Goal: Task Accomplishment & Management: Use online tool/utility

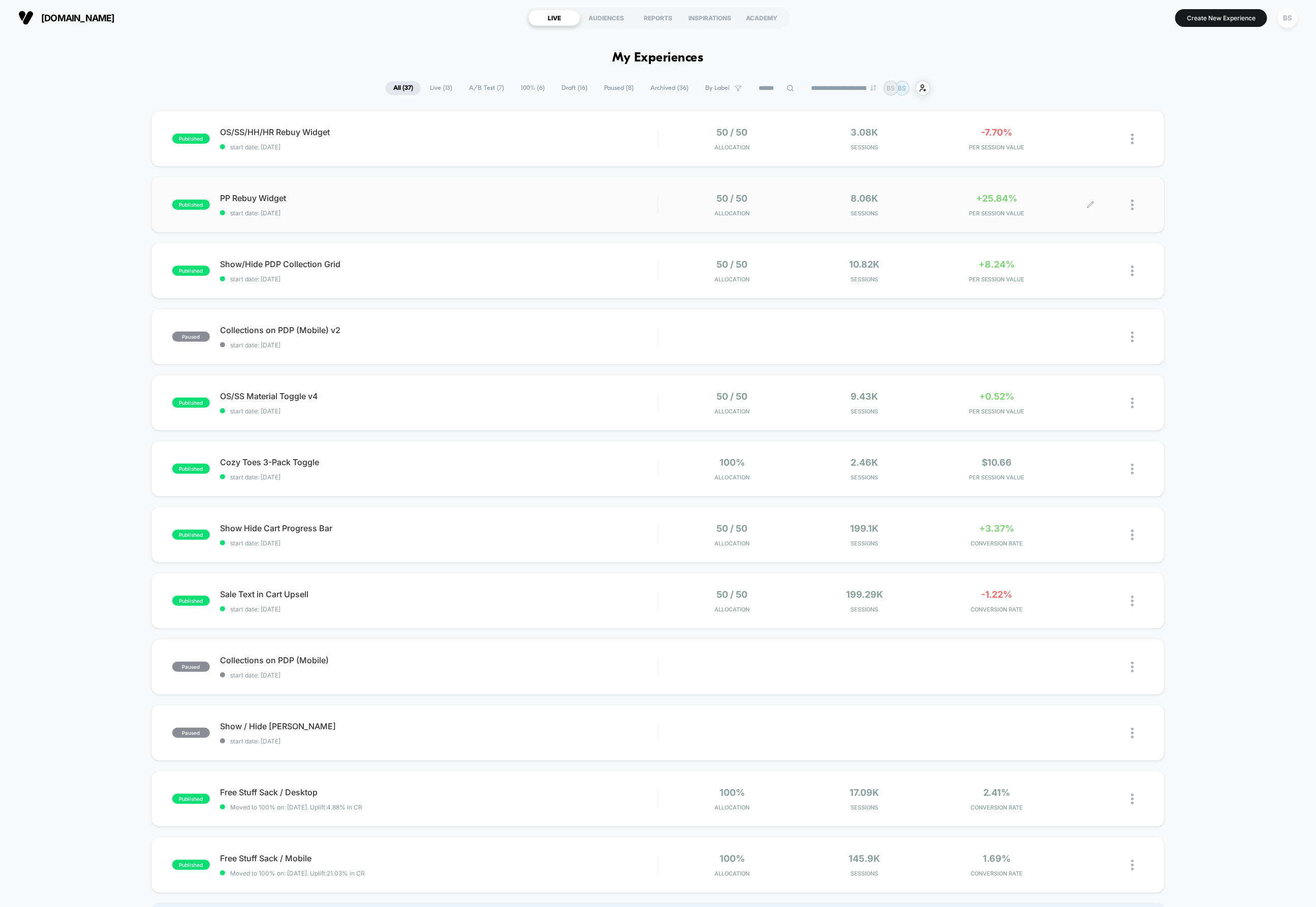
click at [944, 207] on div "+25.84% PER SESSION VALUE" at bounding box center [997, 204] width 127 height 24
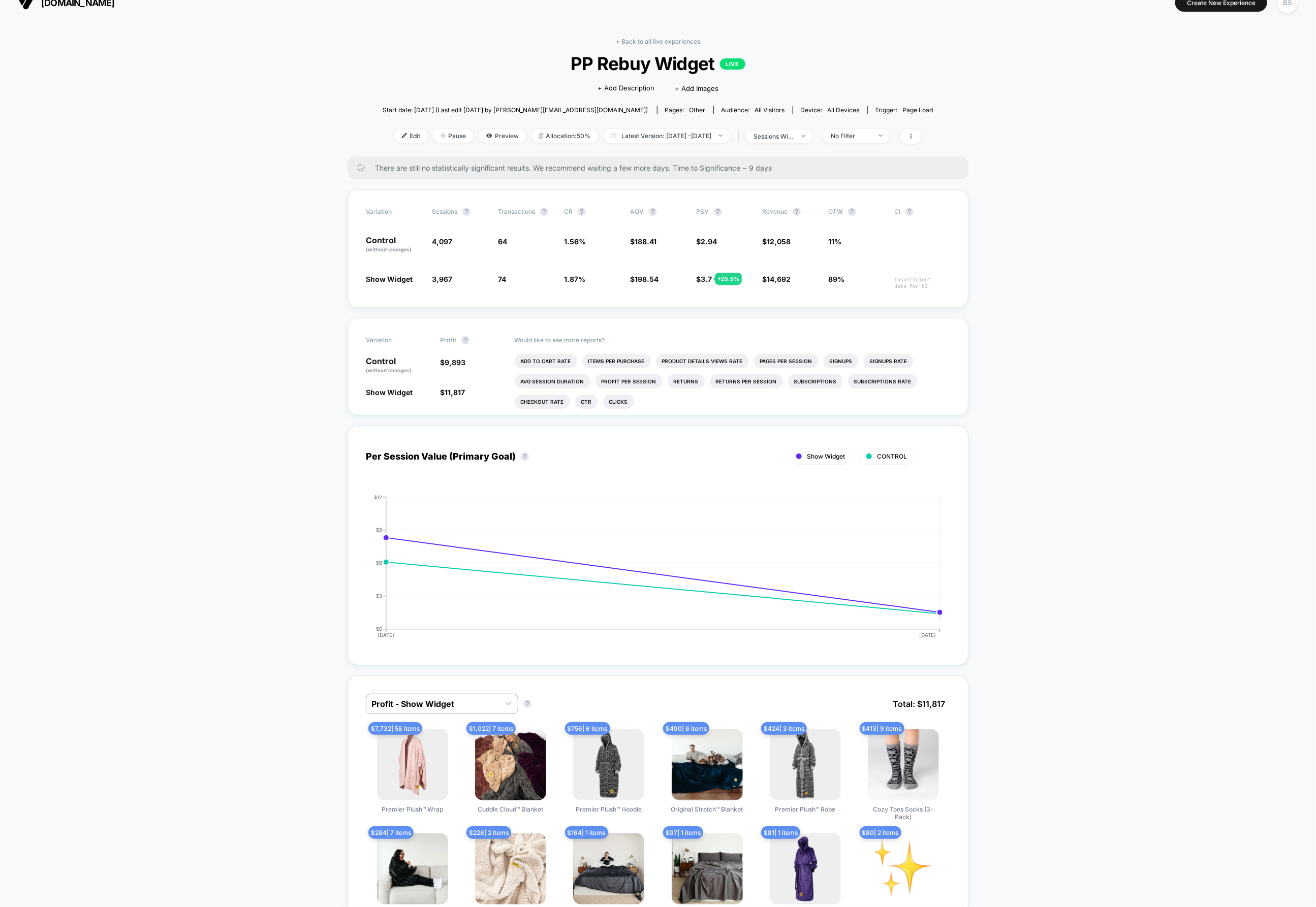
scroll to position [18, 0]
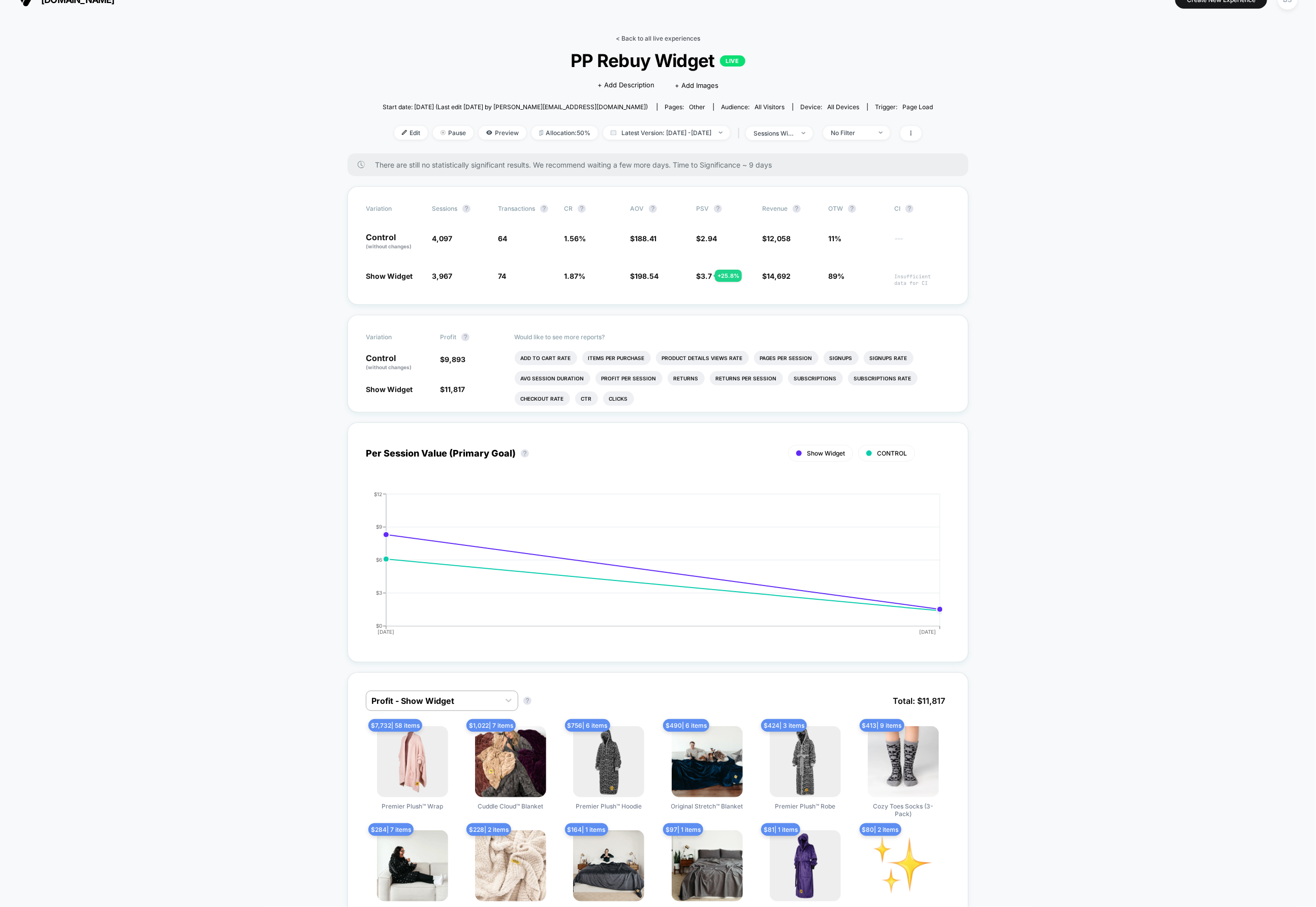
click at [642, 39] on link "< Back to all live experiences" at bounding box center [658, 38] width 84 height 8
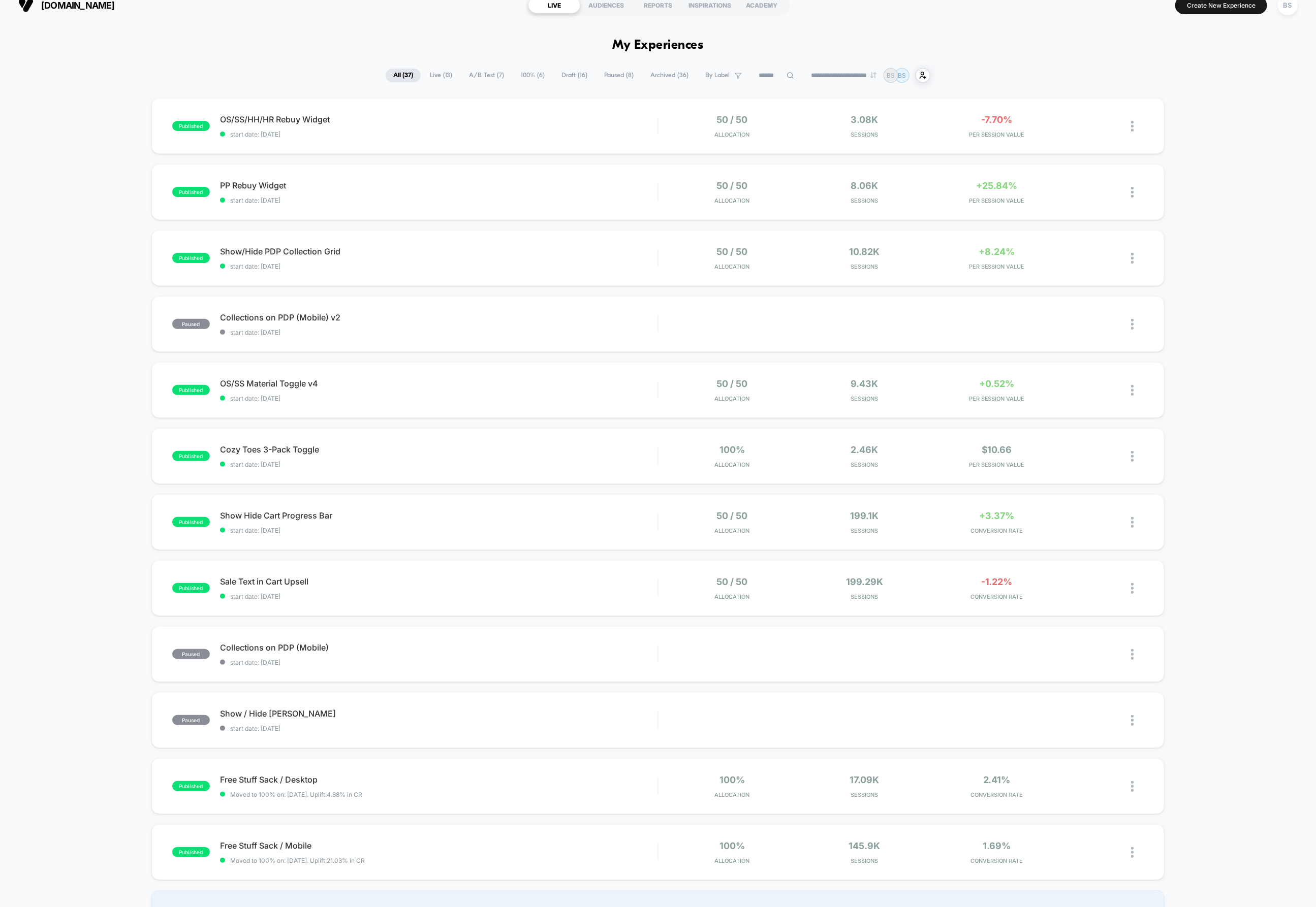
scroll to position [14, 0]
click at [1223, 10] on button "Create New Experience" at bounding box center [1221, 4] width 92 height 18
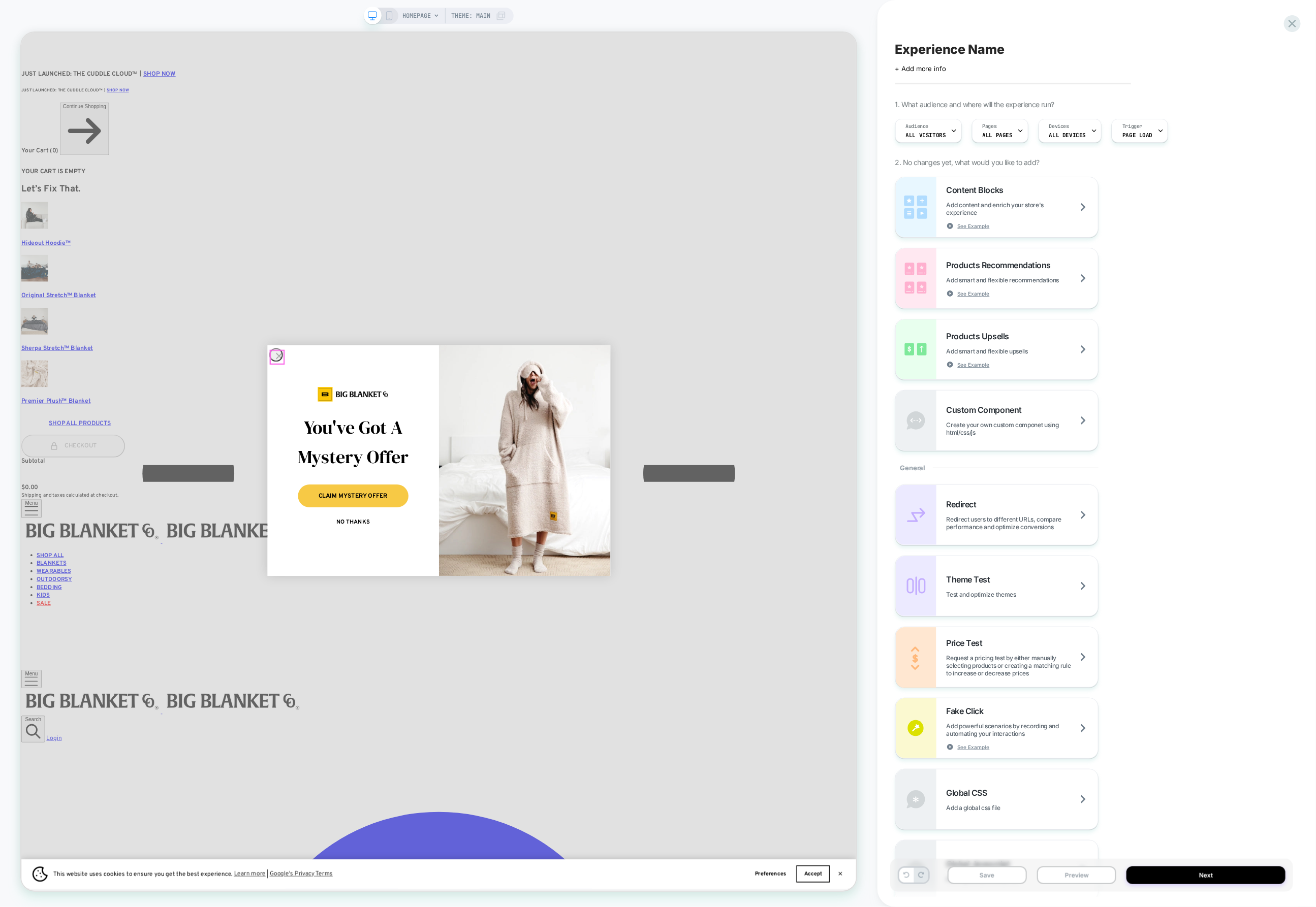
click at [363, 462] on circle "Close dialog" at bounding box center [364, 463] width 17 height 17
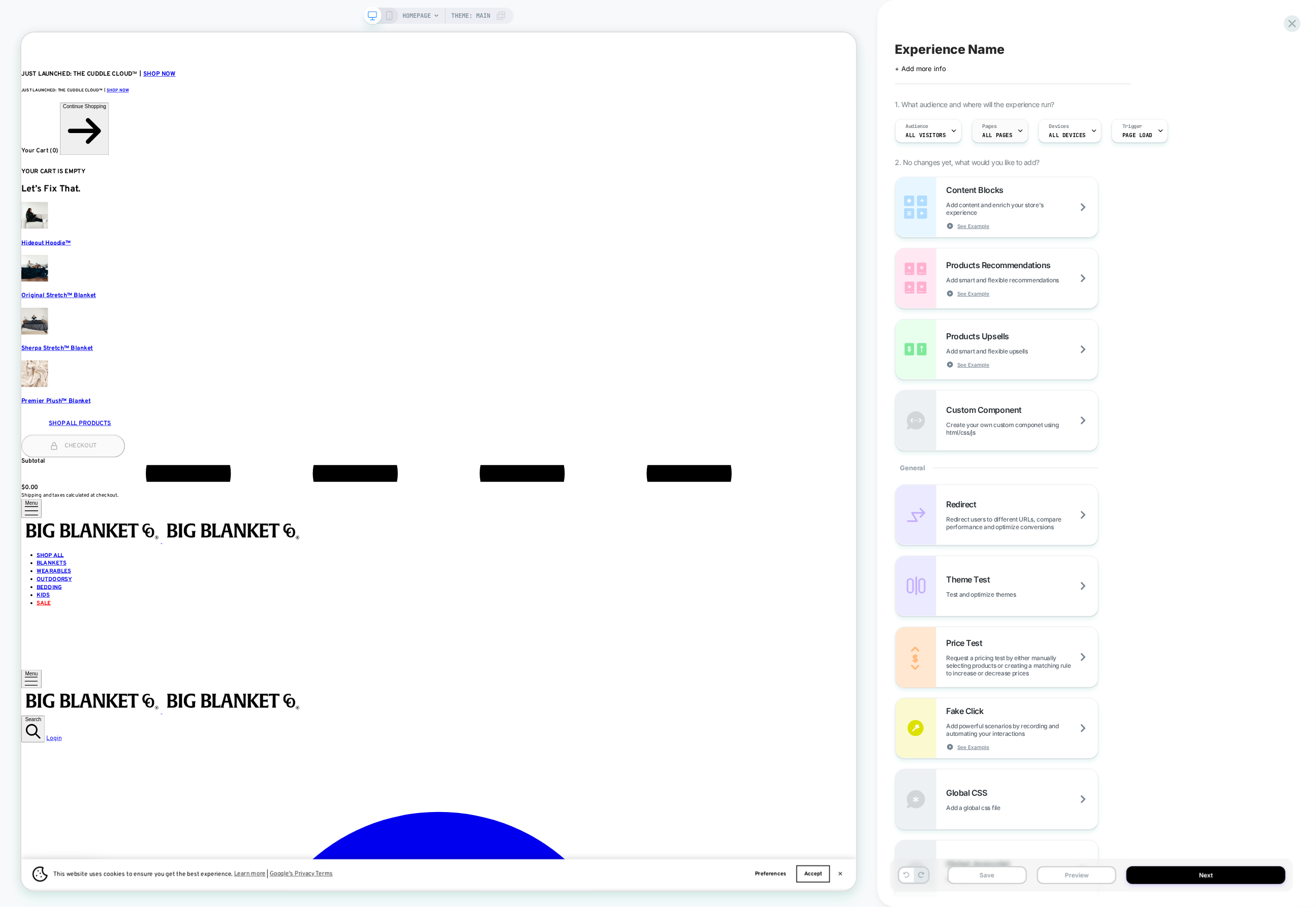
click at [990, 132] on span "ALL PAGES" at bounding box center [997, 135] width 30 height 7
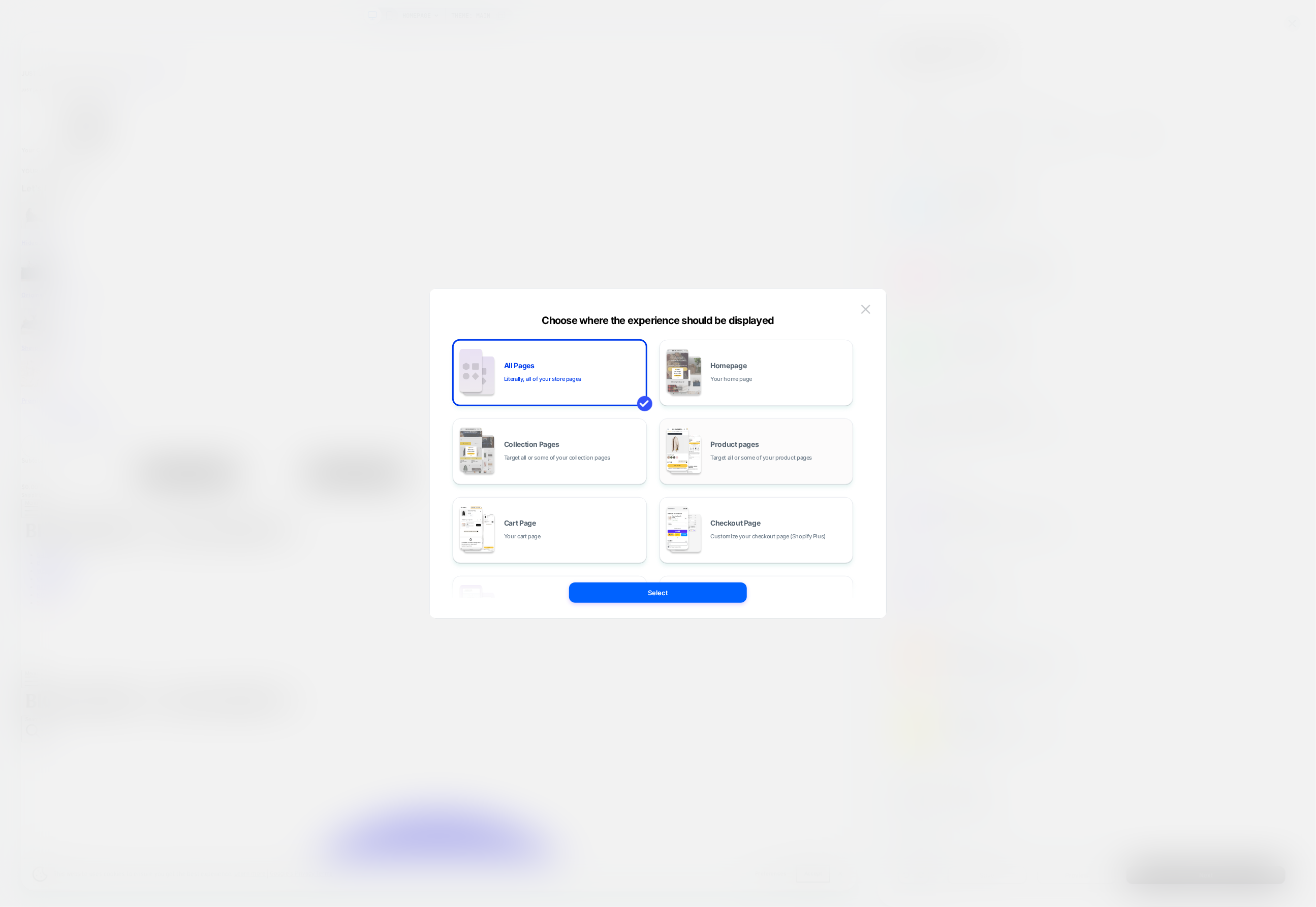
click at [740, 458] on span "Target all or some of your product pages" at bounding box center [761, 458] width 102 height 10
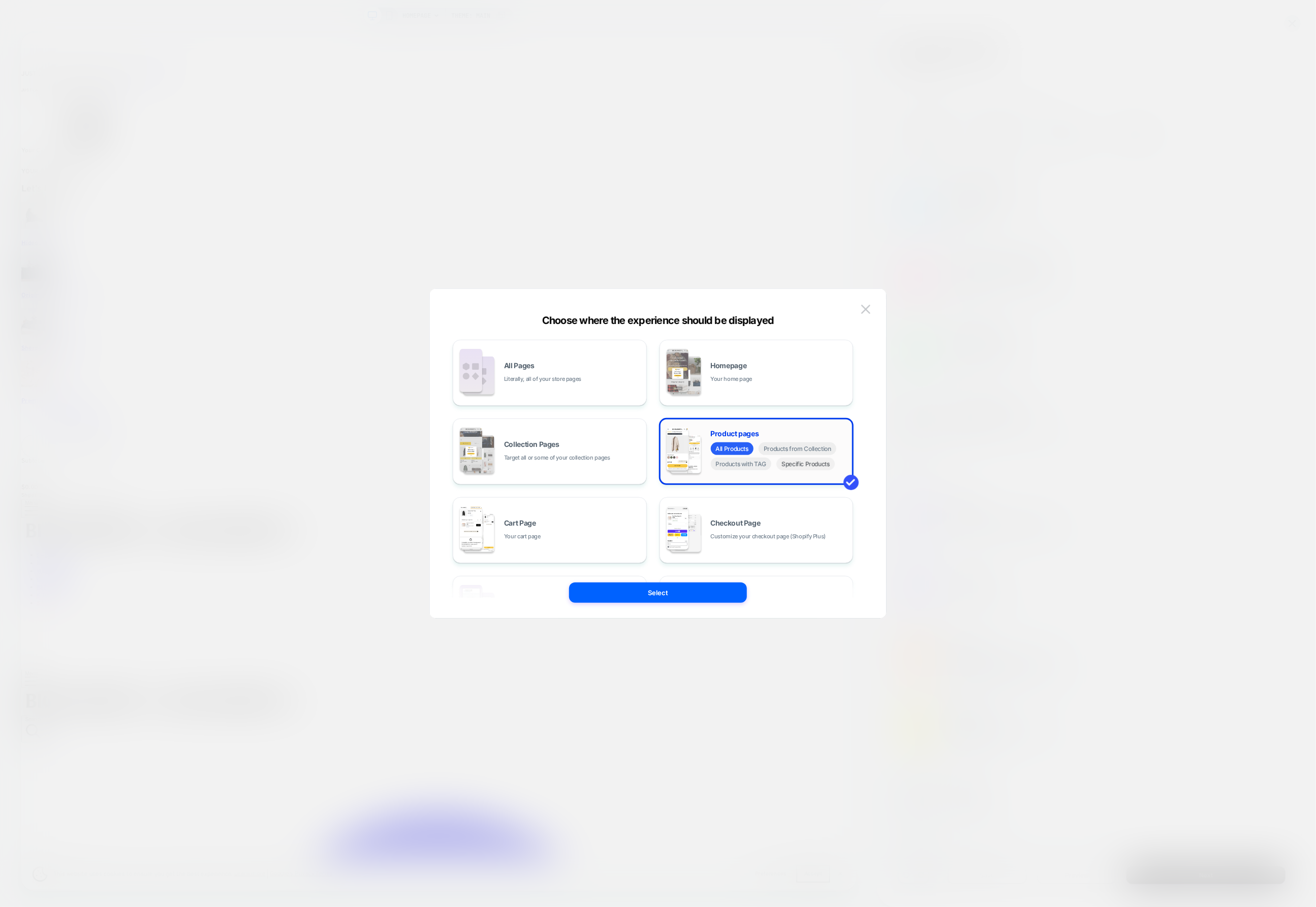
click at [797, 464] on span "Specific Products" at bounding box center [805, 464] width 58 height 13
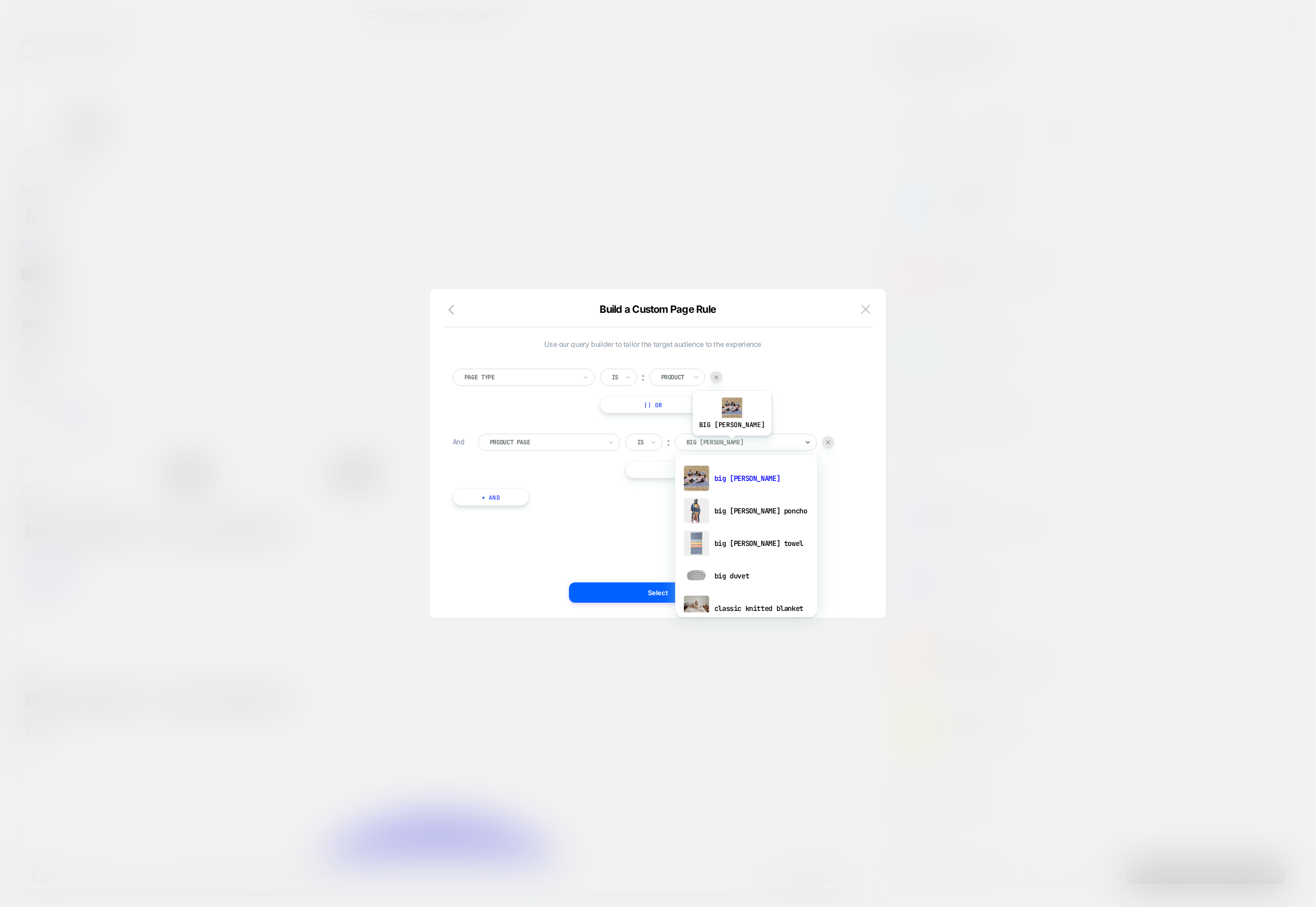
click at [718, 443] on div at bounding box center [742, 442] width 112 height 9
type input "****"
click at [738, 474] on div "cozy toes socks 3 pack" at bounding box center [746, 478] width 132 height 33
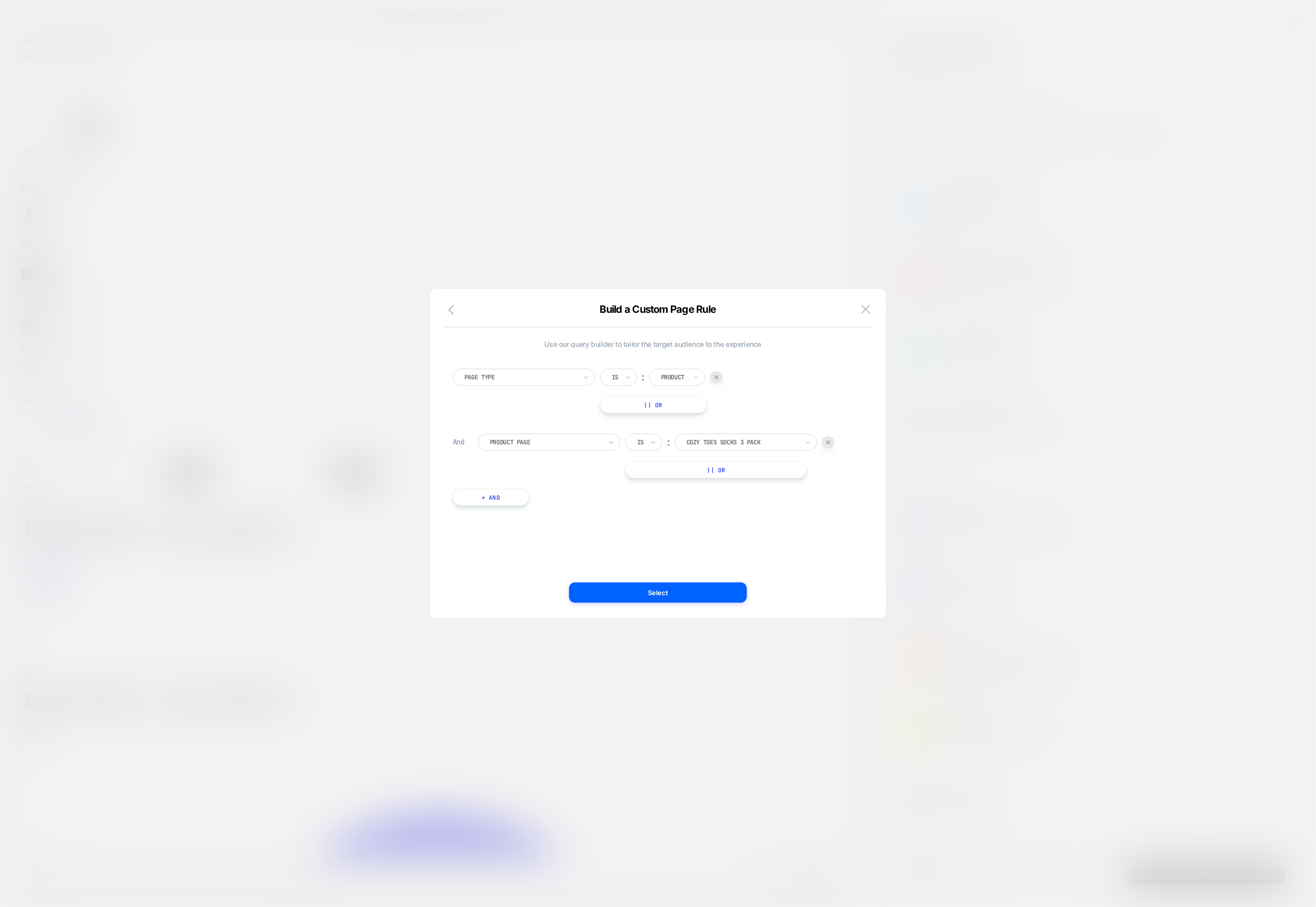
click at [731, 475] on button "|| Or" at bounding box center [716, 469] width 182 height 17
click at [733, 474] on div "big [PERSON_NAME]" at bounding box center [743, 469] width 114 height 11
type input "****"
click at [745, 530] on div "cozy toes socks" at bounding box center [746, 538] width 132 height 33
click at [685, 596] on button "Select" at bounding box center [658, 592] width 177 height 20
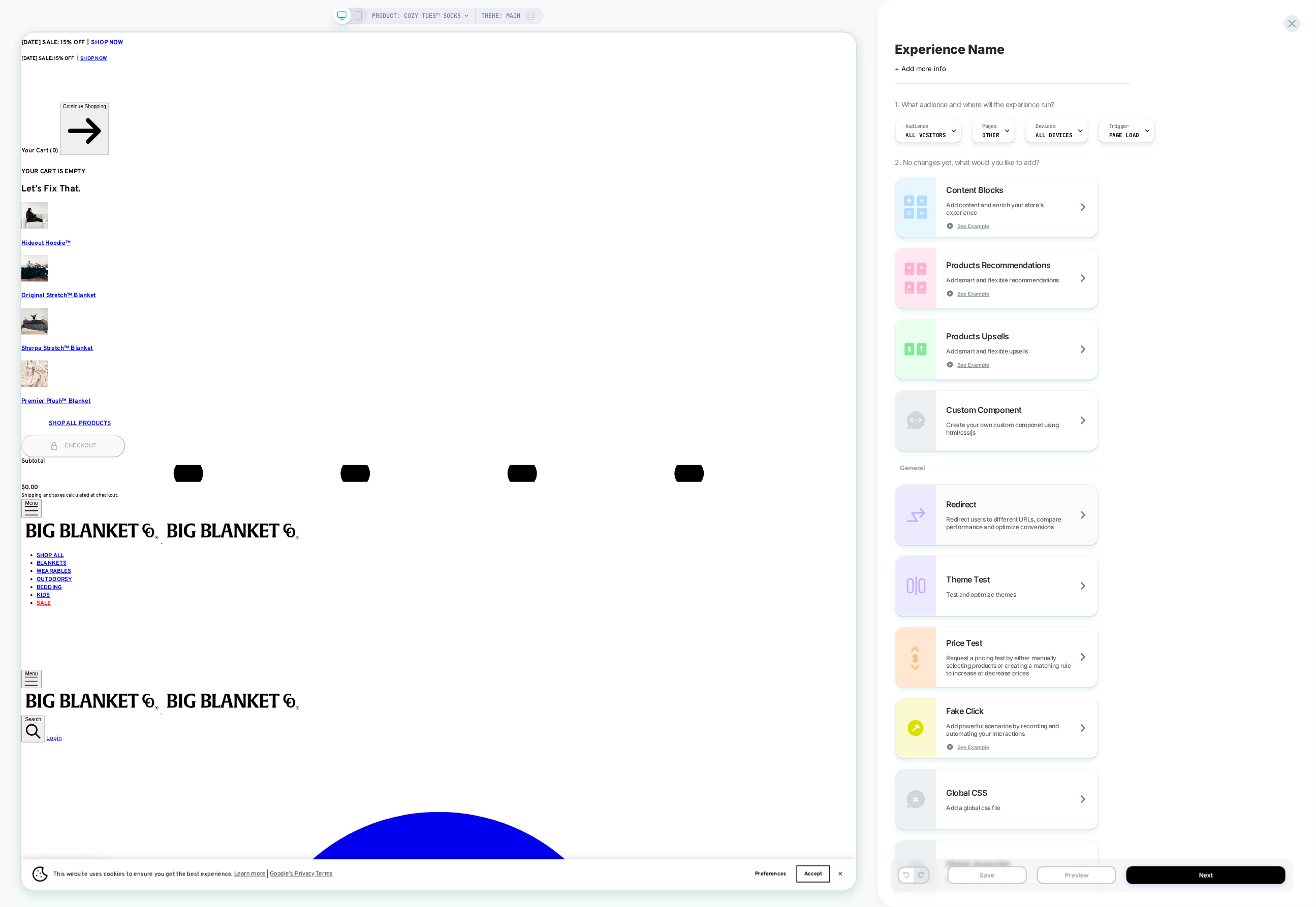
scroll to position [17, 0]
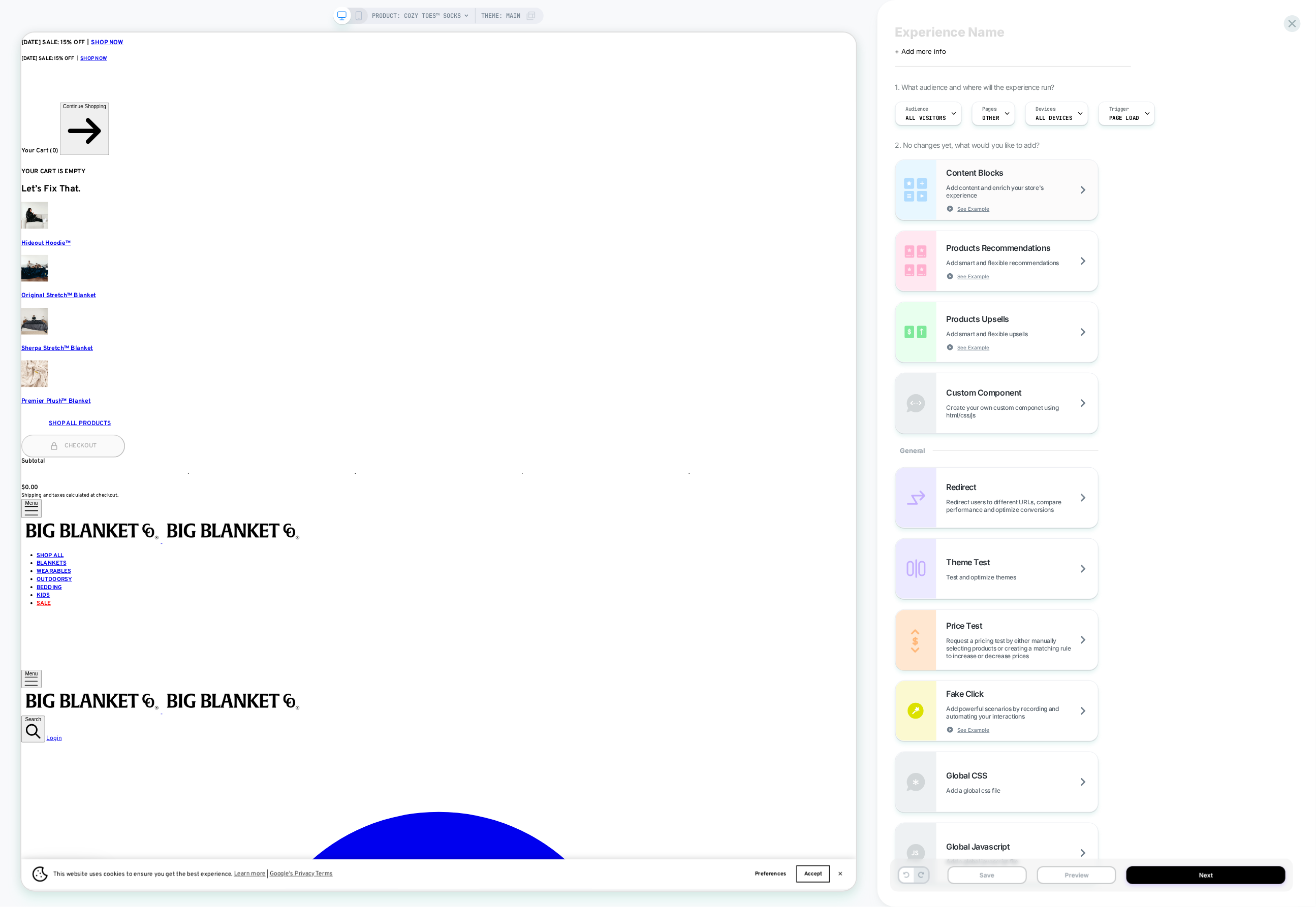
click at [967, 187] on span "Add content and enrich your store's experience" at bounding box center [1022, 191] width 152 height 15
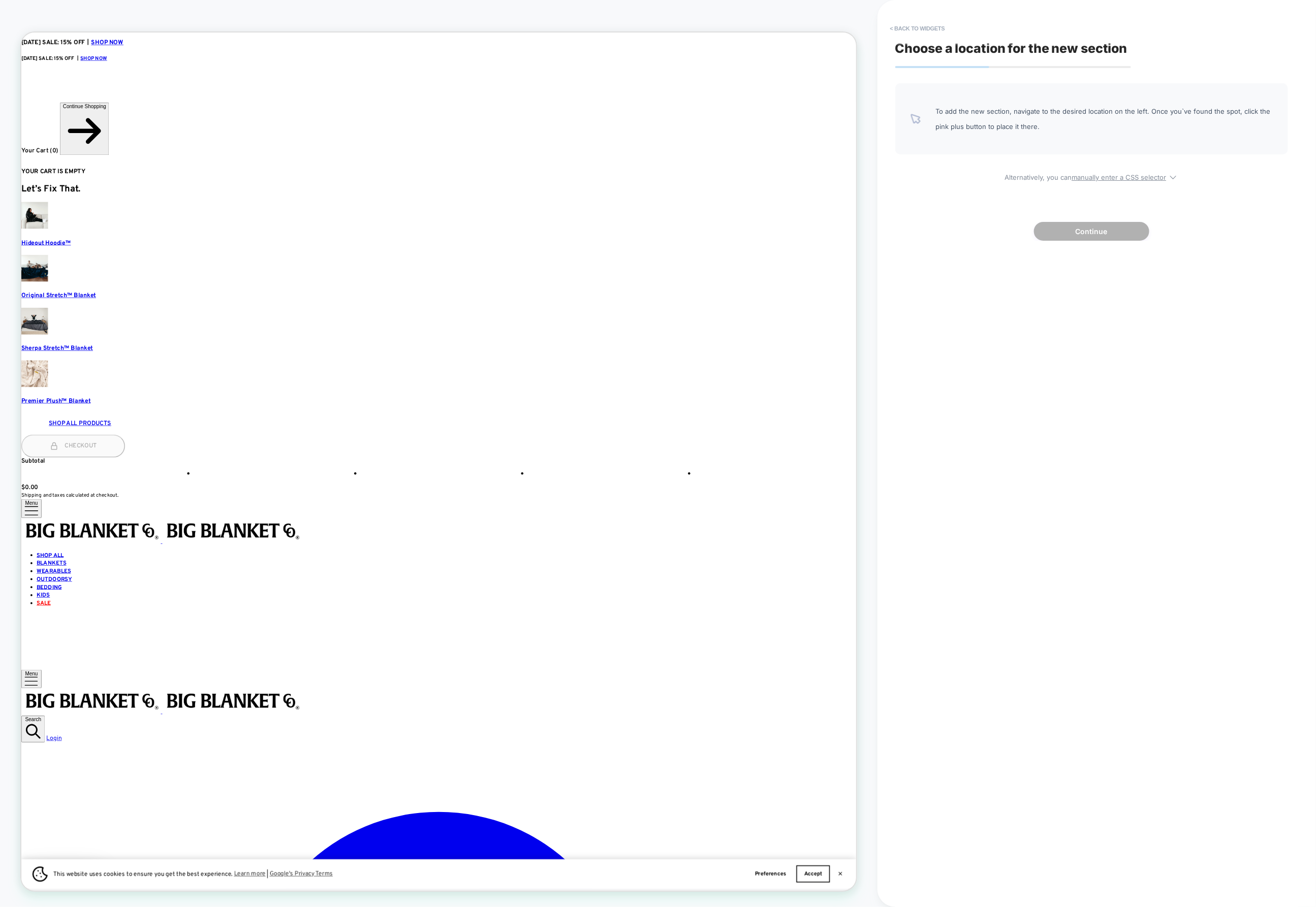
click at [954, 182] on div "To add the new section, navigate to the desired location on the left. Once you`…" at bounding box center [1091, 162] width 393 height 157
click at [901, 29] on button "< Back to widgets" at bounding box center [917, 28] width 65 height 16
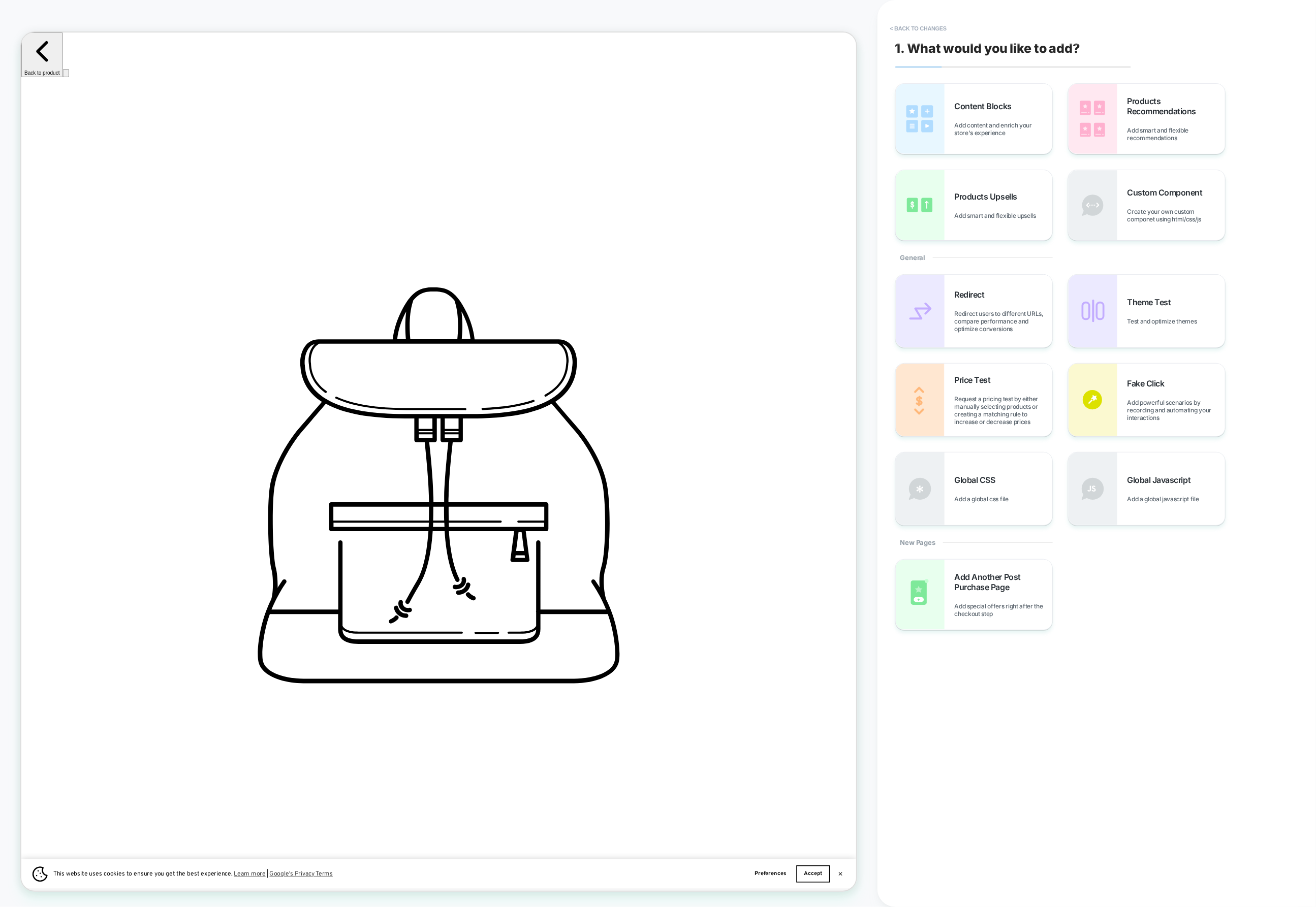
scroll to position [0, 0]
click at [904, 35] on button "< Back to changes" at bounding box center [919, 28] width 67 height 16
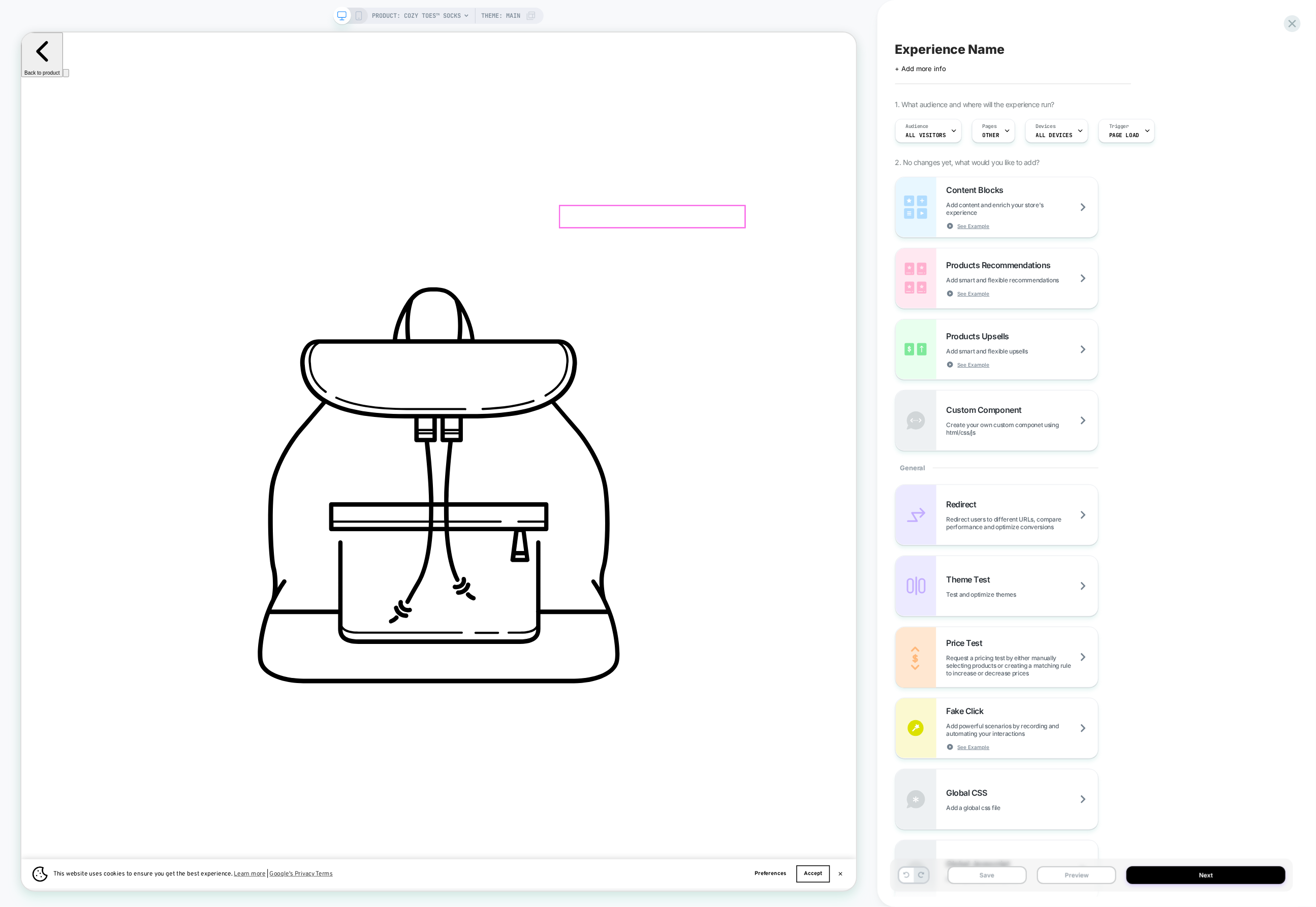
scroll to position [0, 678]
click at [930, 308] on div at bounding box center [861, 306] width 247 height 31
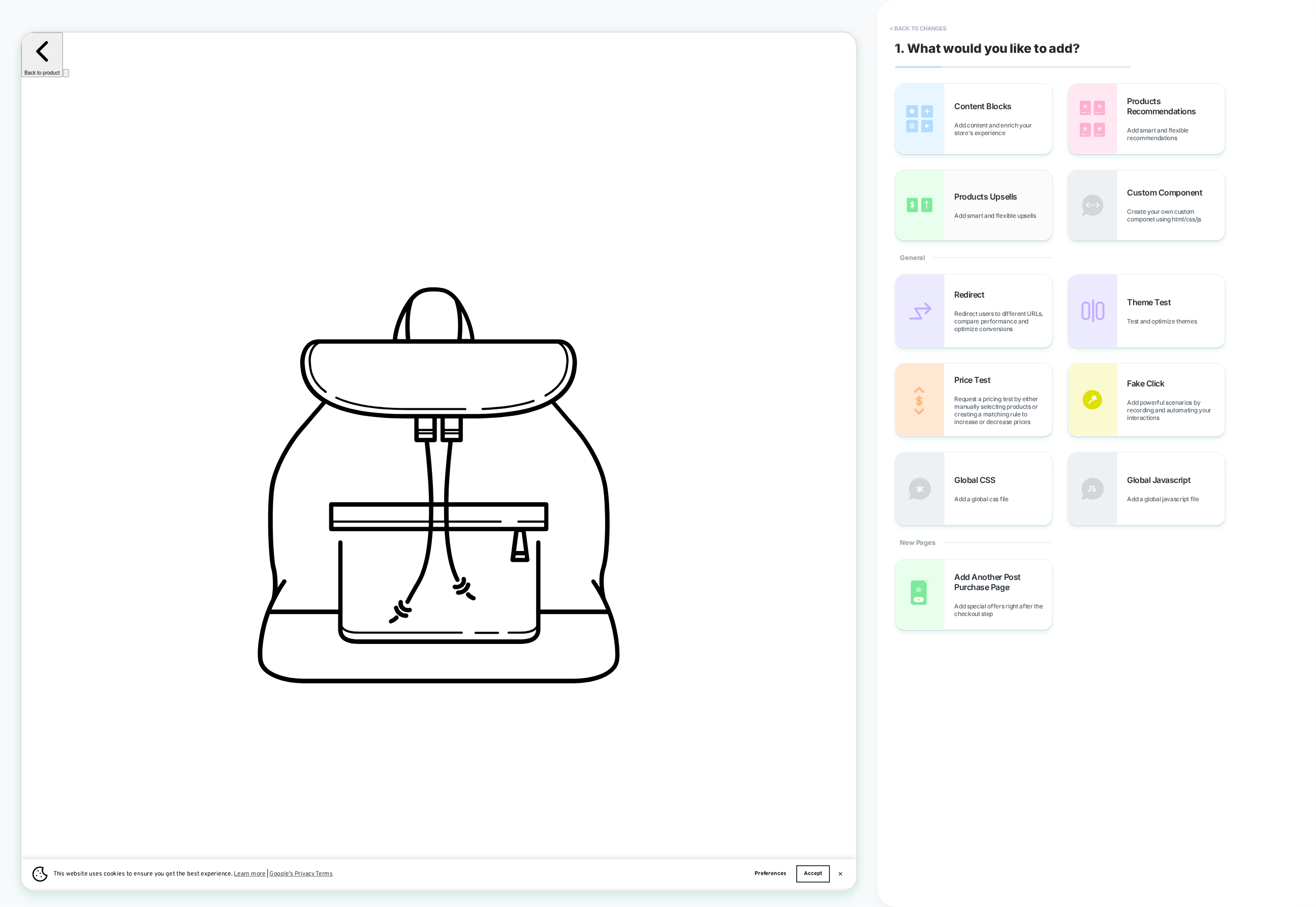
scroll to position [0, 1357]
click at [1015, 115] on div "Content Blocks Add content and enrich your store's experience" at bounding box center [1004, 118] width 97 height 35
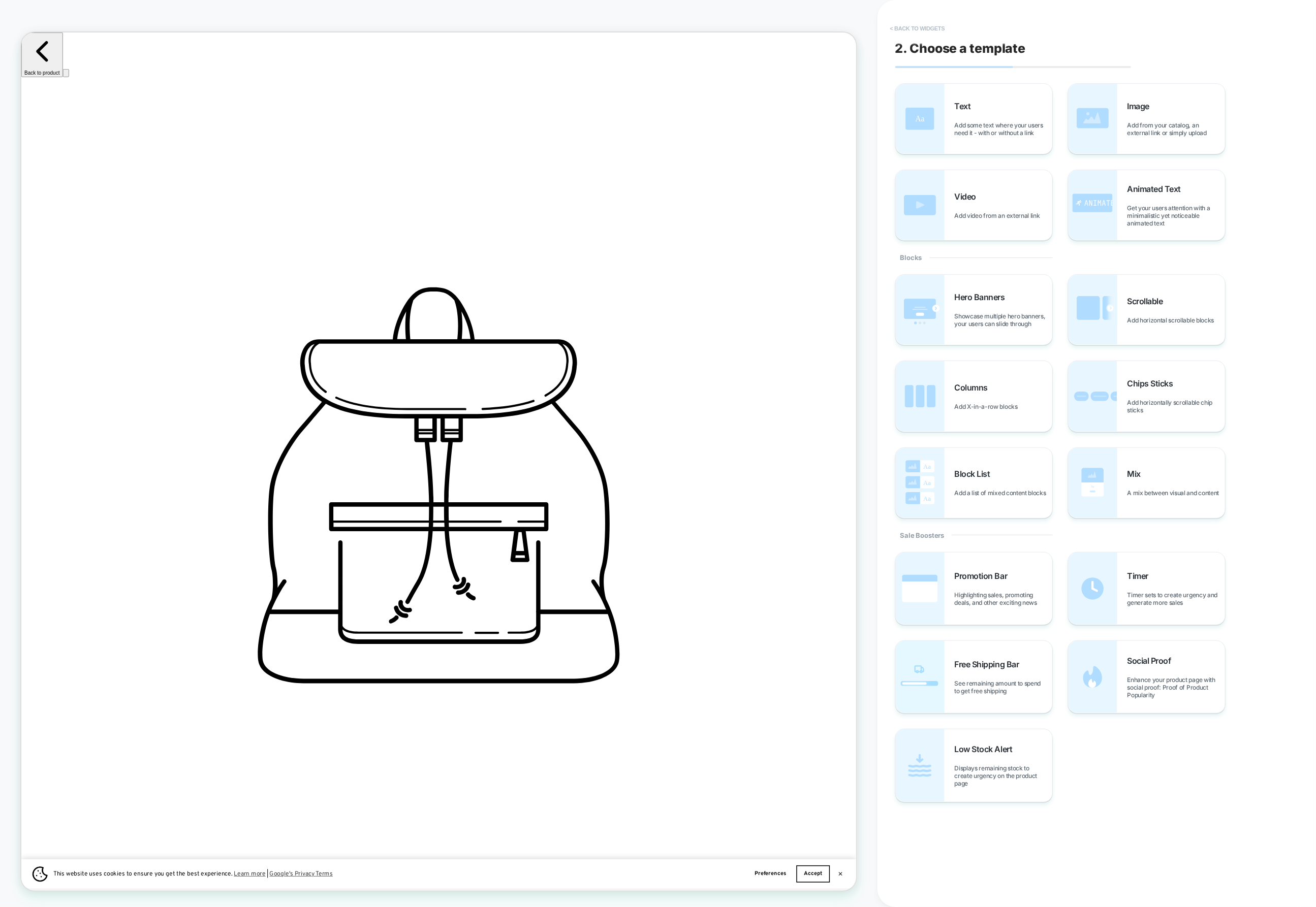
click at [900, 29] on button "< Back to widgets" at bounding box center [917, 28] width 65 height 16
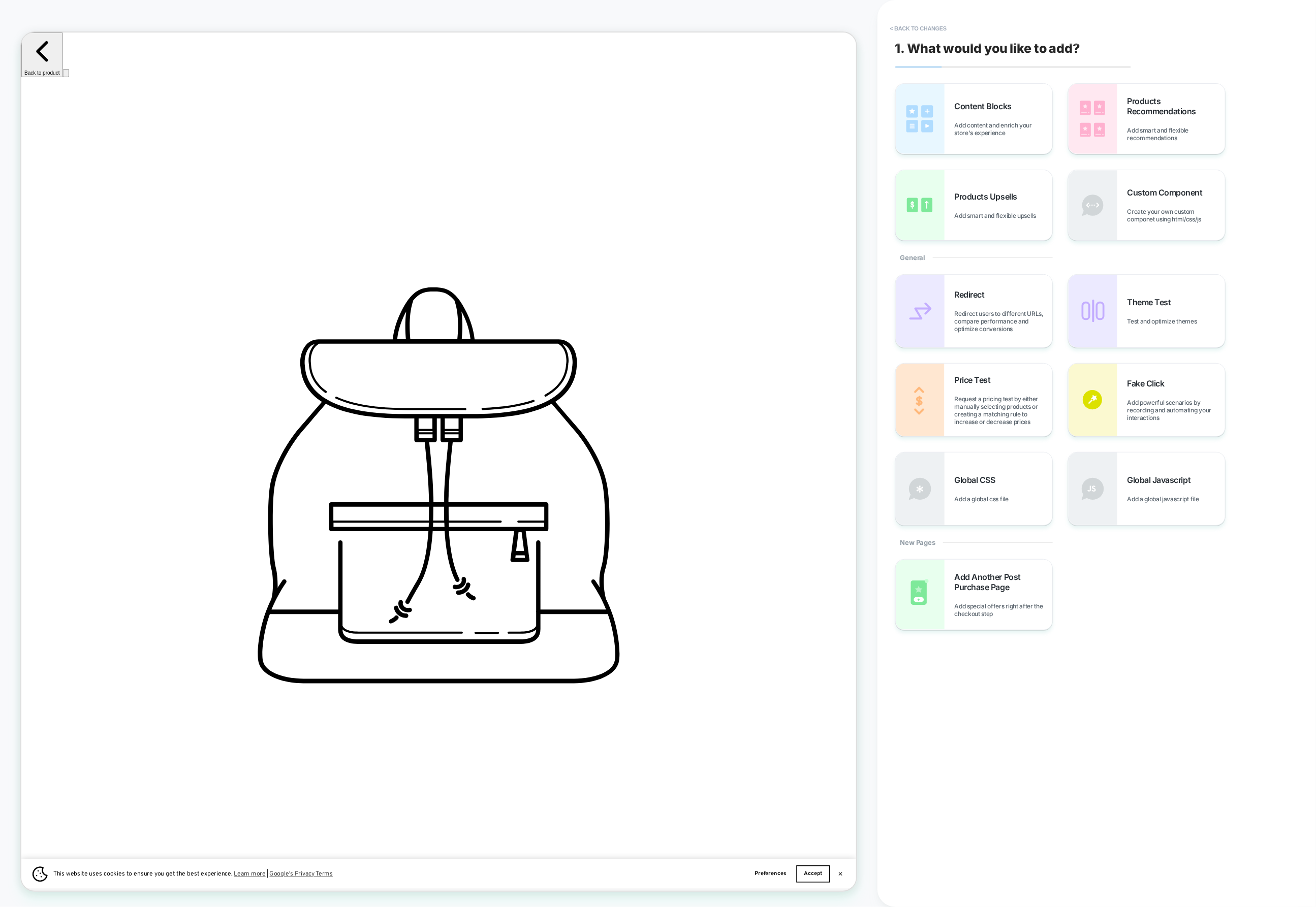
scroll to position [0, 2036]
click at [903, 26] on button "< Back to changes" at bounding box center [919, 28] width 67 height 16
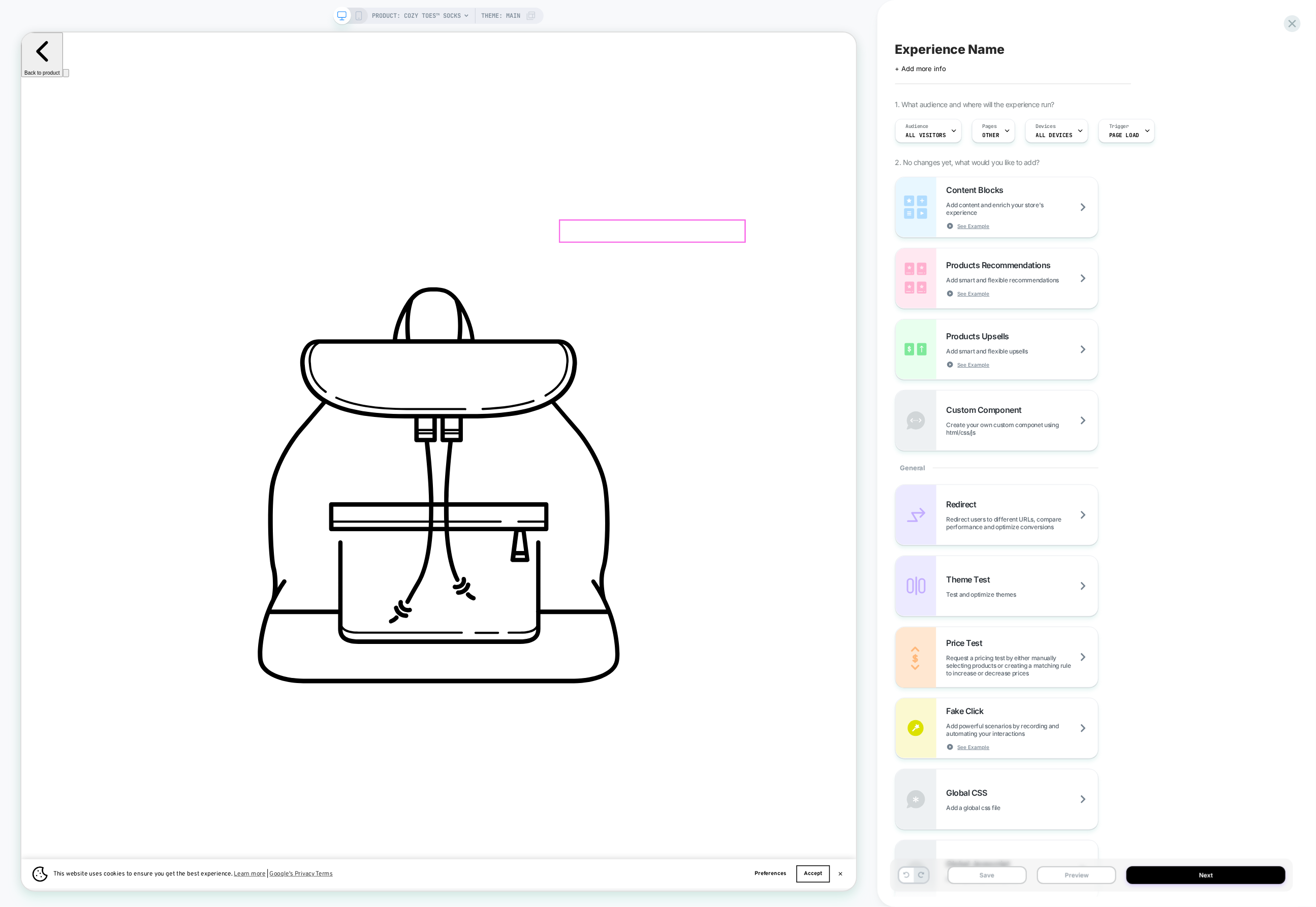
click at [958, 300] on div at bounding box center [862, 297] width 247 height 29
click at [1002, 369] on div "Edit Code" at bounding box center [1015, 364] width 62 height 10
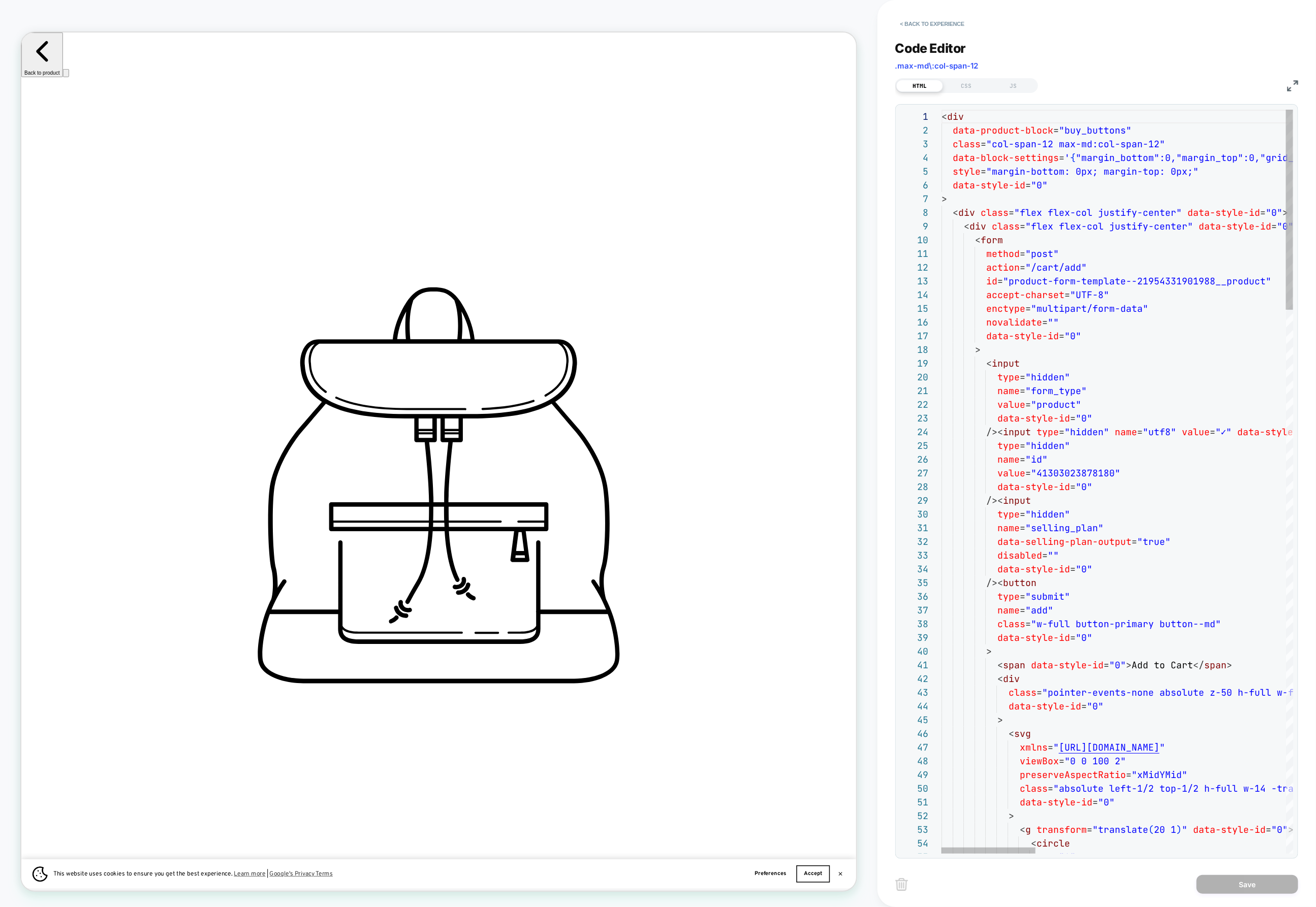
scroll to position [0, 678]
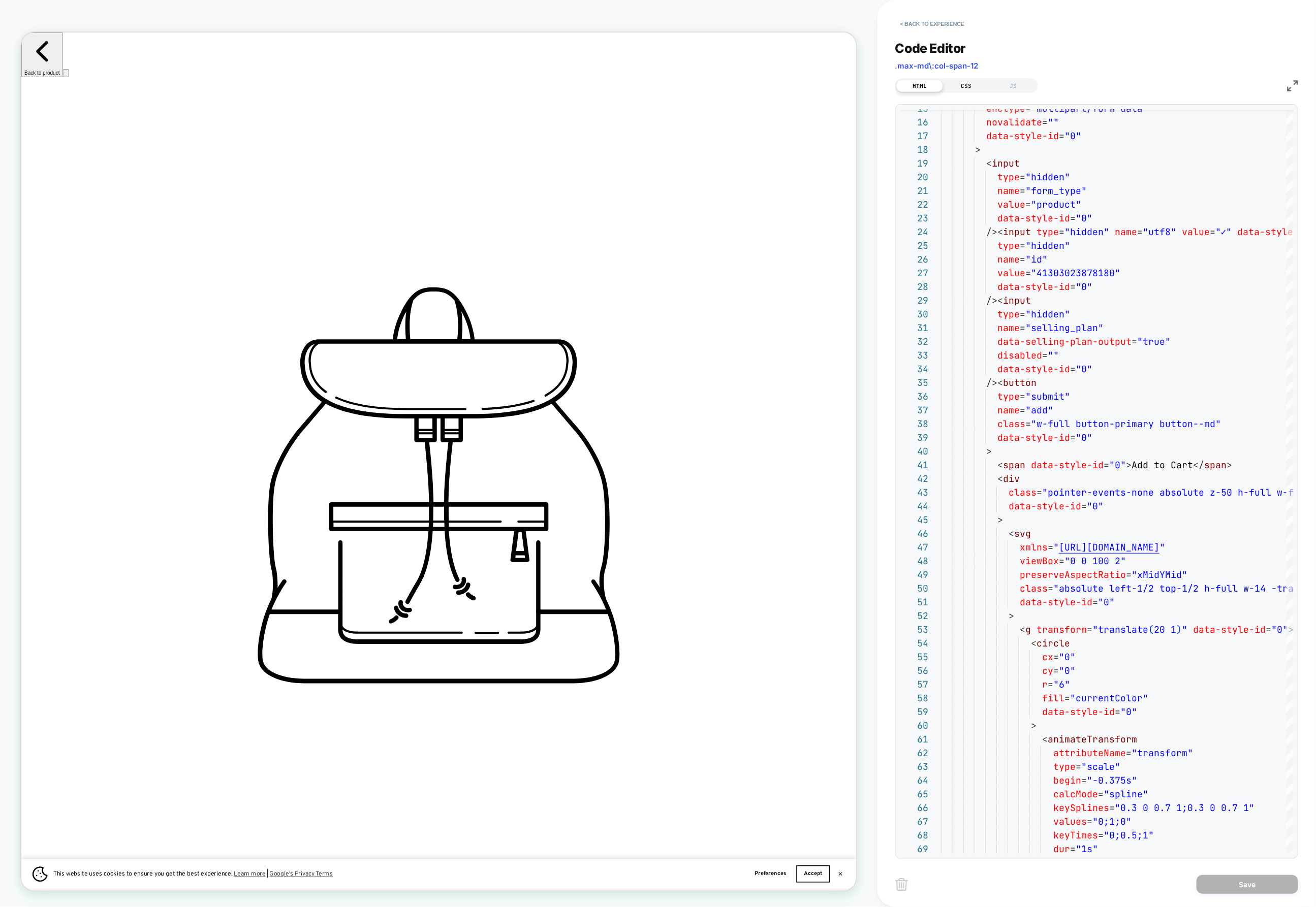
click at [963, 80] on div "CSS" at bounding box center [966, 86] width 47 height 13
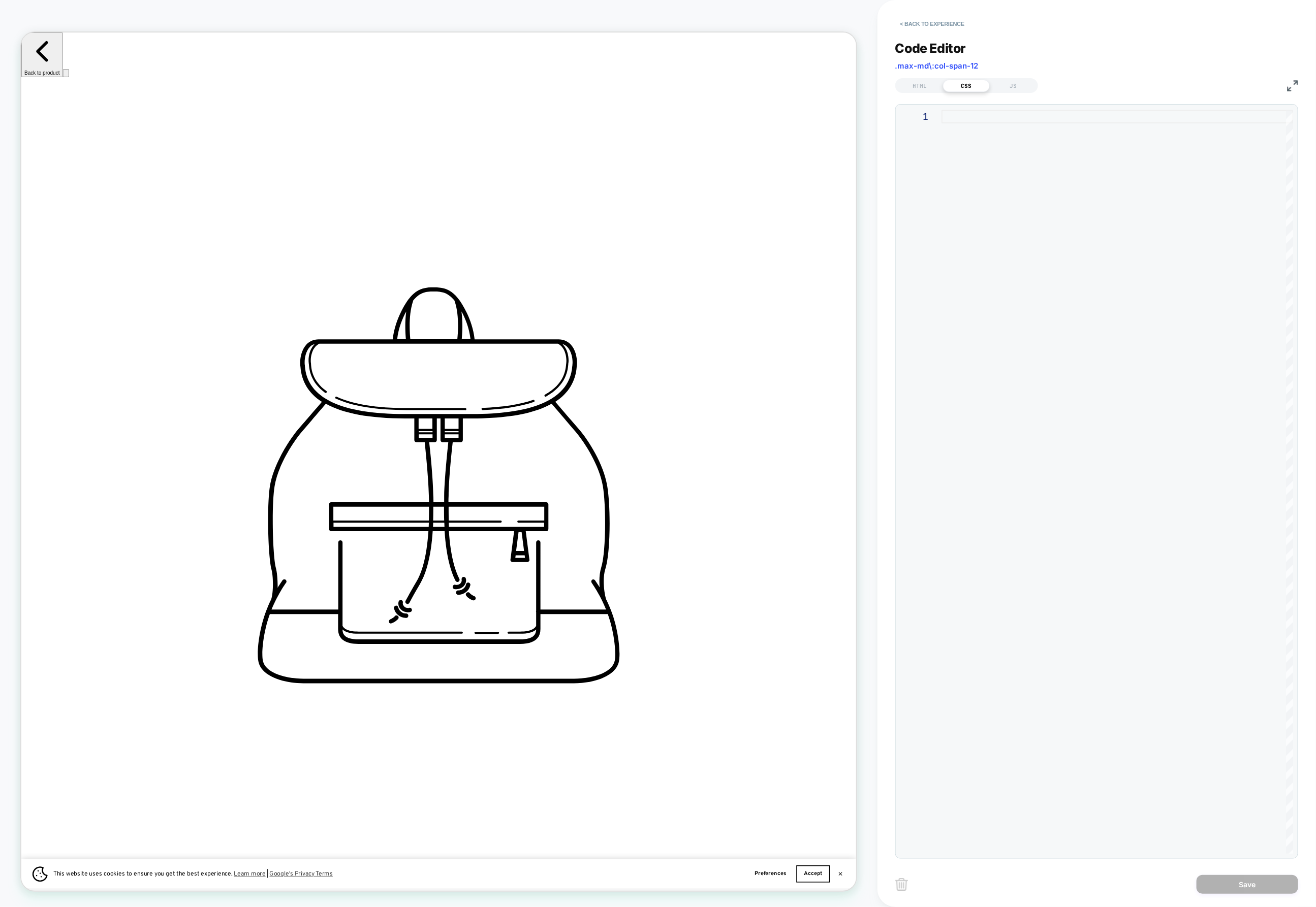
click at [907, 78] on div "HTML CSS JS" at bounding box center [966, 85] width 143 height 15
click at [914, 84] on div "HTML" at bounding box center [919, 86] width 47 height 13
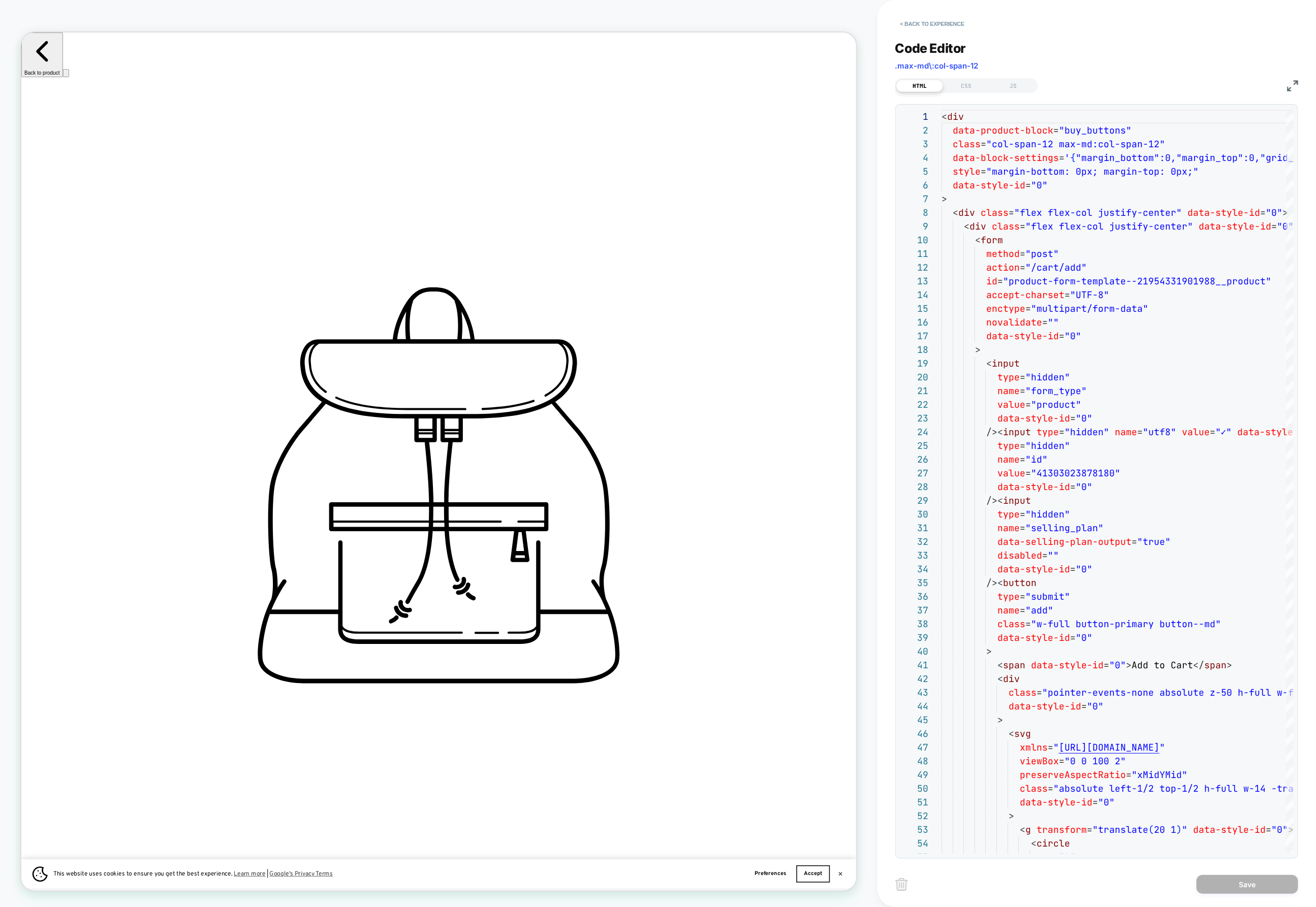
scroll to position [0, 1357]
click at [907, 22] on button "< Back to experience" at bounding box center [932, 24] width 74 height 16
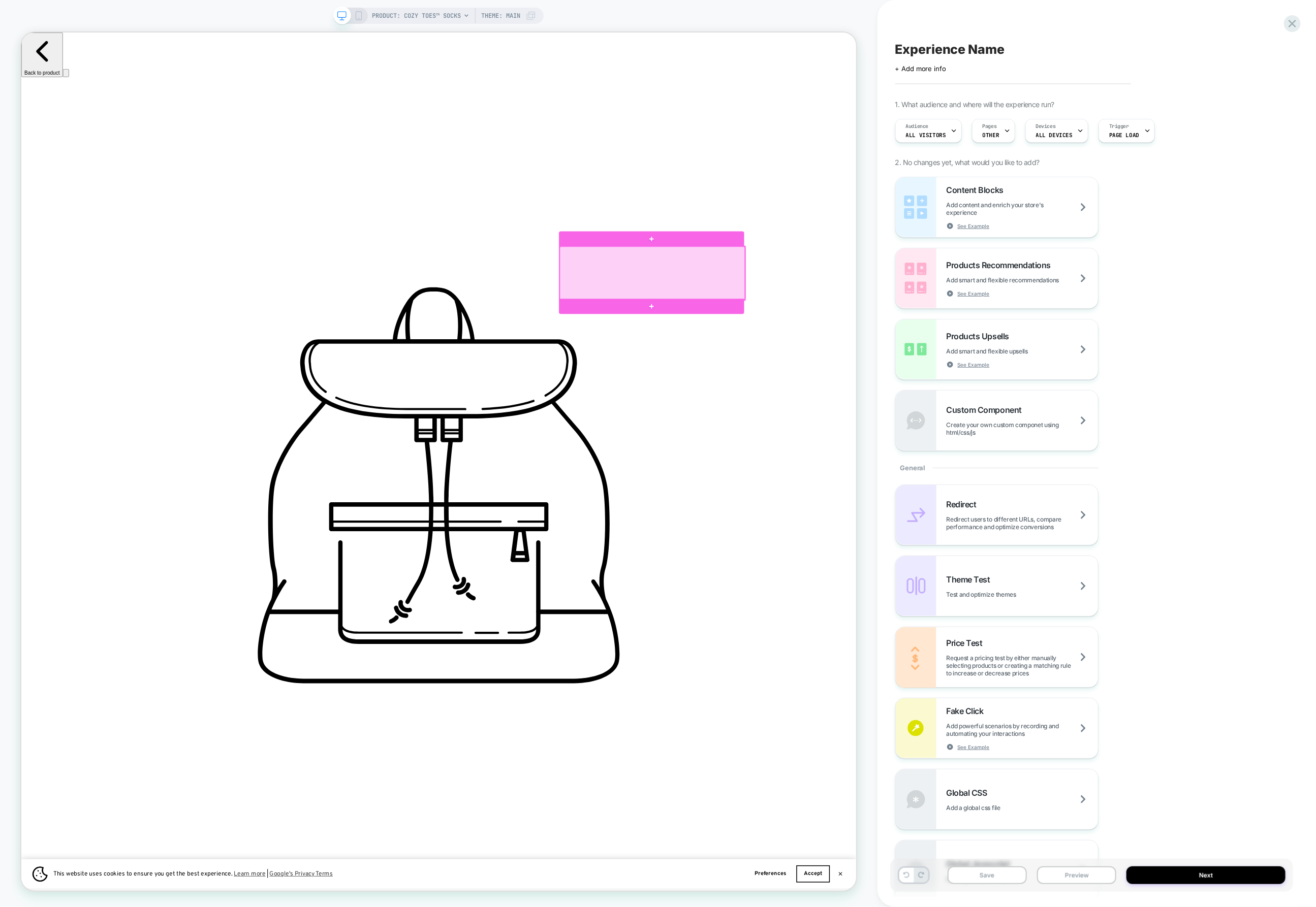
click at [976, 331] on div at bounding box center [862, 353] width 247 height 71
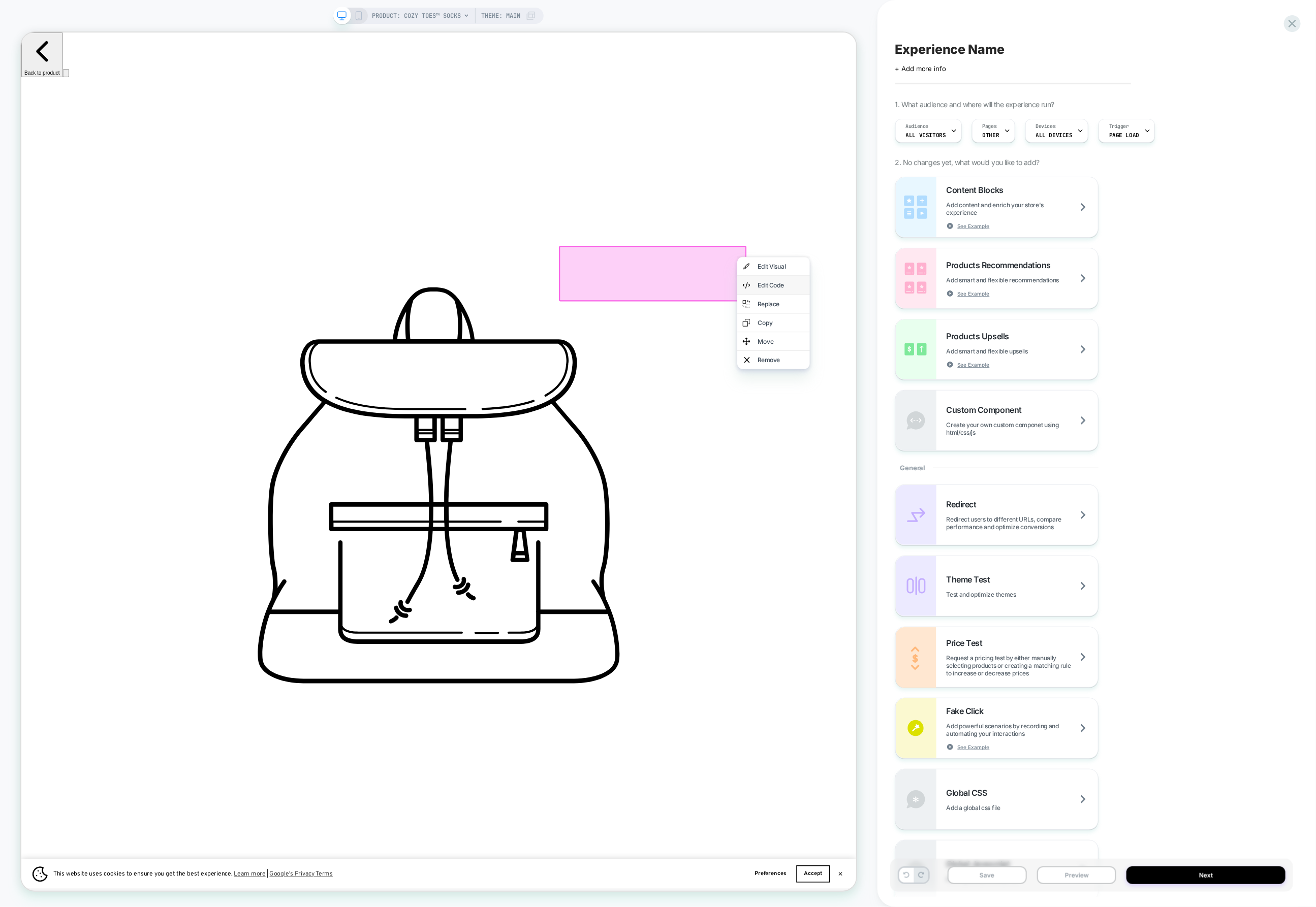
click at [1004, 370] on div "Edit Code" at bounding box center [1033, 369] width 62 height 10
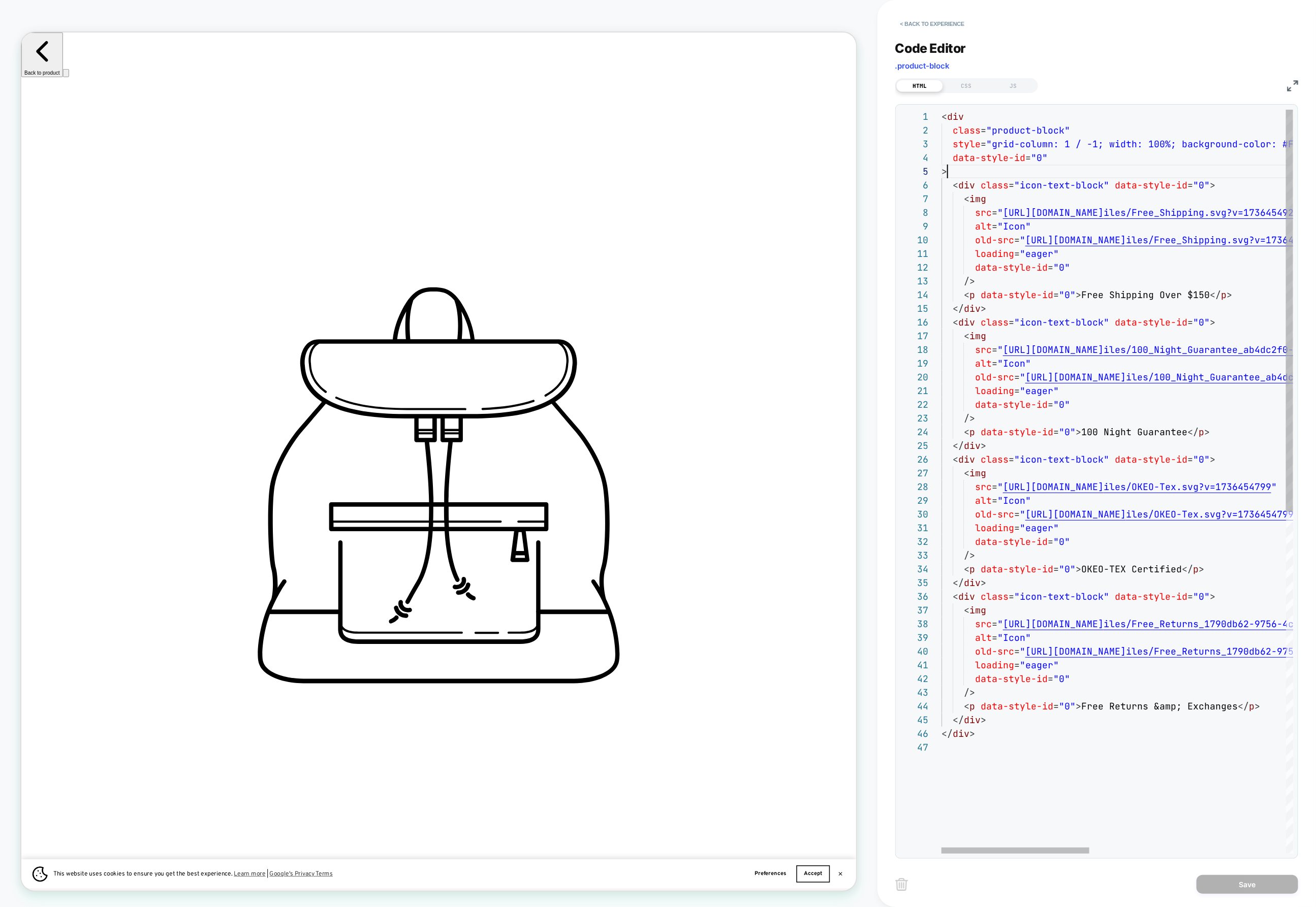
scroll to position [0, 0]
drag, startPoint x: 992, startPoint y: 172, endPoint x: 894, endPoint y: 65, distance: 145.1
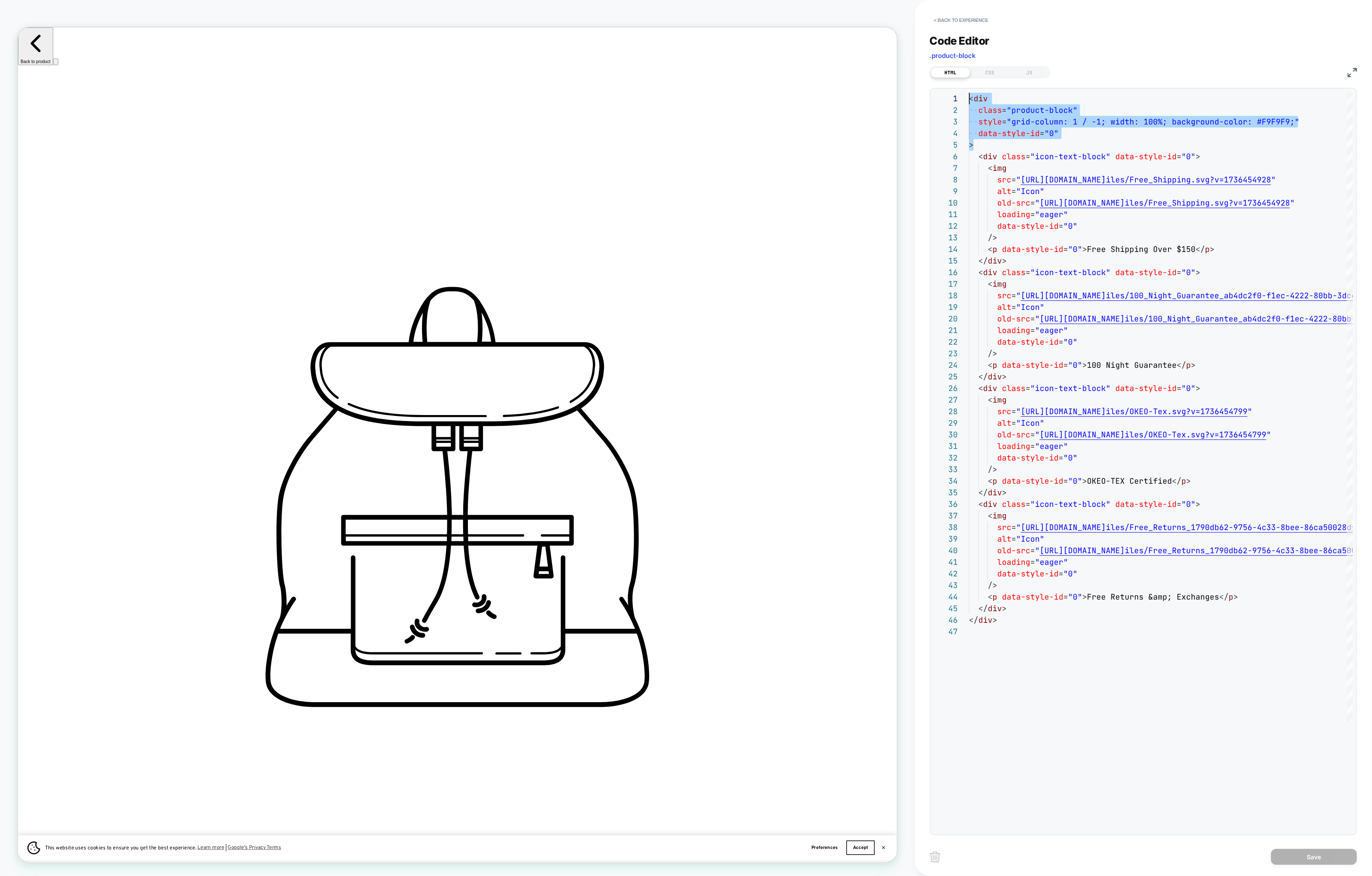
scroll to position [0, 573]
click at [939, 14] on button "< Back to experience" at bounding box center [961, 20] width 63 height 14
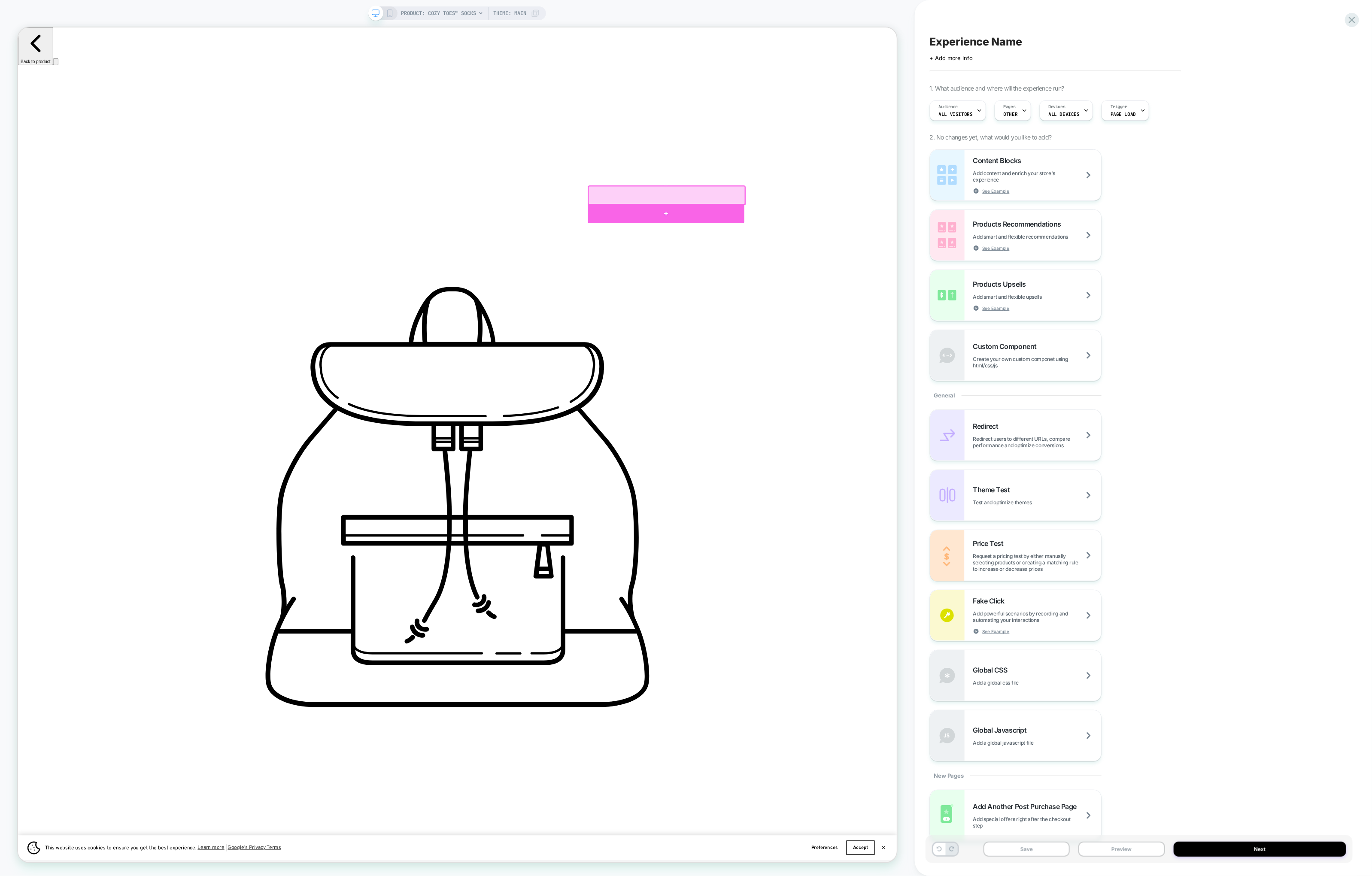
scroll to position [0, 1147]
click at [922, 258] on div at bounding box center [882, 255] width 209 height 26
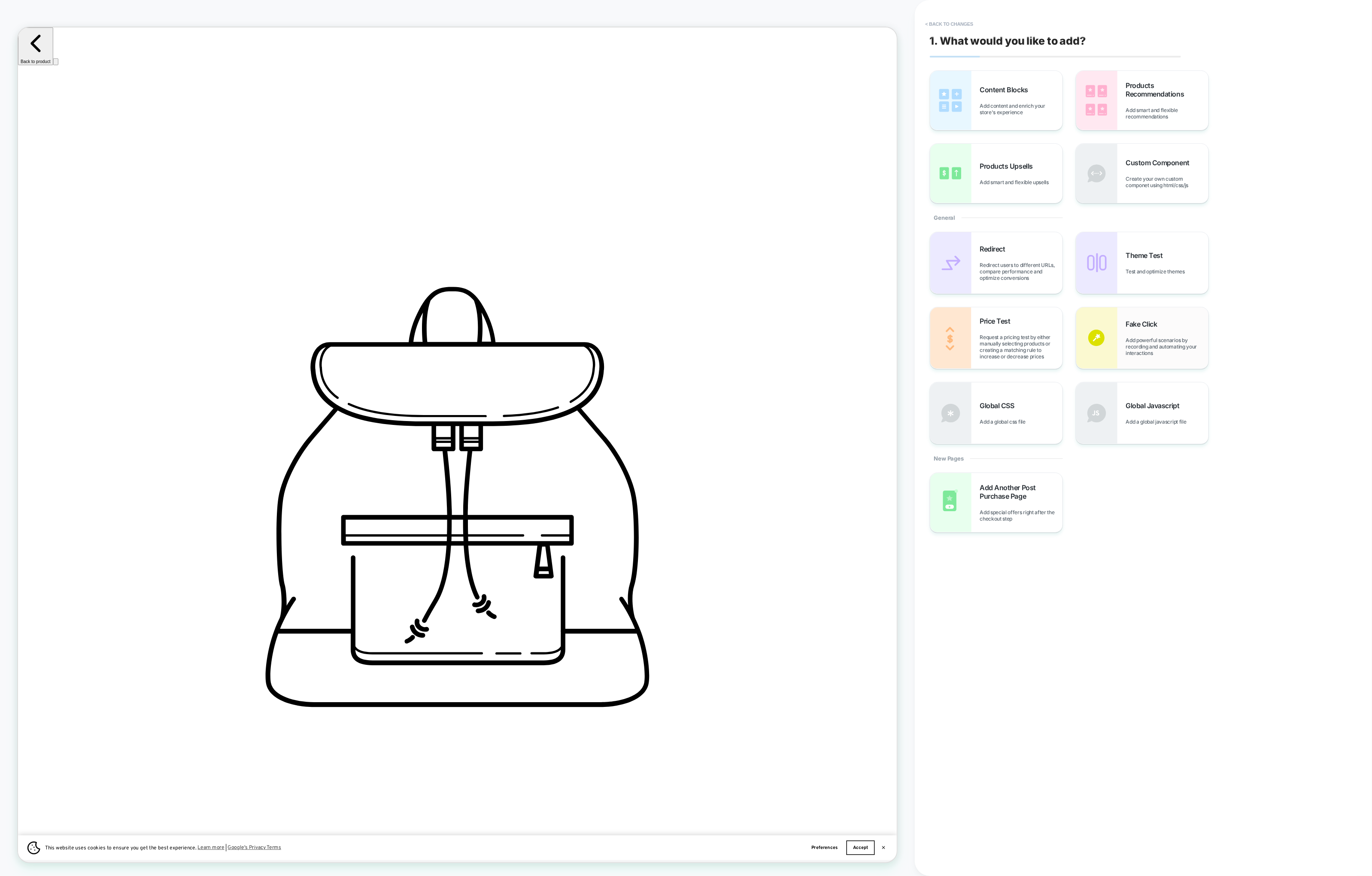
scroll to position [0, 1721]
click at [1111, 180] on div "Custom Component Create your own custom componet using html/css/js" at bounding box center [1142, 173] width 132 height 59
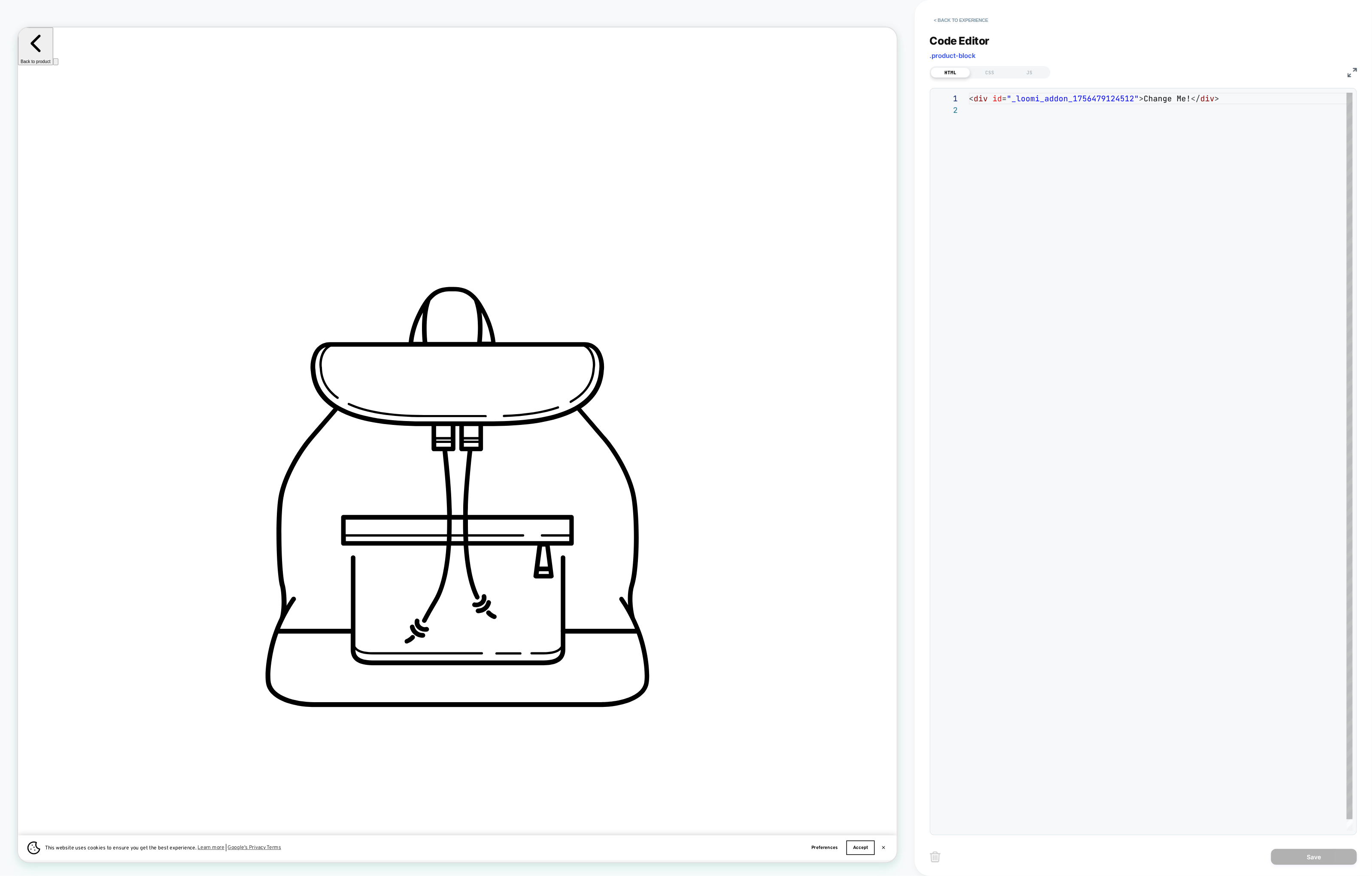
scroll to position [12, 0]
click at [1043, 102] on div "< div id = "_loomi_addon_1756479124512" > Change Me! </ div >" at bounding box center [1161, 467] width 384 height 750
click at [1043, 102] on span ""_loomi_addon_1756479124512"" at bounding box center [1073, 98] width 132 height 10
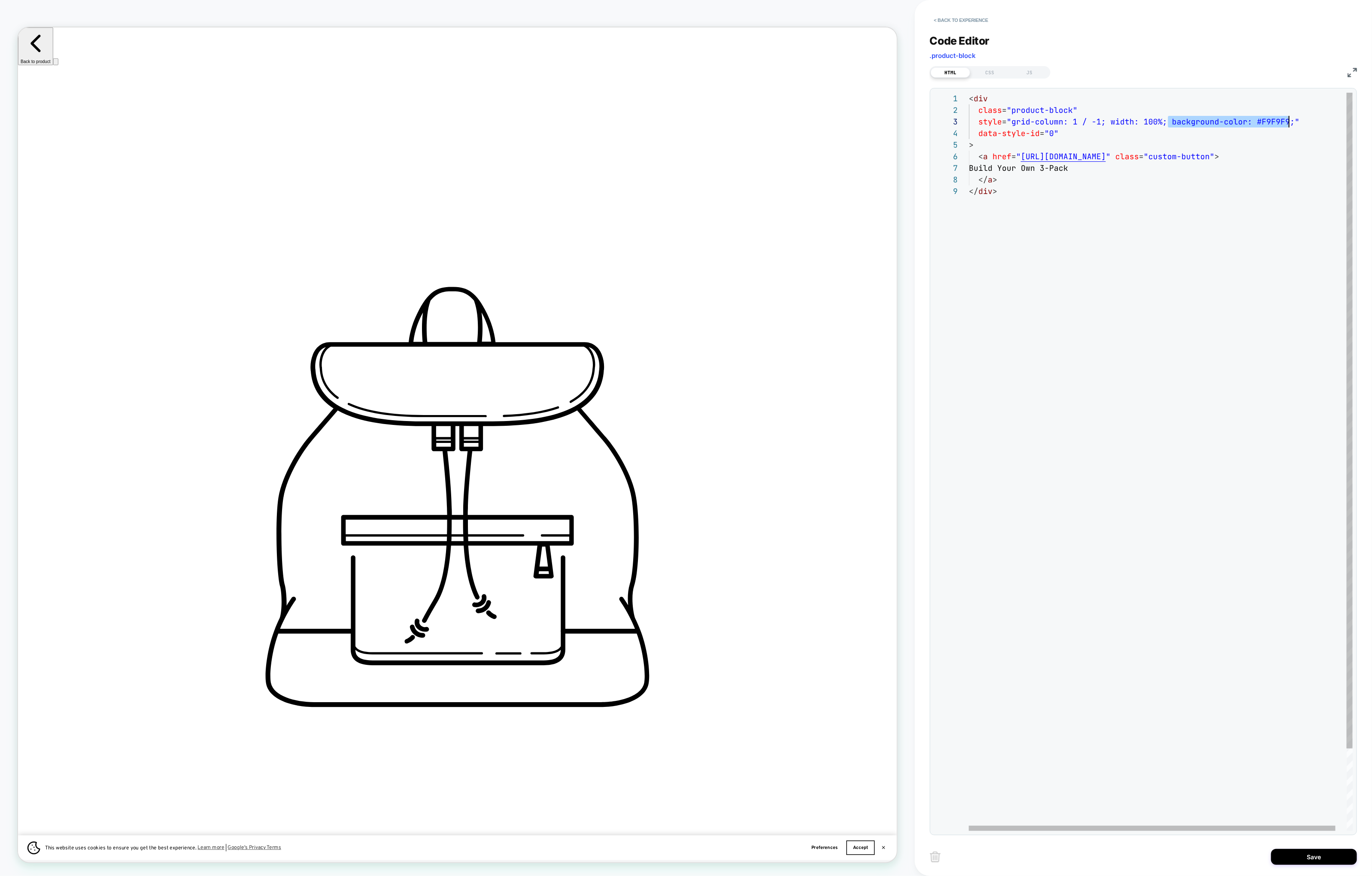
scroll to position [23, 319]
drag, startPoint x: 1169, startPoint y: 122, endPoint x: 1290, endPoint y: 125, distance: 121.0
click at [1111, 124] on span "style = "grid-column: 1 / -1; width: 100%; background-colo r: #F9F9F9;"" at bounding box center [1134, 122] width 331 height 10
type textarea "**********"
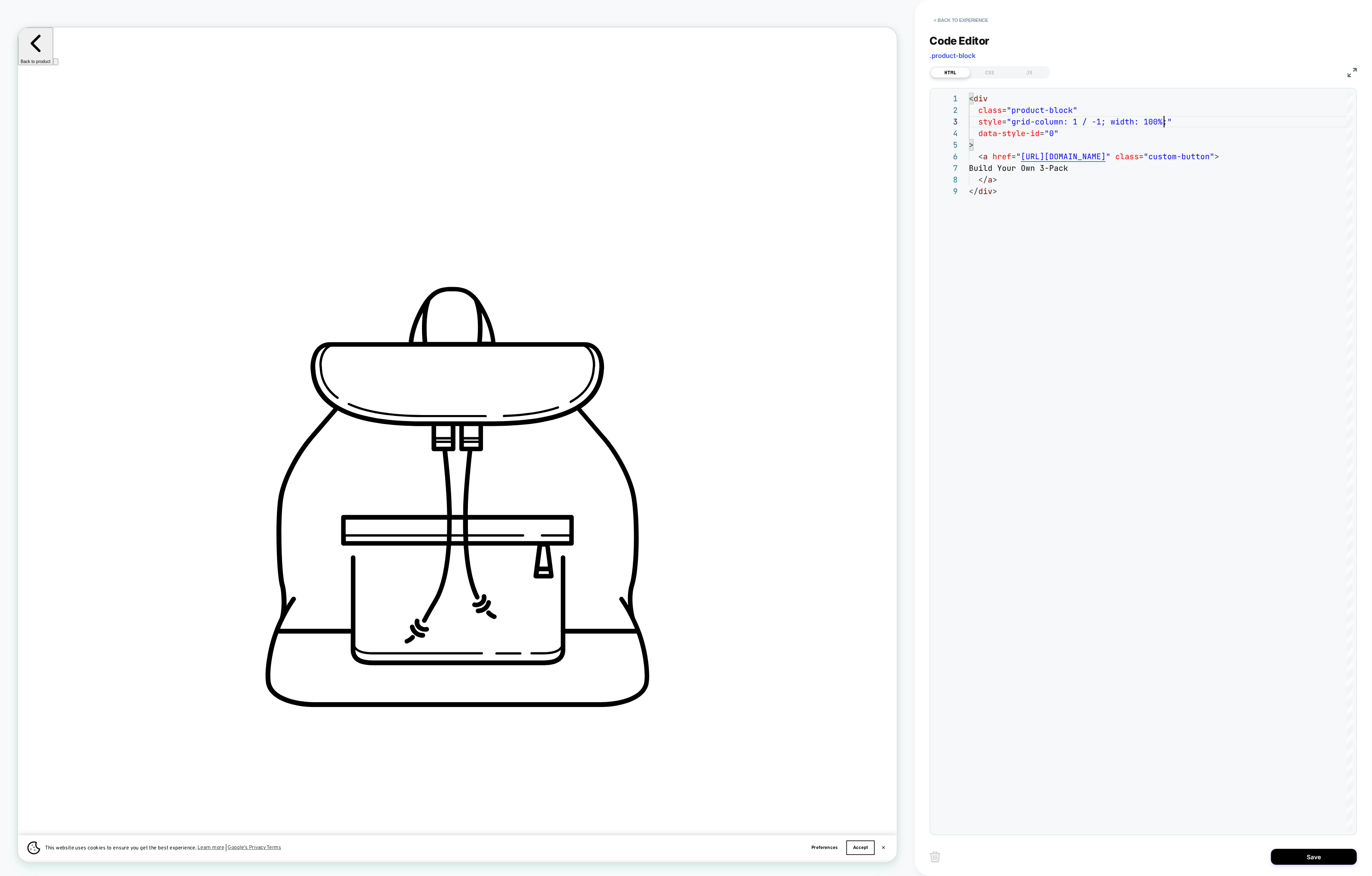
scroll to position [0, 1147]
drag, startPoint x: 994, startPoint y: 72, endPoint x: 986, endPoint y: 89, distance: 18.8
click at [994, 73] on div "CSS" at bounding box center [990, 73] width 39 height 11
click at [1015, 323] on div at bounding box center [1161, 462] width 384 height 738
type textarea "**********"
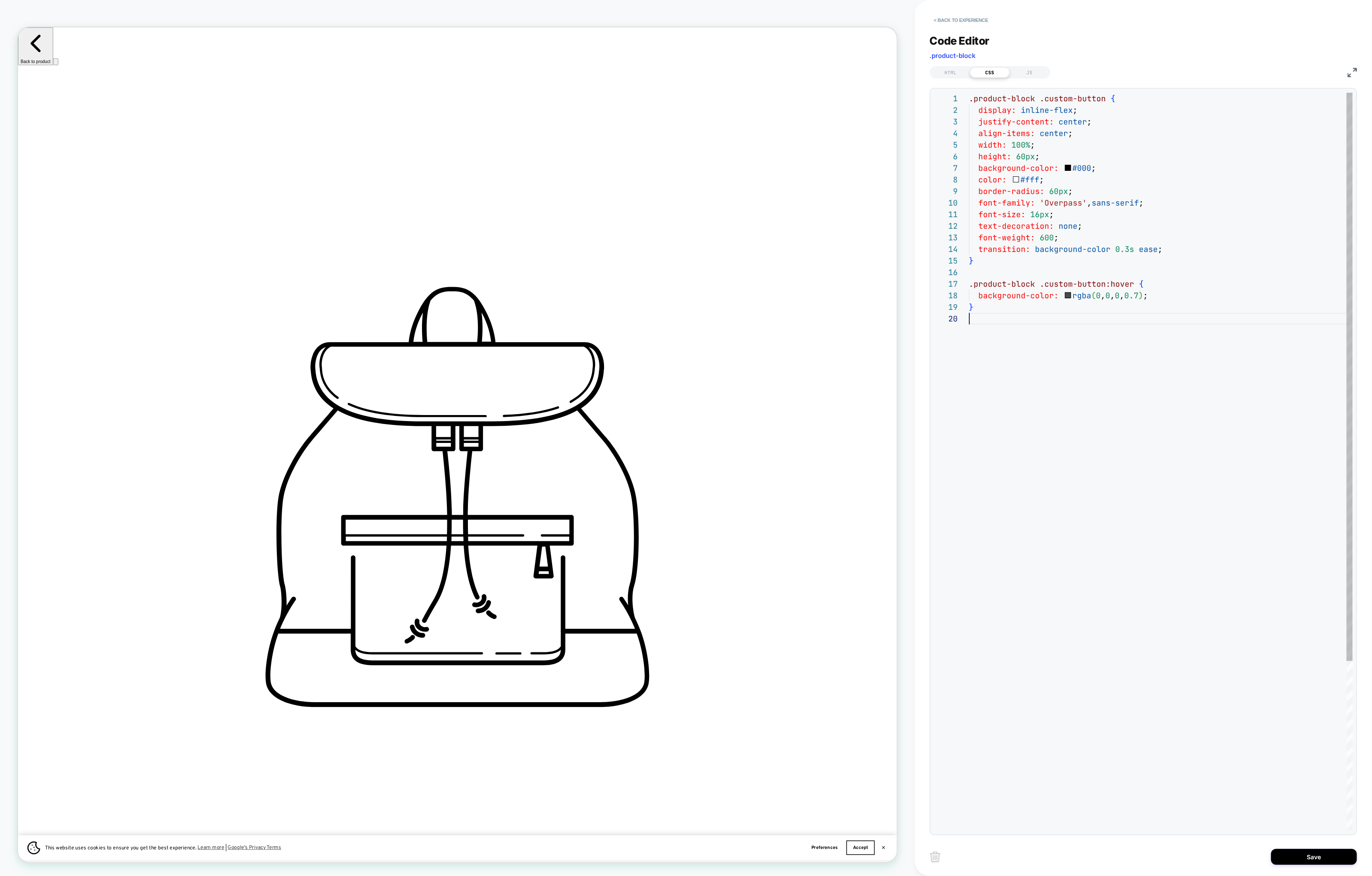
scroll to position [0, 1721]
click at [954, 79] on div "**********" at bounding box center [1143, 429] width 427 height 811
click at [954, 70] on div "HTML" at bounding box center [950, 73] width 39 height 11
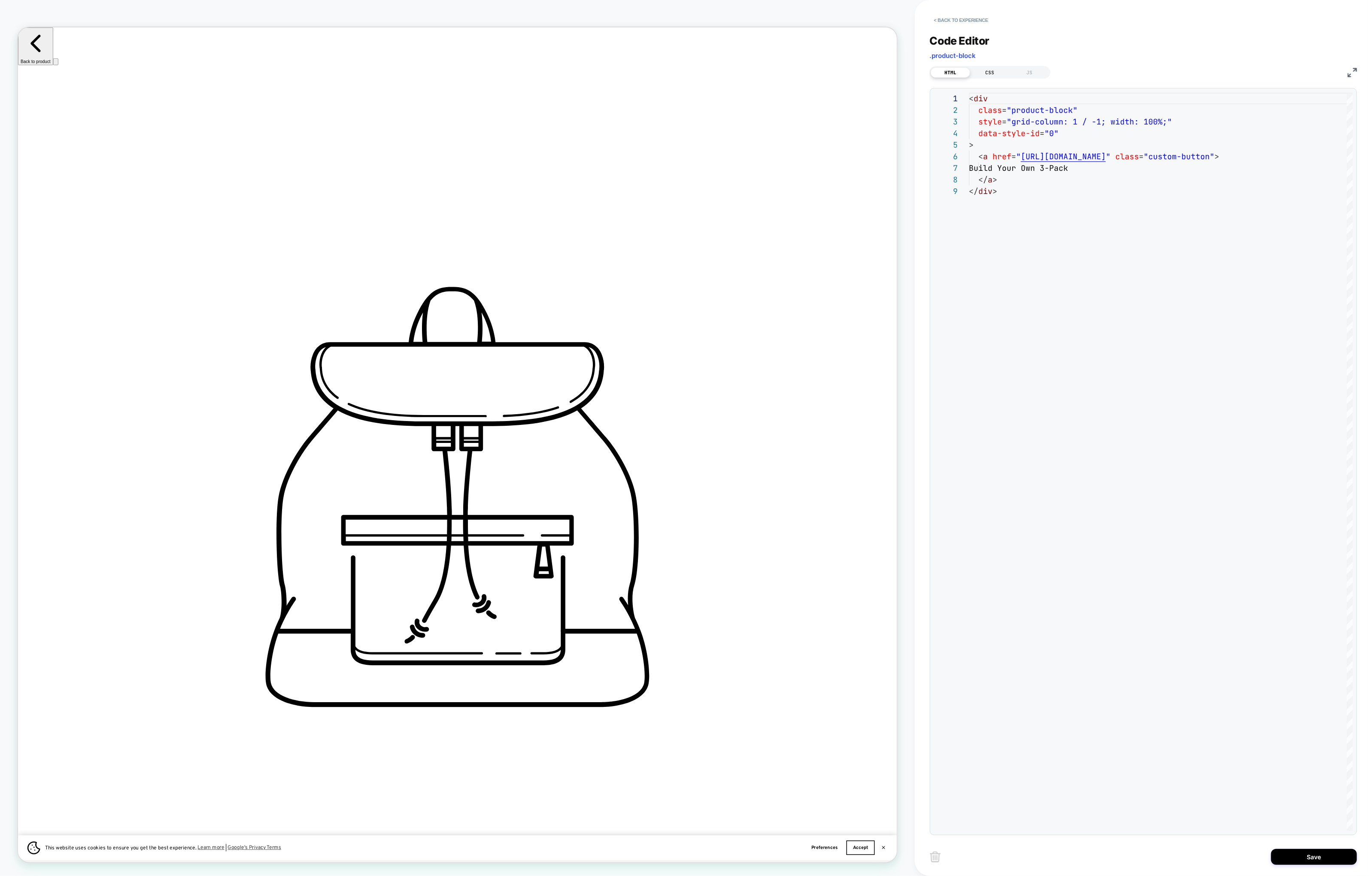
scroll to position [0, 24]
click at [980, 72] on div "CSS" at bounding box center [990, 73] width 39 height 11
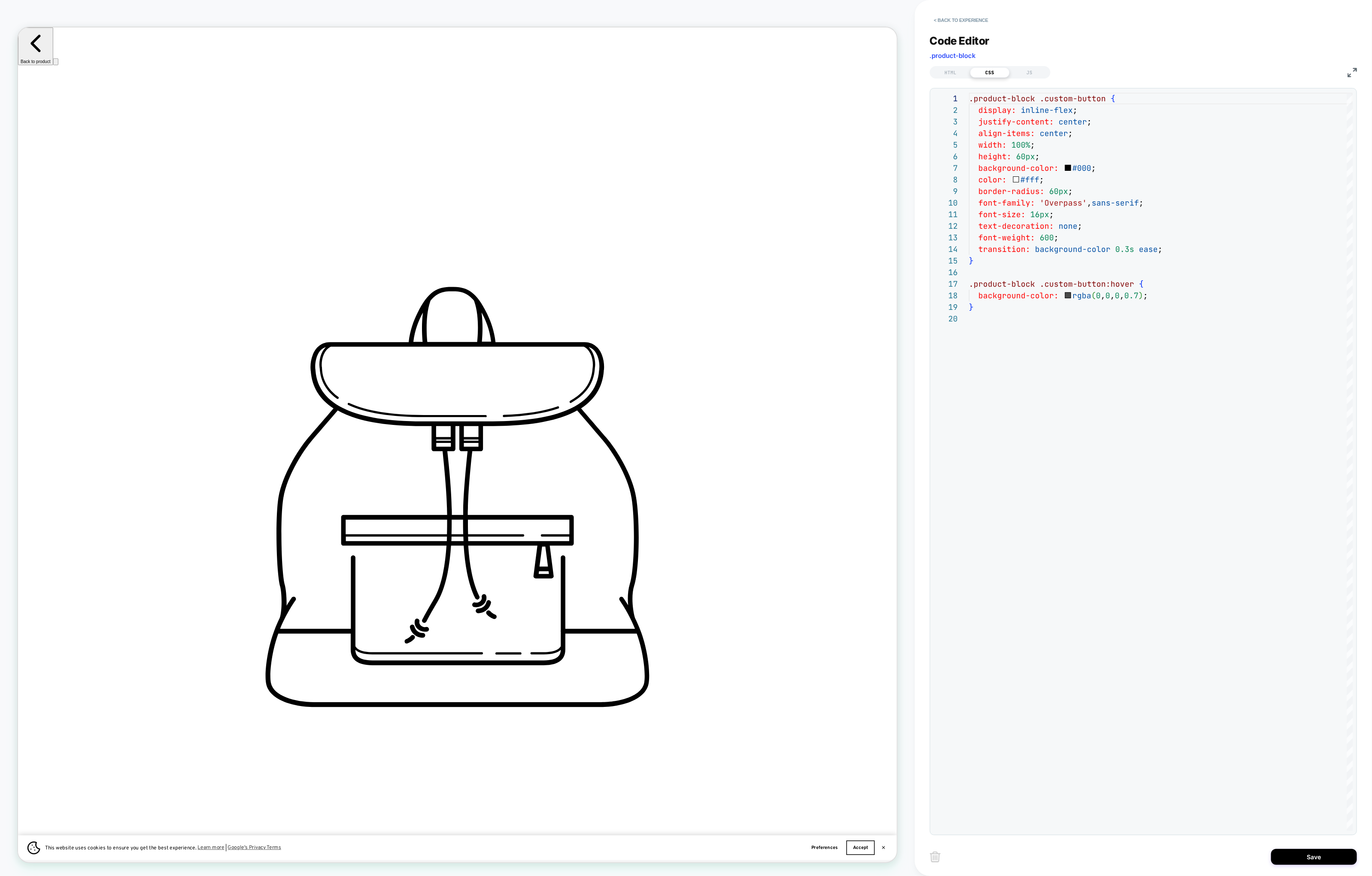
scroll to position [0, 573]
click at [949, 74] on div "HTML" at bounding box center [950, 73] width 39 height 11
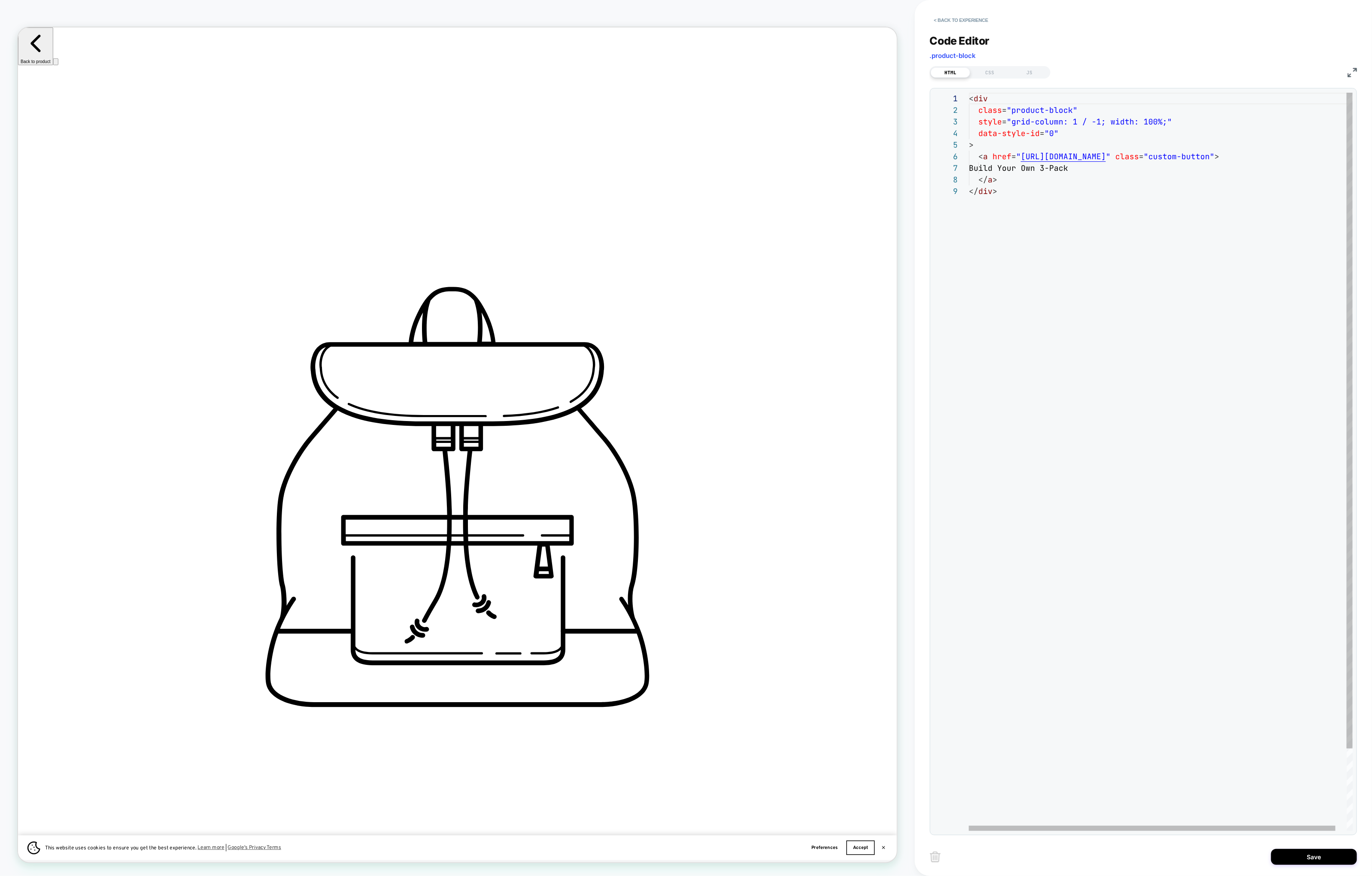
scroll to position [0, 1147]
click at [1111, 120] on div "< div class = "product-block" style = "grid-column: 1 / -1; width: 100%;" data-…" at bounding box center [1167, 508] width 395 height 831
click at [1000, 71] on div "CSS" at bounding box center [990, 73] width 39 height 11
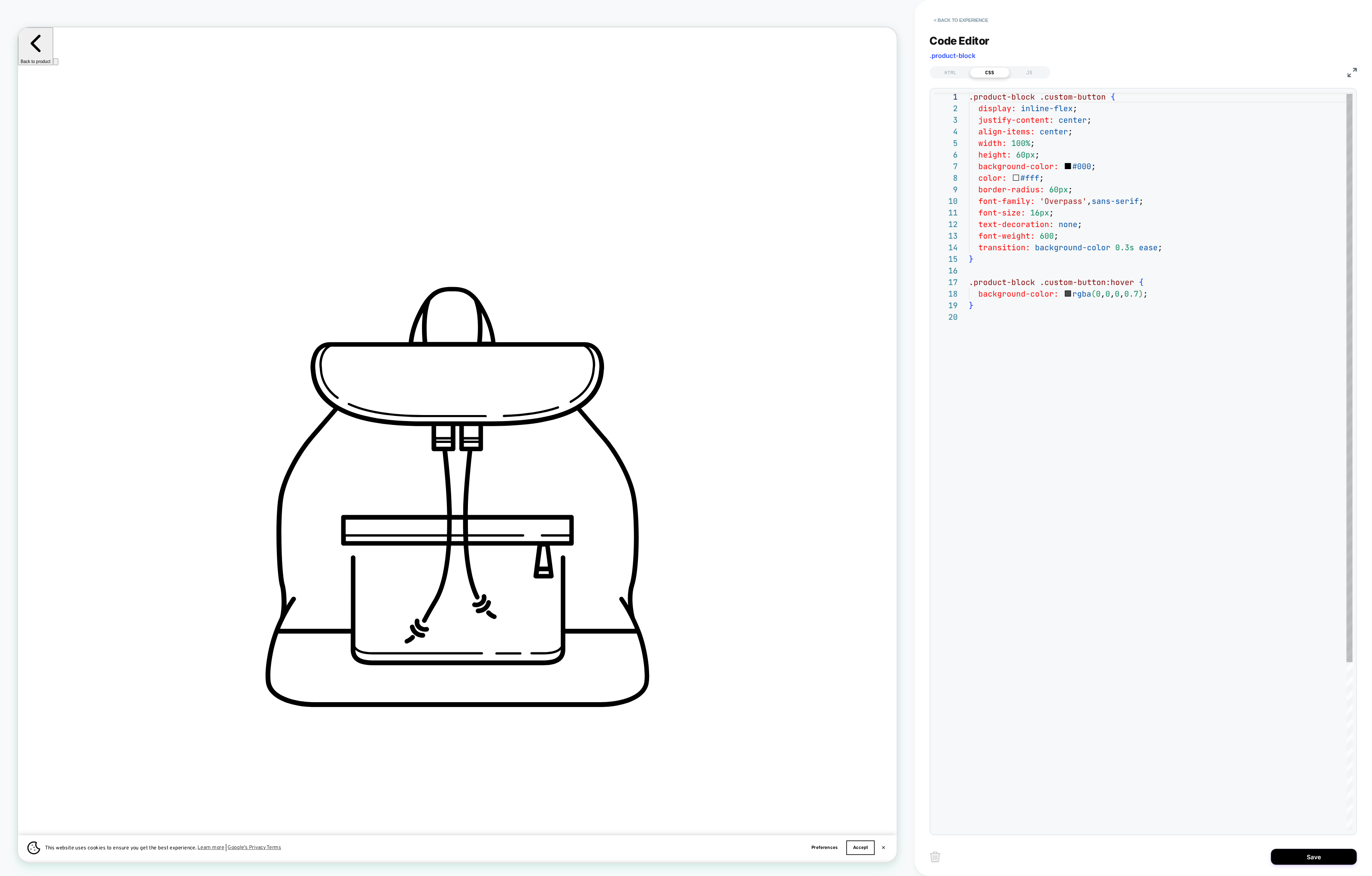
scroll to position [0, 0]
click at [973, 70] on div "CSS" at bounding box center [990, 73] width 39 height 11
click at [956, 71] on div "HTML" at bounding box center [950, 73] width 39 height 11
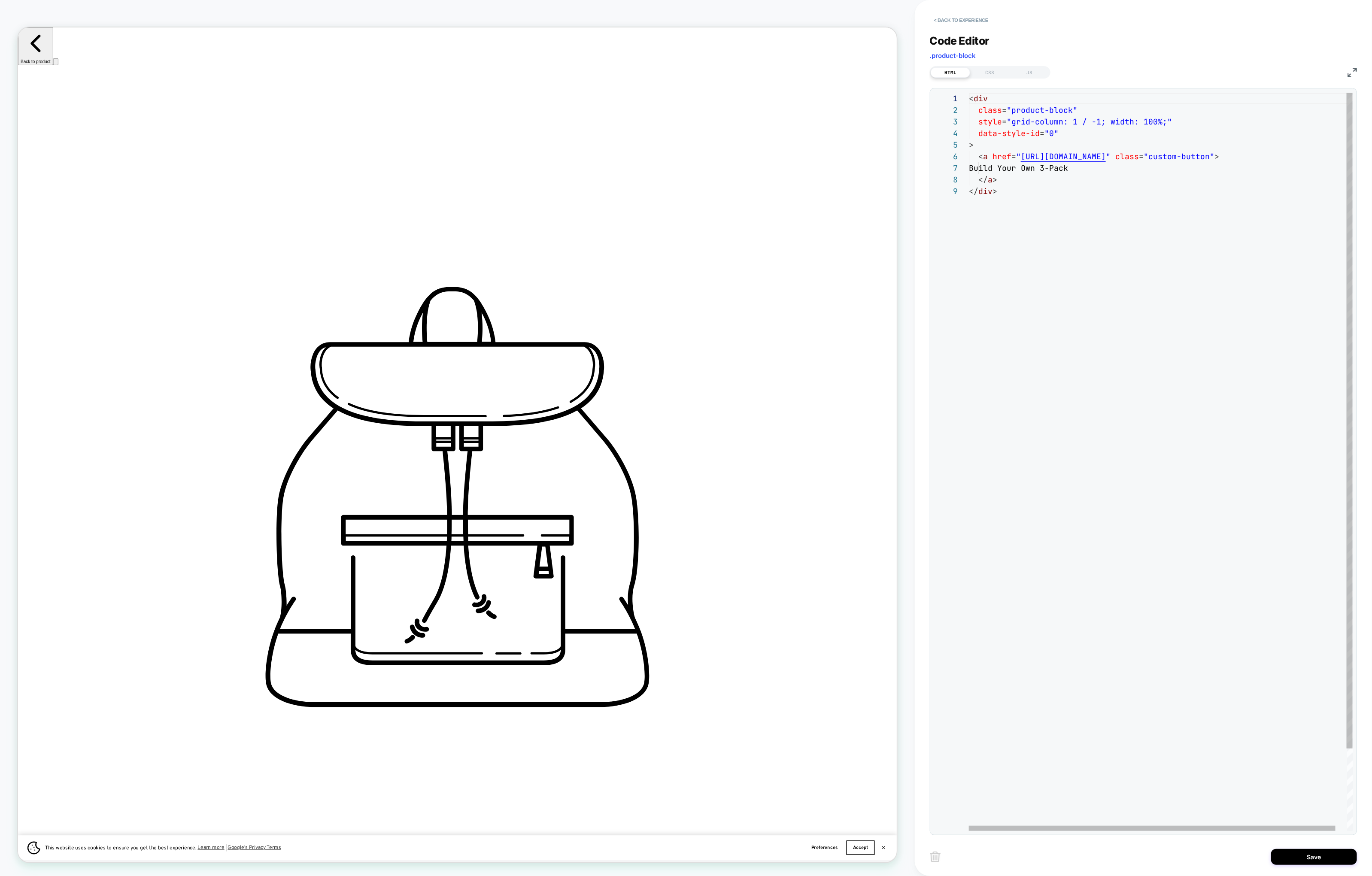
scroll to position [0, 1693]
click at [1111, 122] on div "< div class = "product-block" style = "grid-column: 1 / -1; width: 100%;" data-…" at bounding box center [1167, 508] width 395 height 831
drag, startPoint x: 1284, startPoint y: 121, endPoint x: 1256, endPoint y: 121, distance: 28.0
click at [1111, 121] on div "< div class = "product-block" style = "grid-column: 1 / -1; width: 100%; backgr…" at bounding box center [1167, 508] width 395 height 831
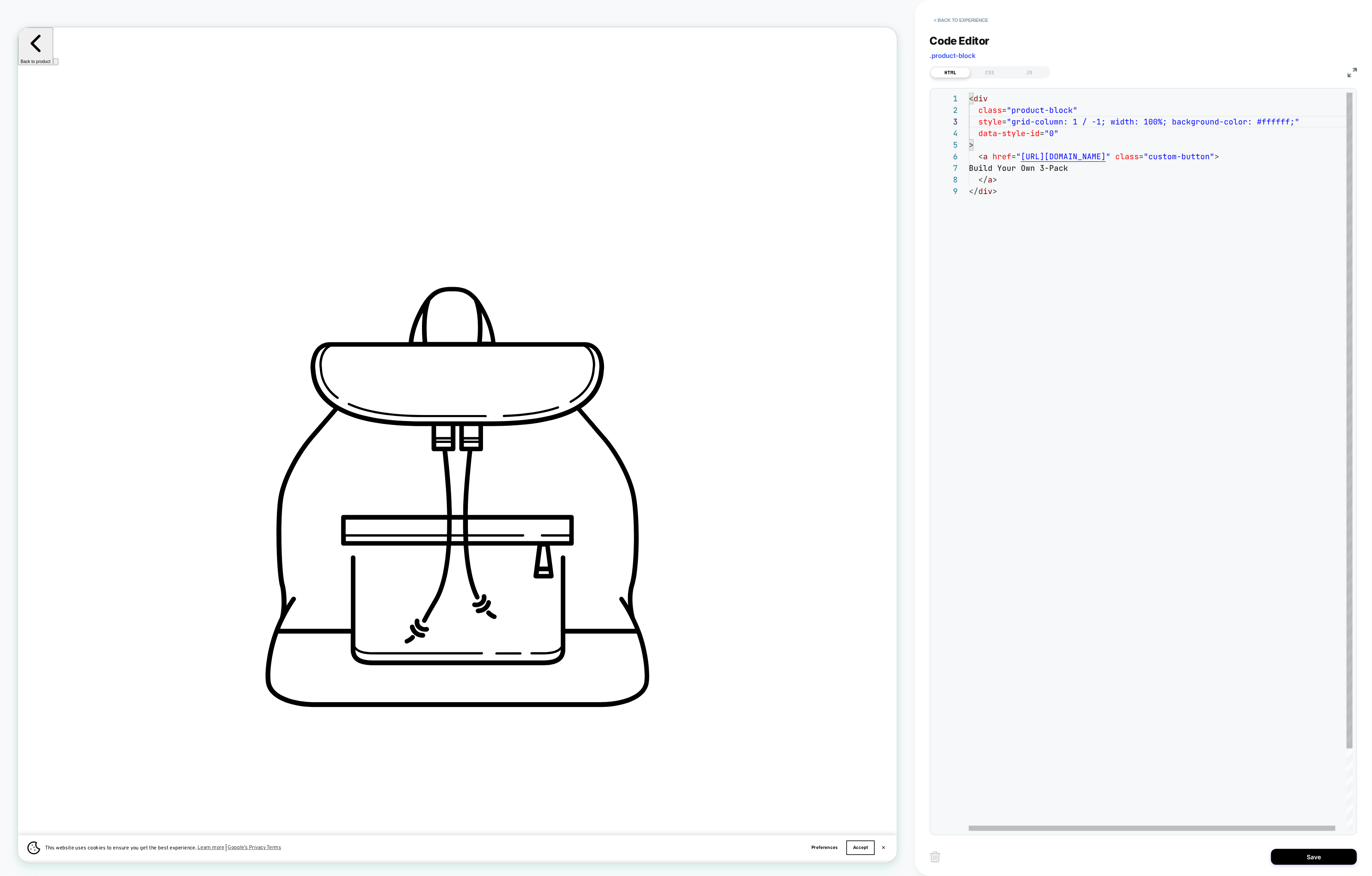
scroll to position [93, 28]
click at [1111, 239] on div "< div class = "product-block" style = "grid-column: 1 / -1; width: 100%; backgr…" at bounding box center [1167, 508] width 395 height 831
type textarea "**********"
click at [999, 76] on div "CSS" at bounding box center [990, 73] width 39 height 11
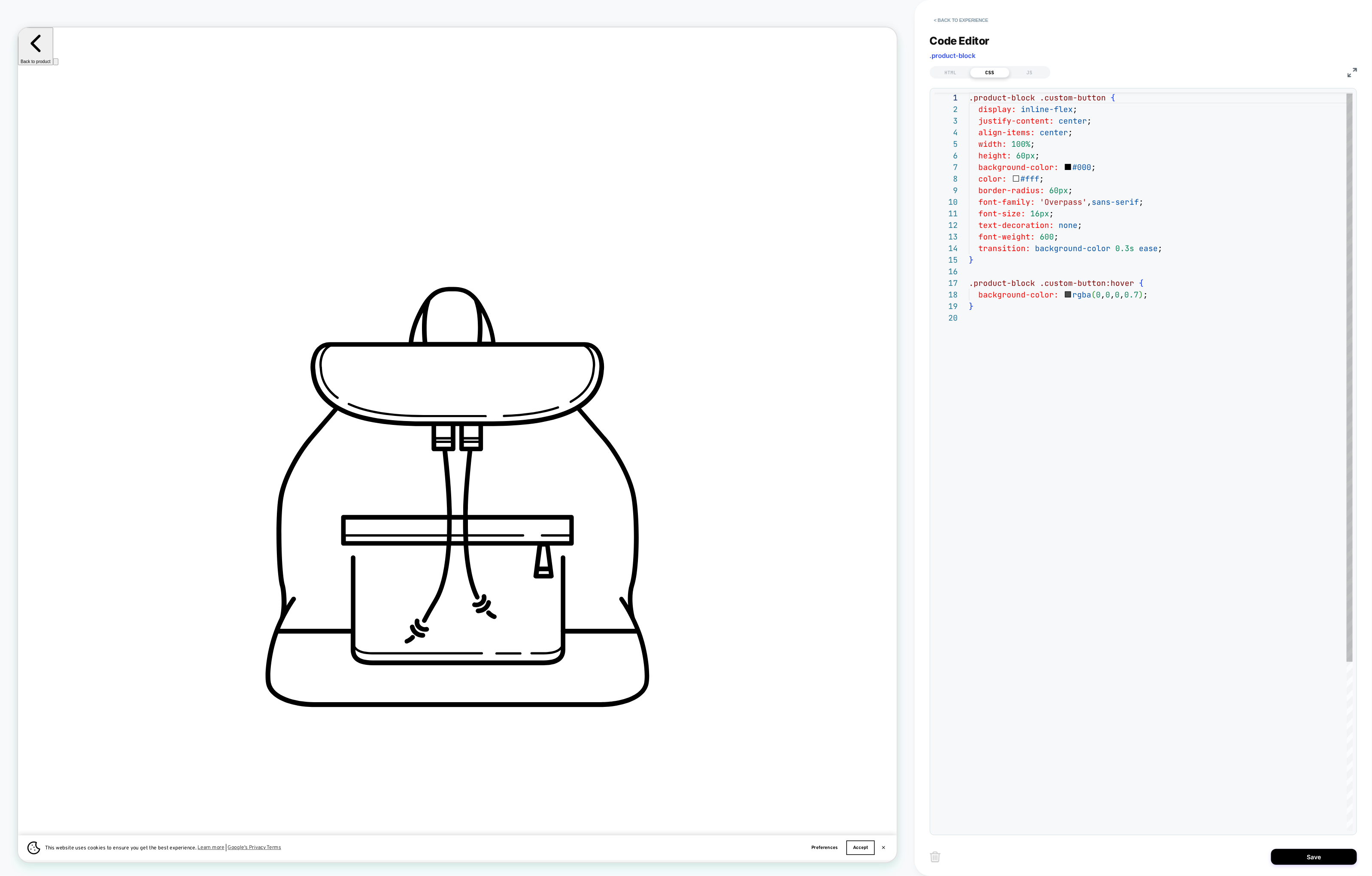
scroll to position [0, 0]
click at [1111, 766] on button "Save" at bounding box center [1314, 857] width 86 height 16
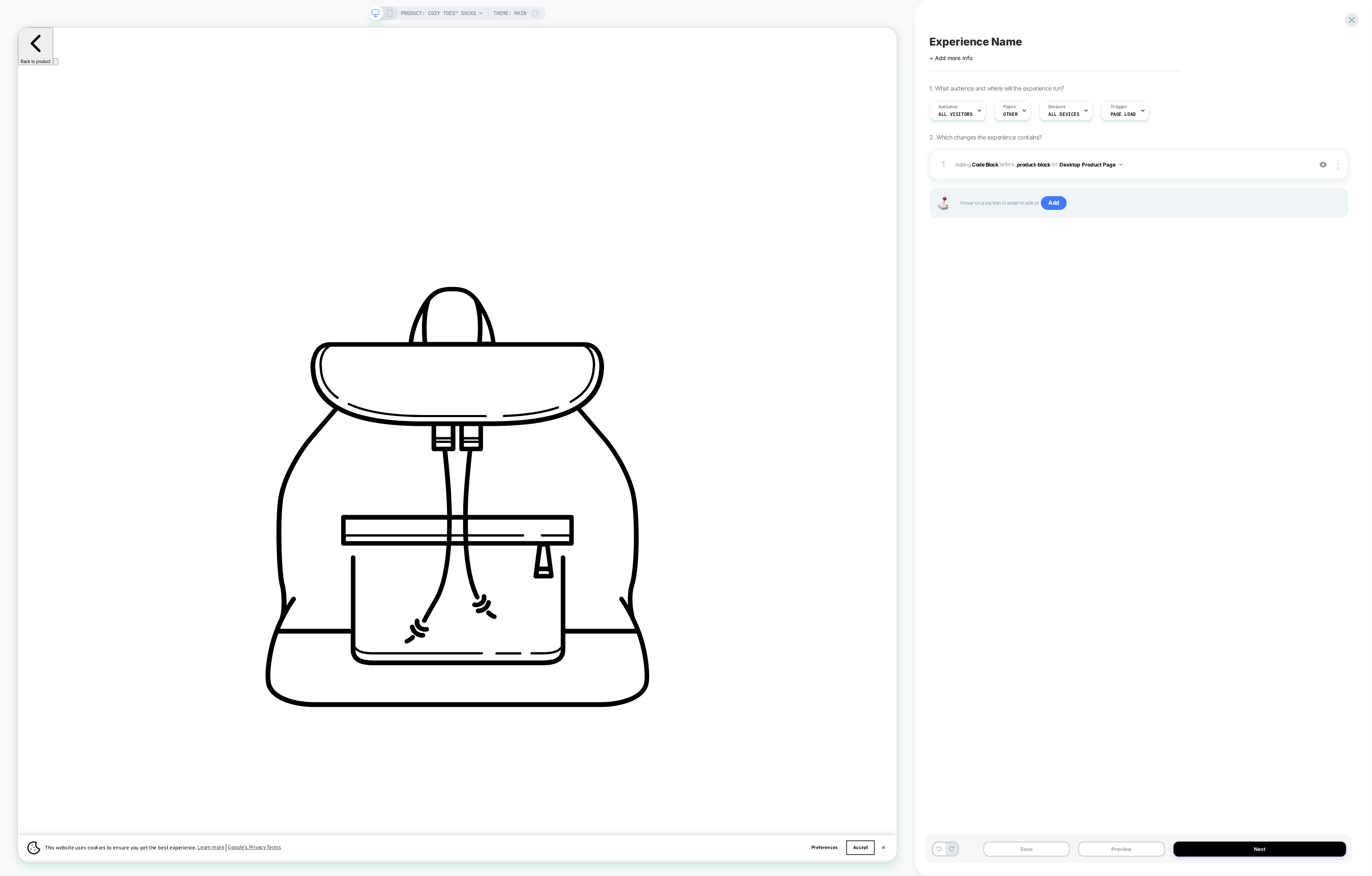
click at [1111, 766] on div "Save Preview Next" at bounding box center [1139, 849] width 427 height 28
click at [1111, 766] on button "Preview" at bounding box center [1121, 849] width 86 height 15
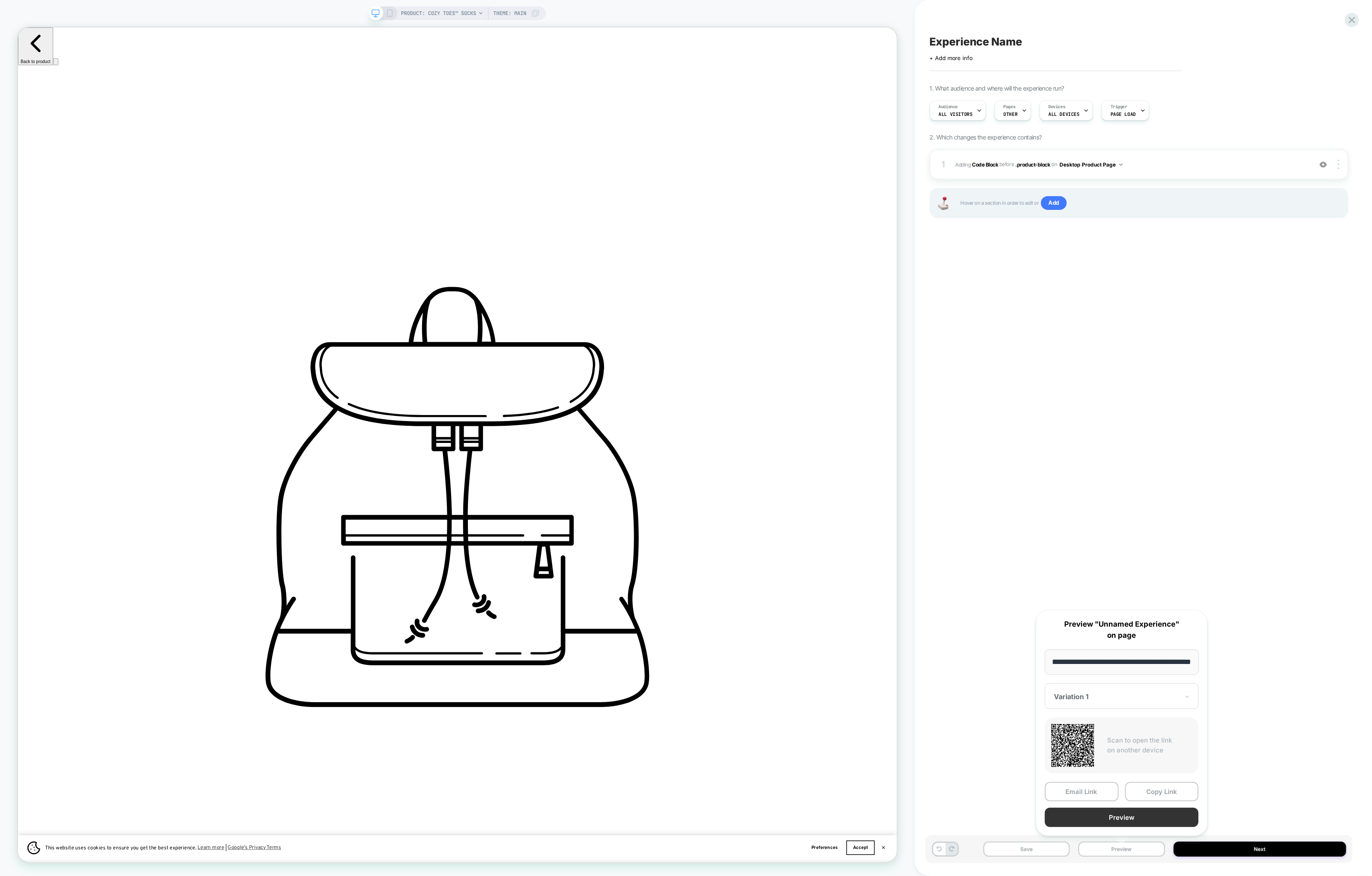
click at [1111, 766] on button "Preview" at bounding box center [1121, 817] width 153 height 19
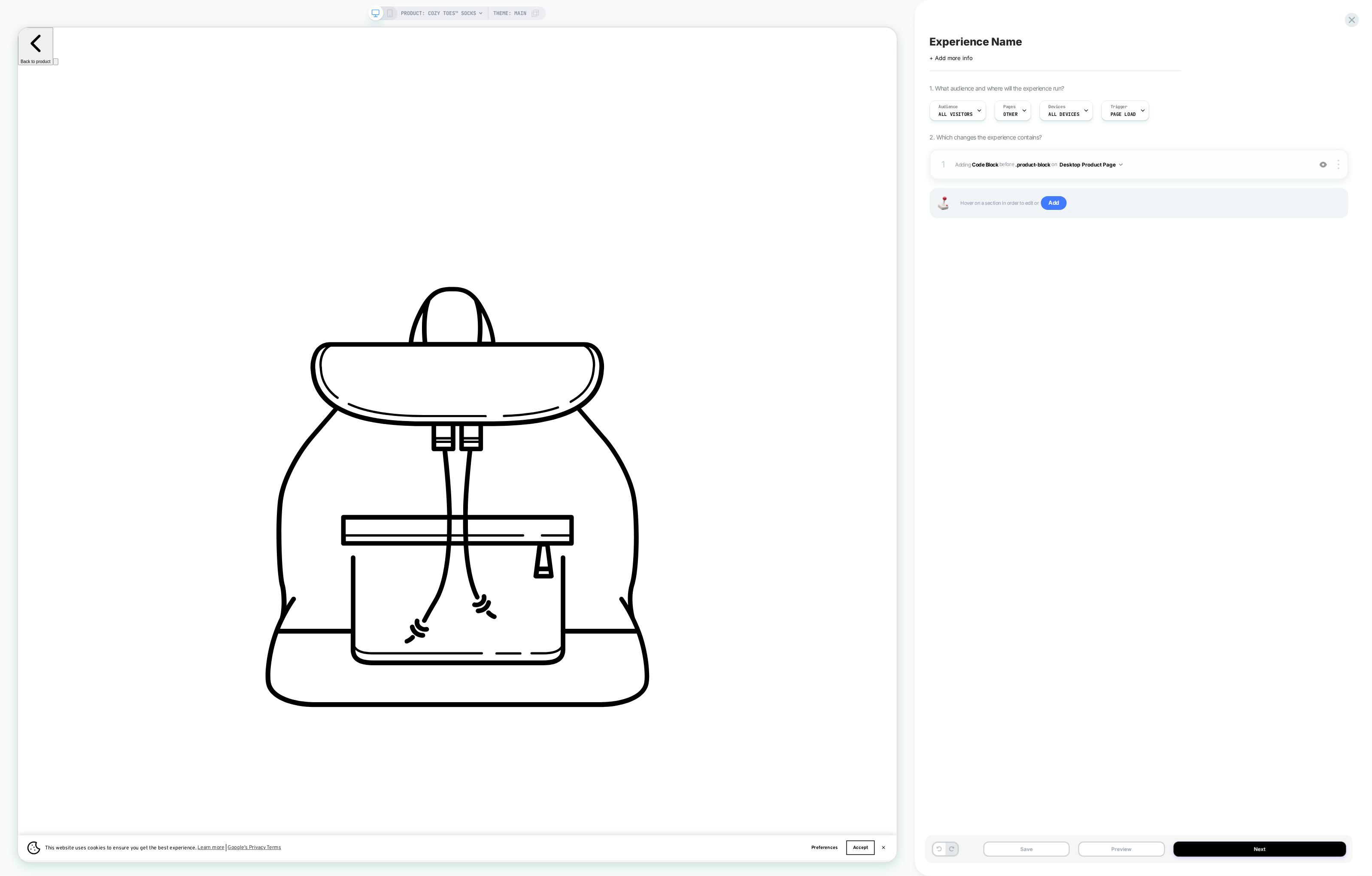
scroll to position [0, 1147]
click at [1074, 173] on div "1 Adding Code Block BEFORE .product-block .product-block on Desktop Product Pag…" at bounding box center [1139, 164] width 419 height 30
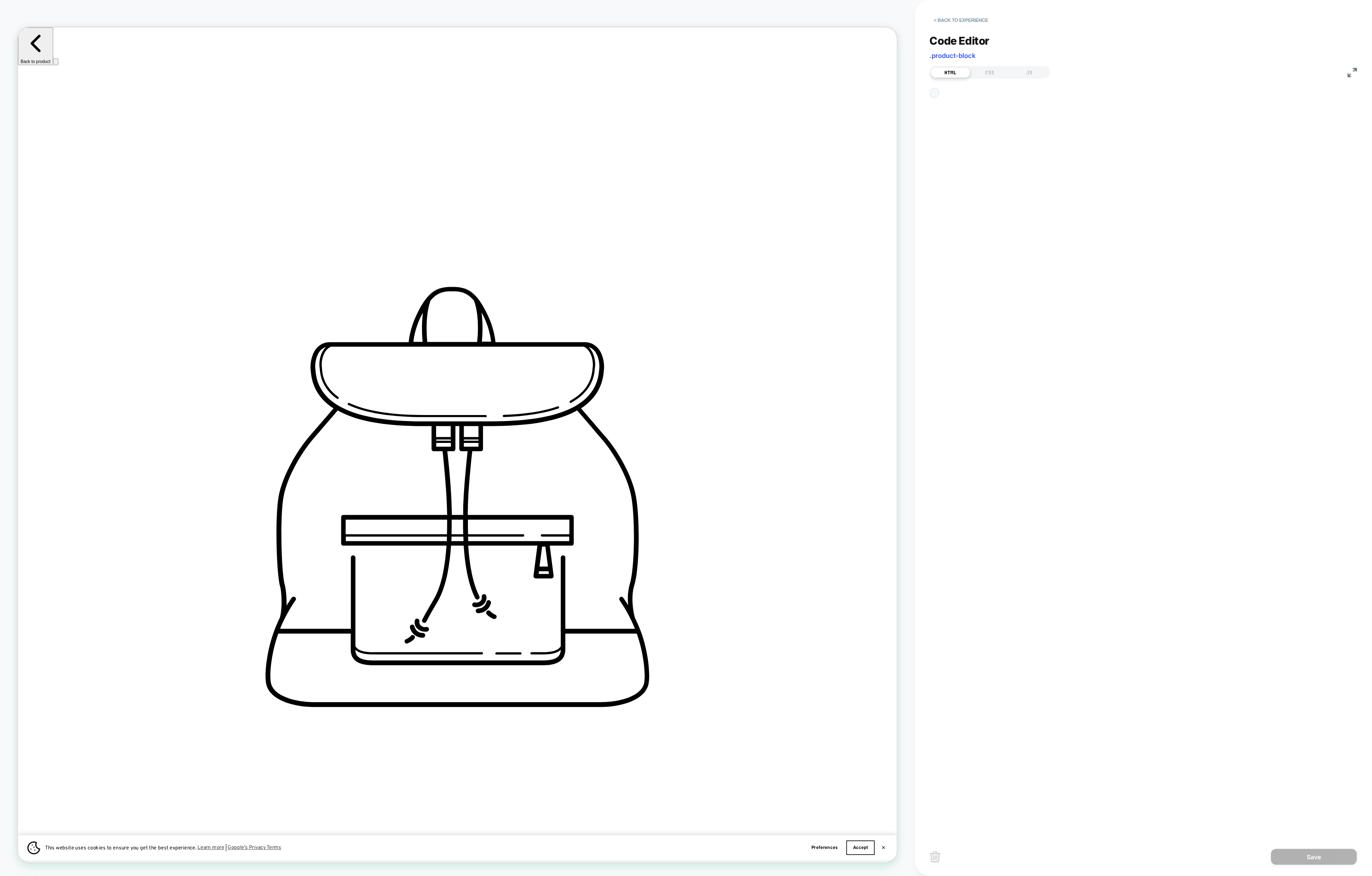
scroll to position [104, 0]
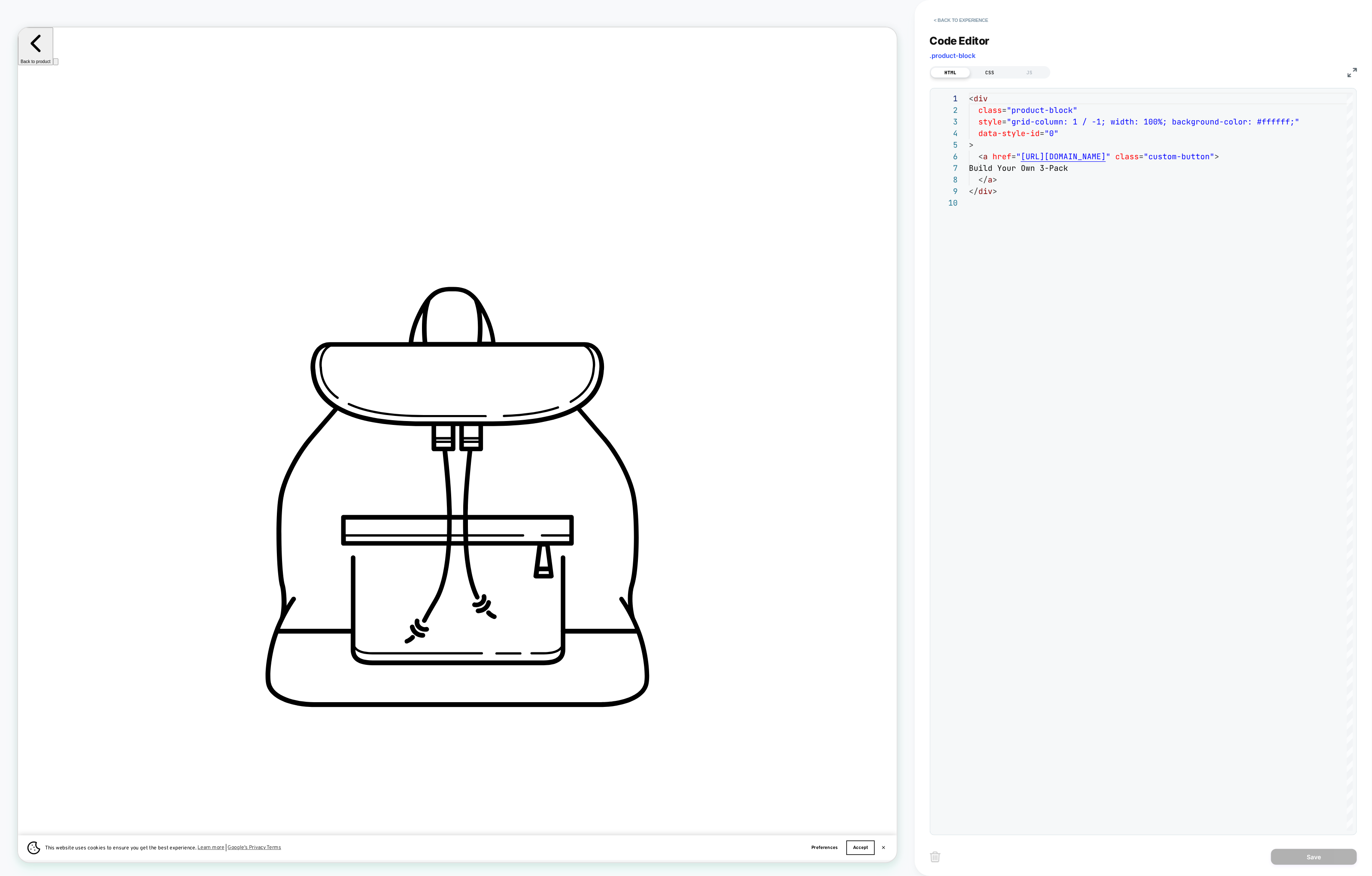
click at [996, 73] on div "CSS" at bounding box center [990, 73] width 39 height 11
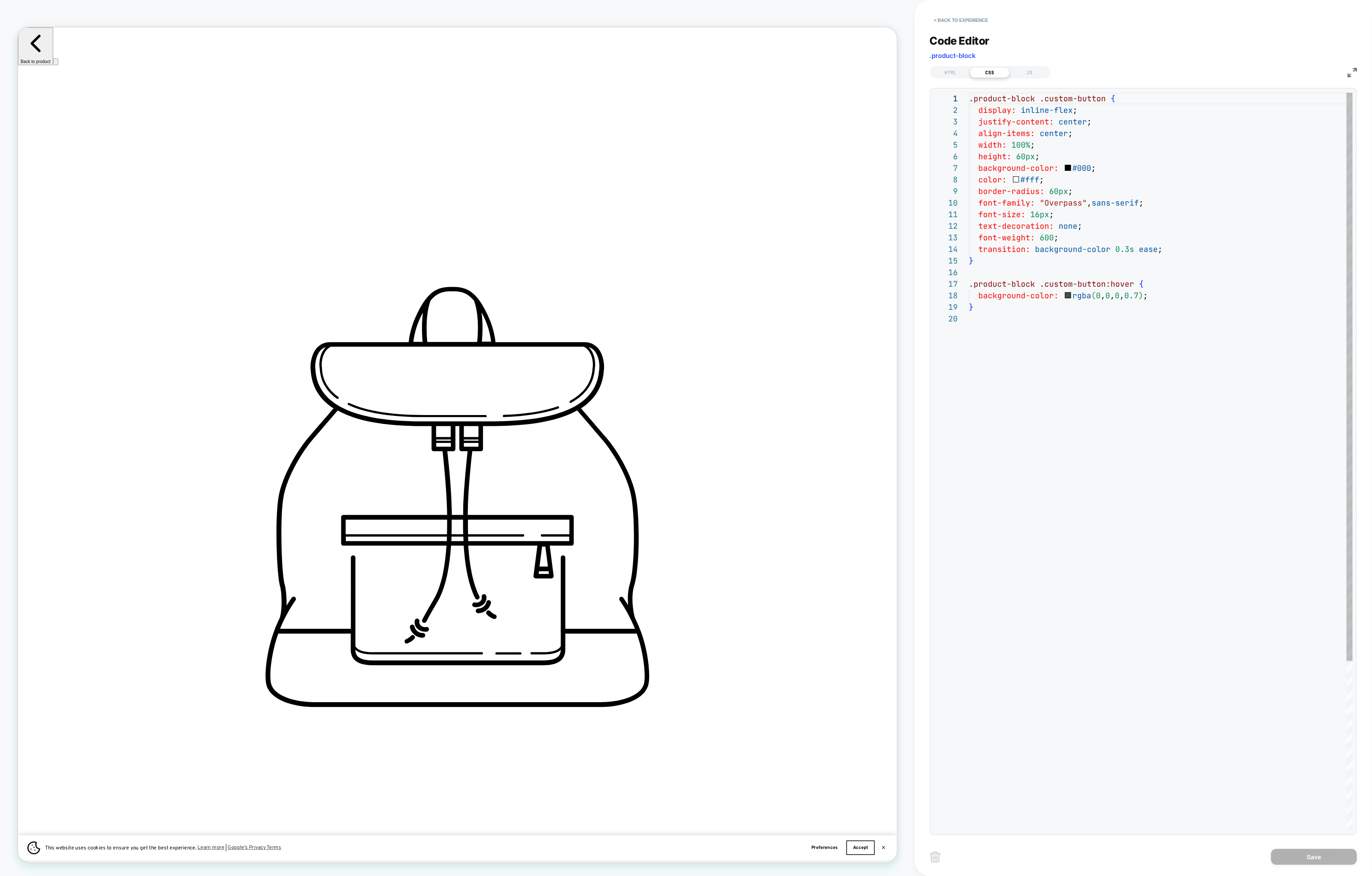
scroll to position [116, 0]
click at [950, 74] on div "HTML" at bounding box center [950, 73] width 39 height 11
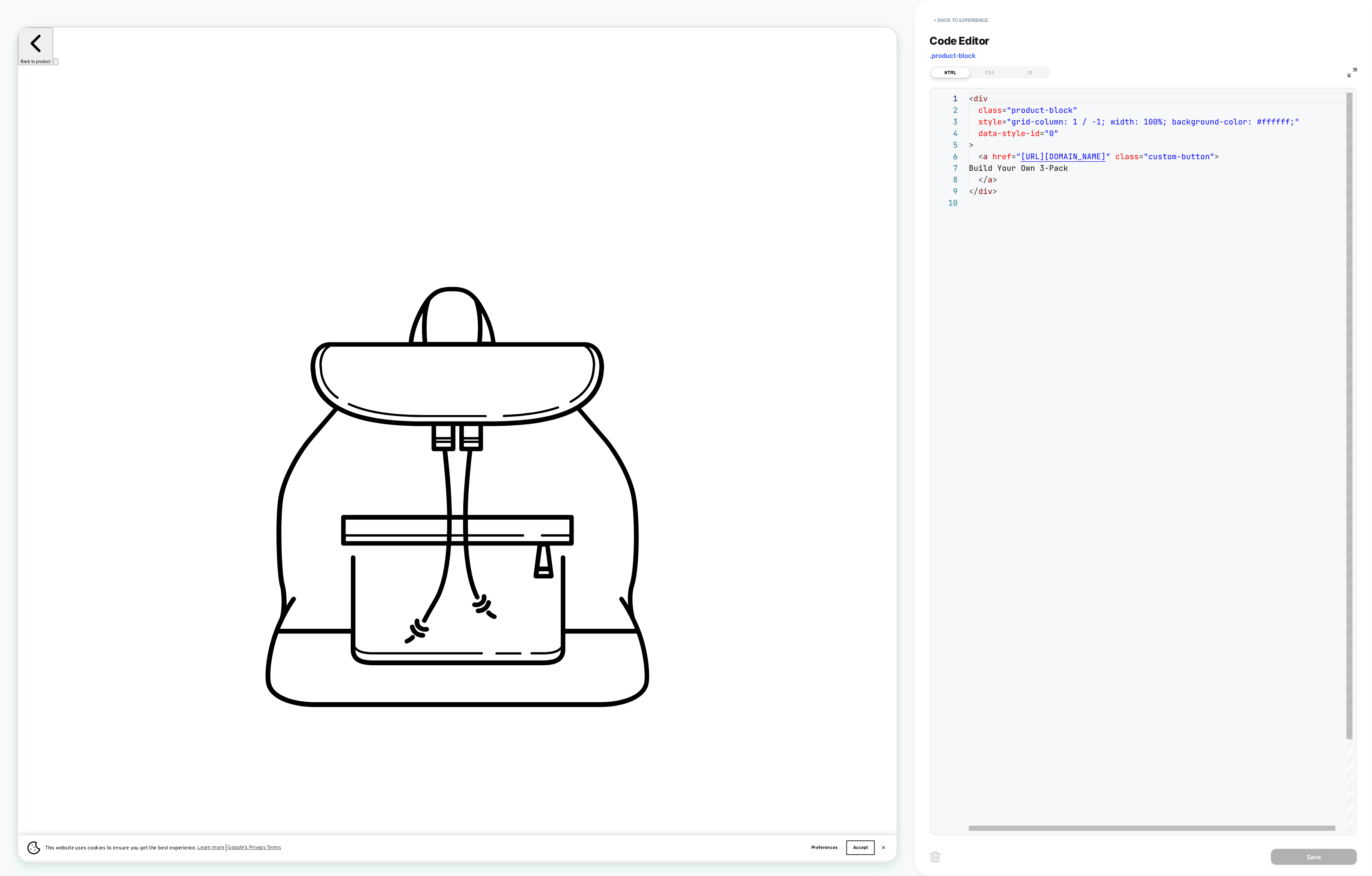
scroll to position [0, 1721]
click at [1111, 126] on span "r: #ffffff;"" at bounding box center [1271, 122] width 56 height 10
click at [1111, 122] on div "< div class = "product-block" style = "grid-column: 1 / -1; width: 100%; backgr…" at bounding box center [1167, 514] width 395 height 842
click at [1111, 123] on div "< div class = "product-block" style = "grid-column: 1 / -1; width: 100%; backgr…" at bounding box center [1163, 514] width 414 height 842
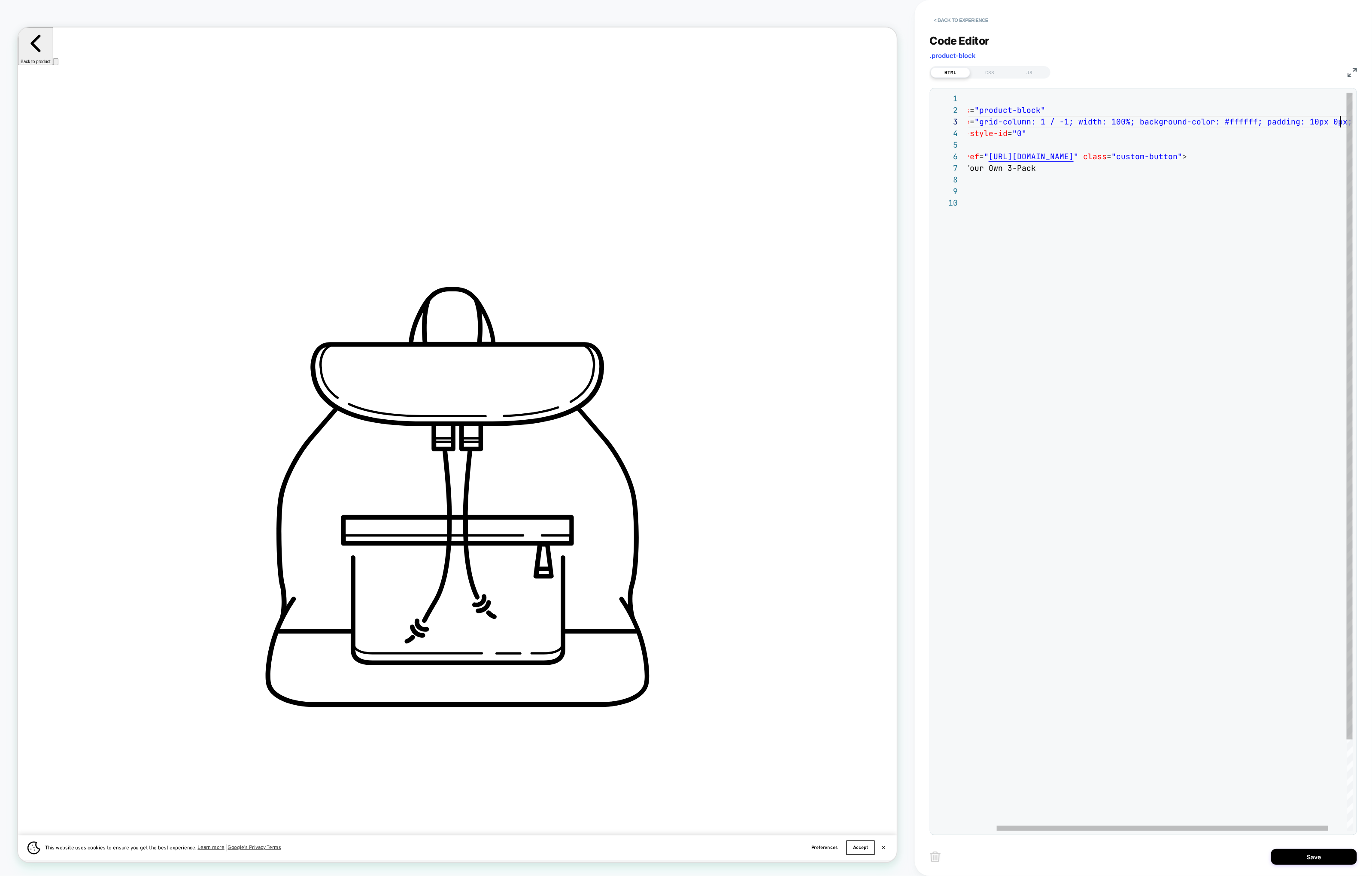
scroll to position [0, 1147]
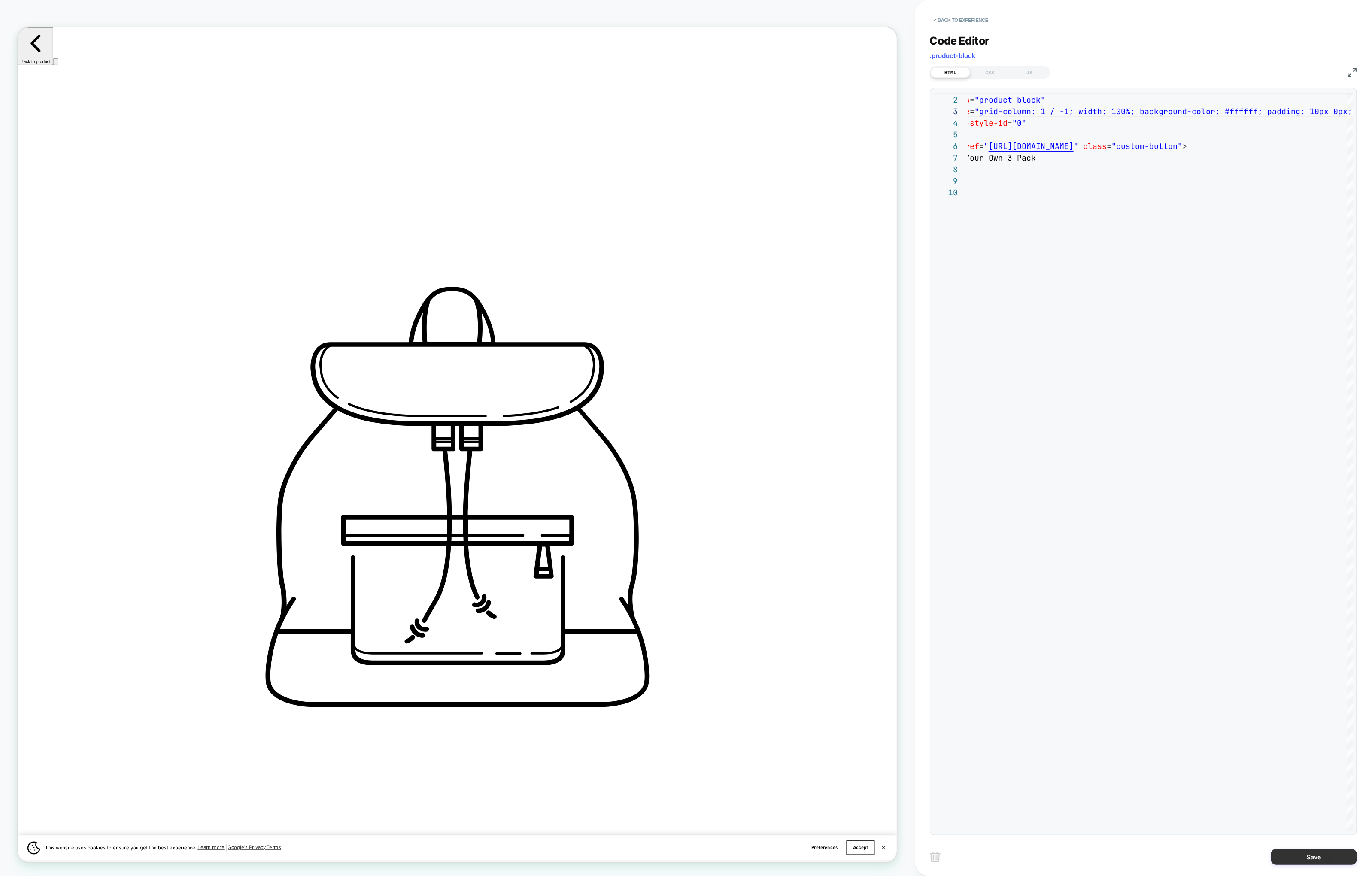
type textarea "**********"
click at [1111, 766] on button "Save" at bounding box center [1314, 857] width 86 height 16
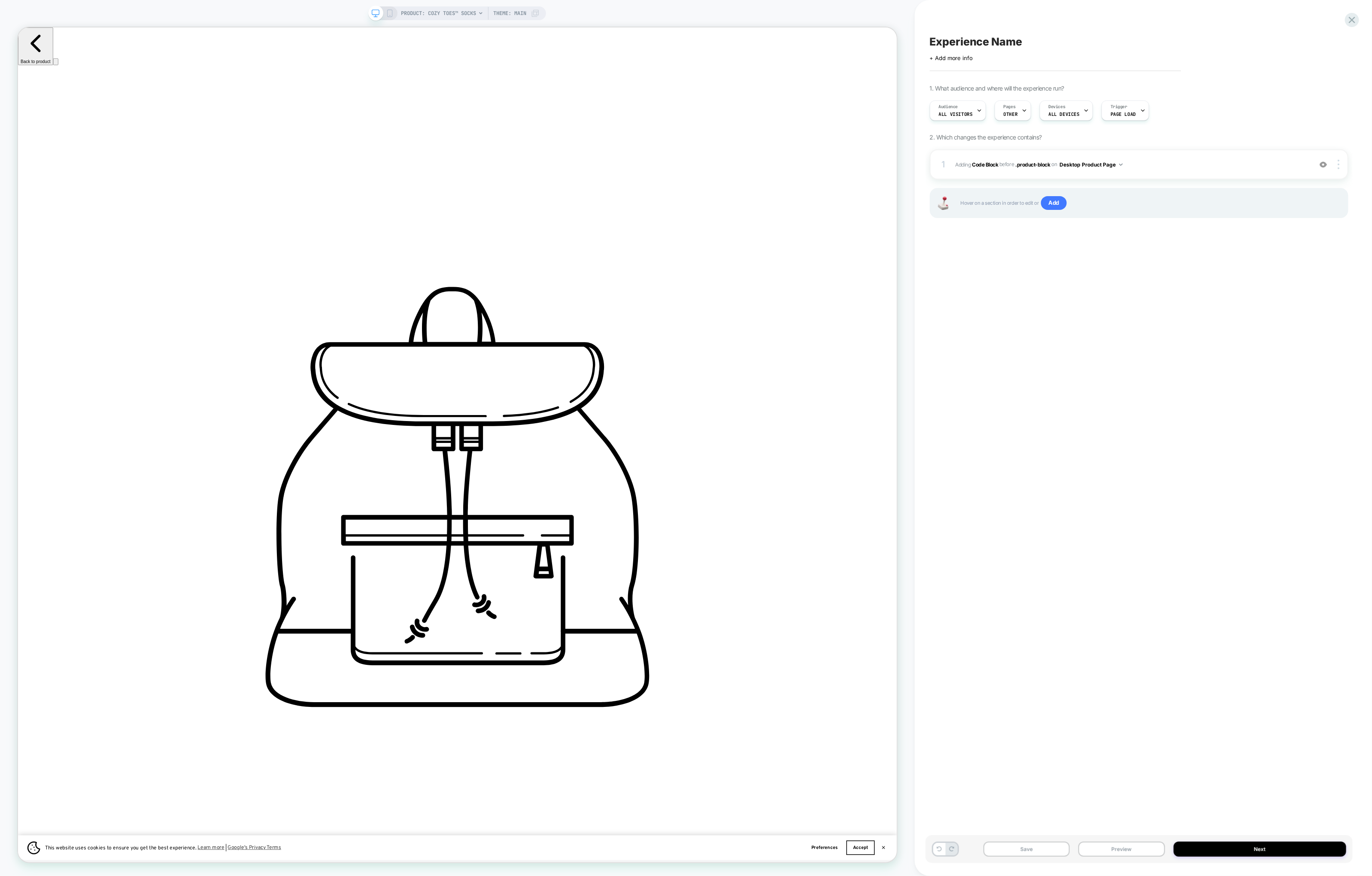
scroll to position [0, 1721]
click at [1111, 161] on div at bounding box center [1340, 165] width 16 height 9
click at [1111, 210] on div "Copy to Mobile" at bounding box center [1288, 213] width 76 height 24
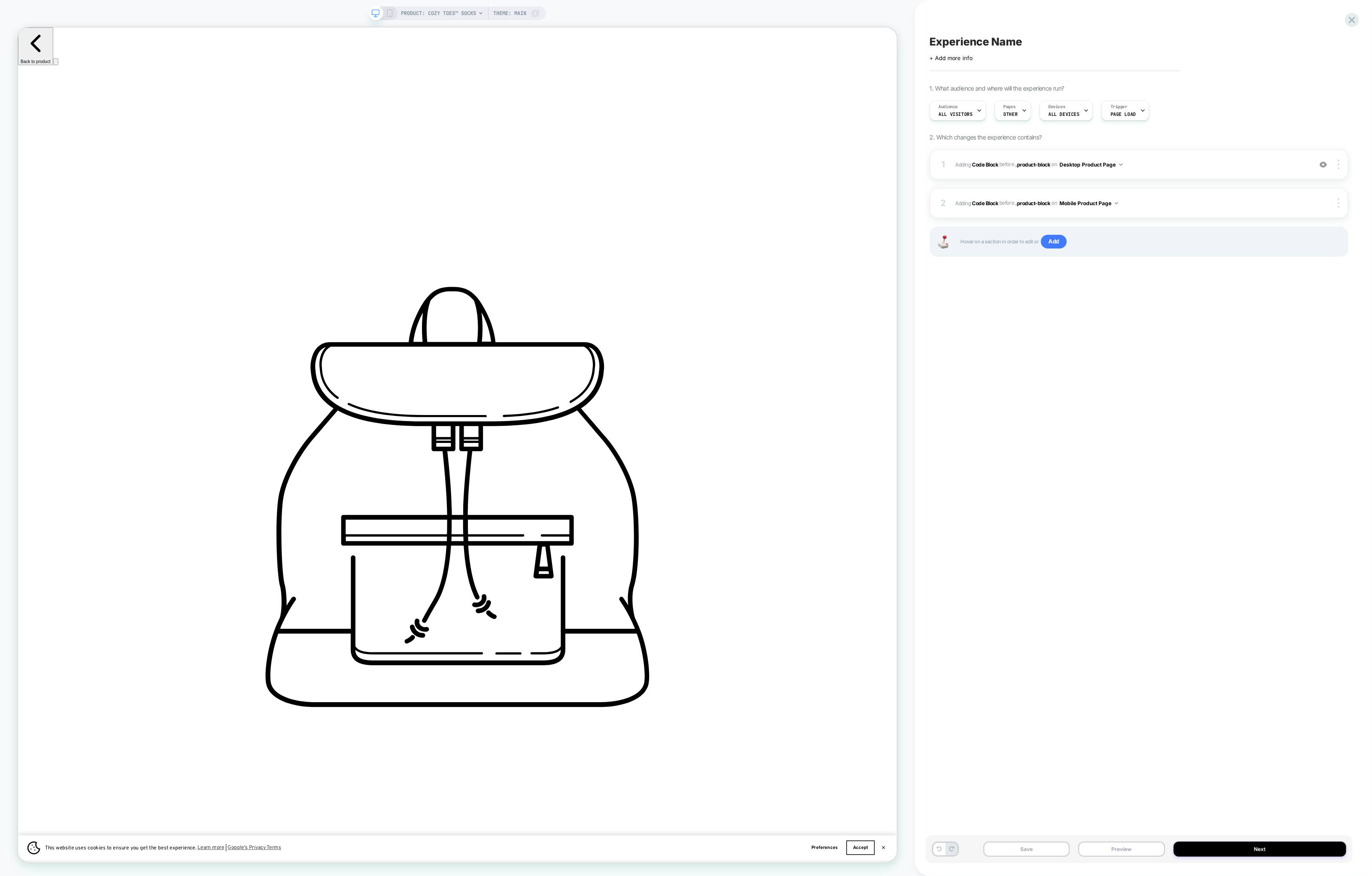
click at [389, 15] on rect at bounding box center [390, 15] width 1 height 1
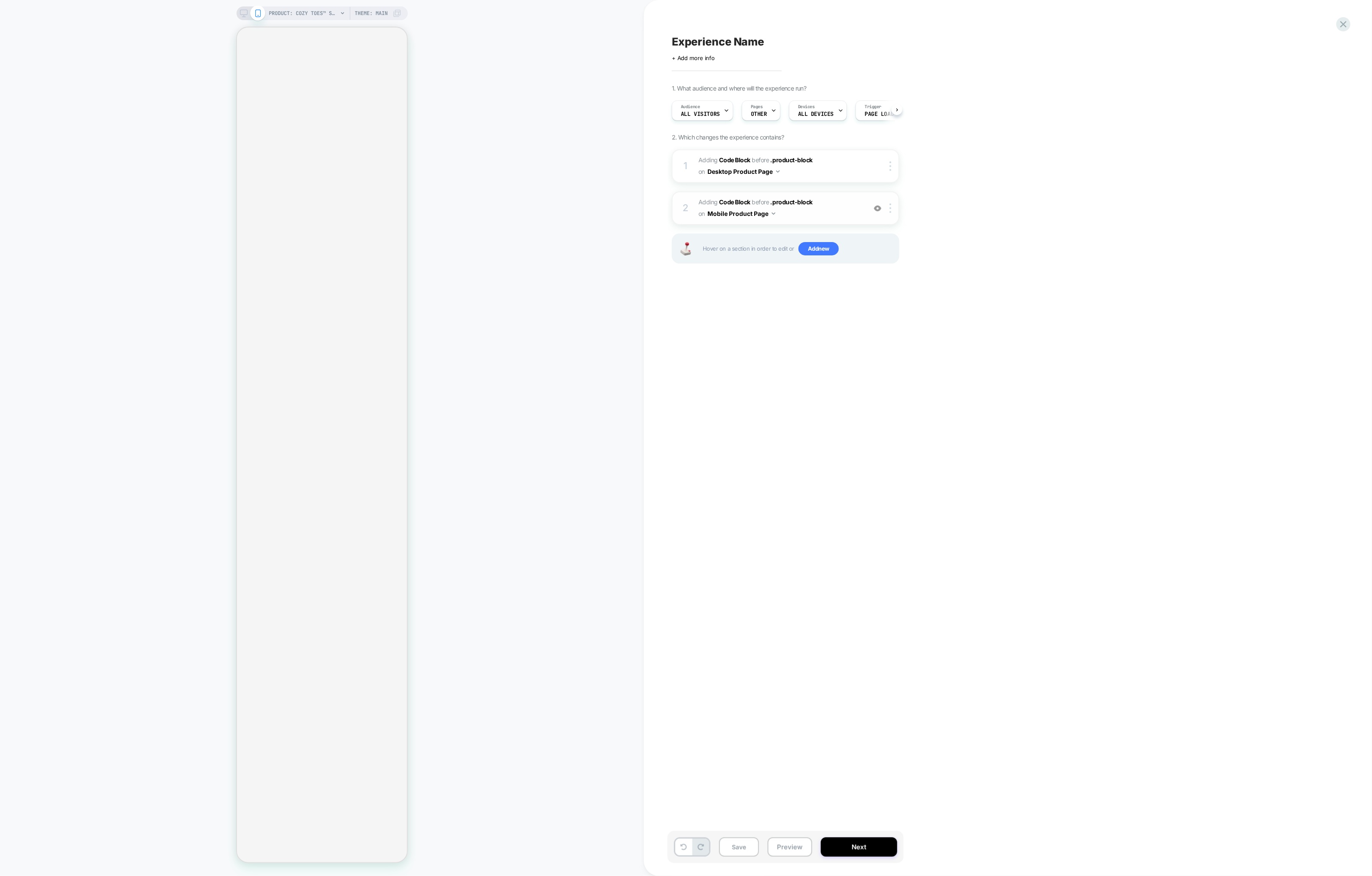
click at [823, 210] on span "Adding Code Block BEFORE .product-block .product-block on Mobile Product Page" at bounding box center [780, 208] width 163 height 23
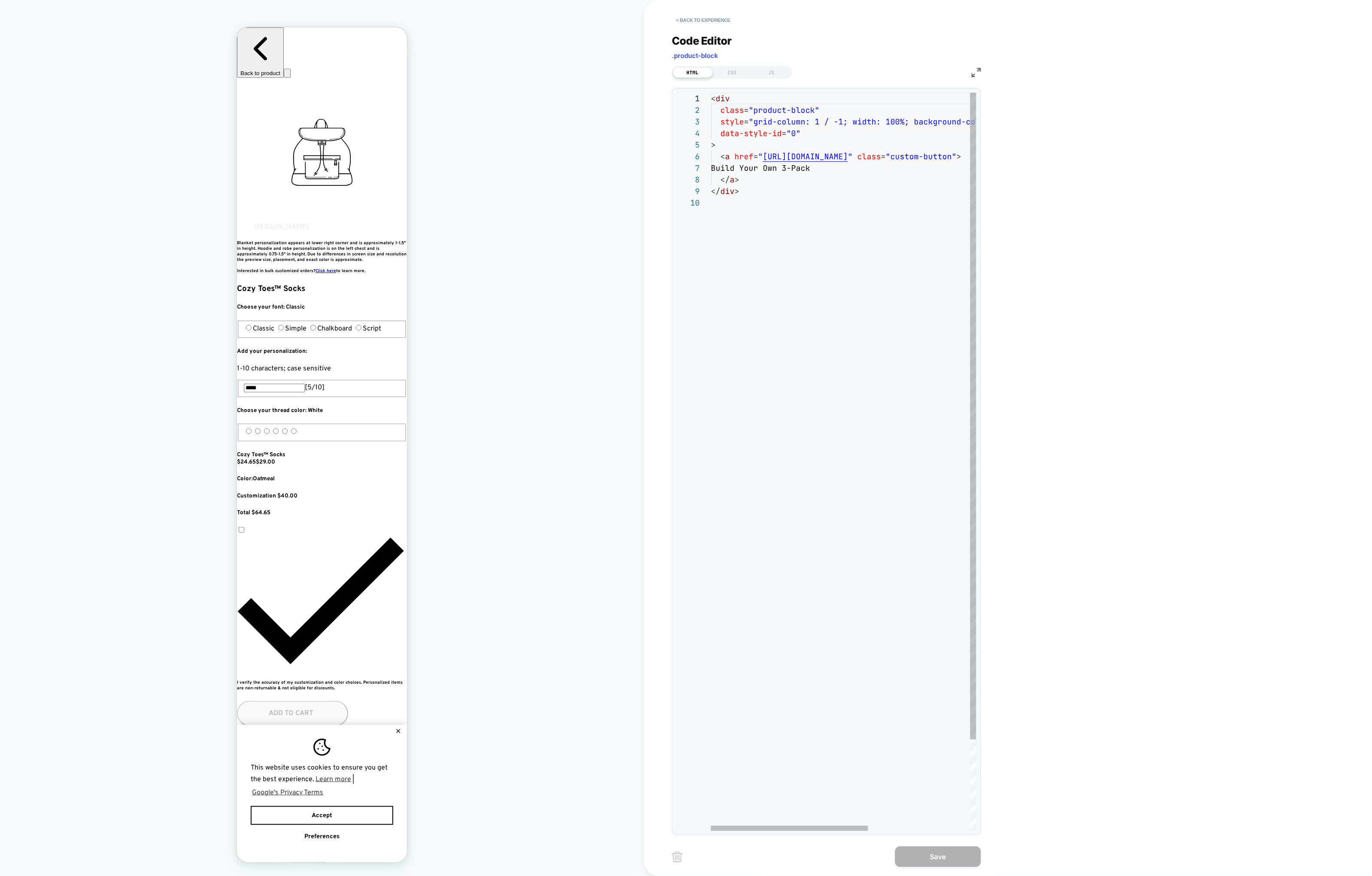
scroll to position [0, 470]
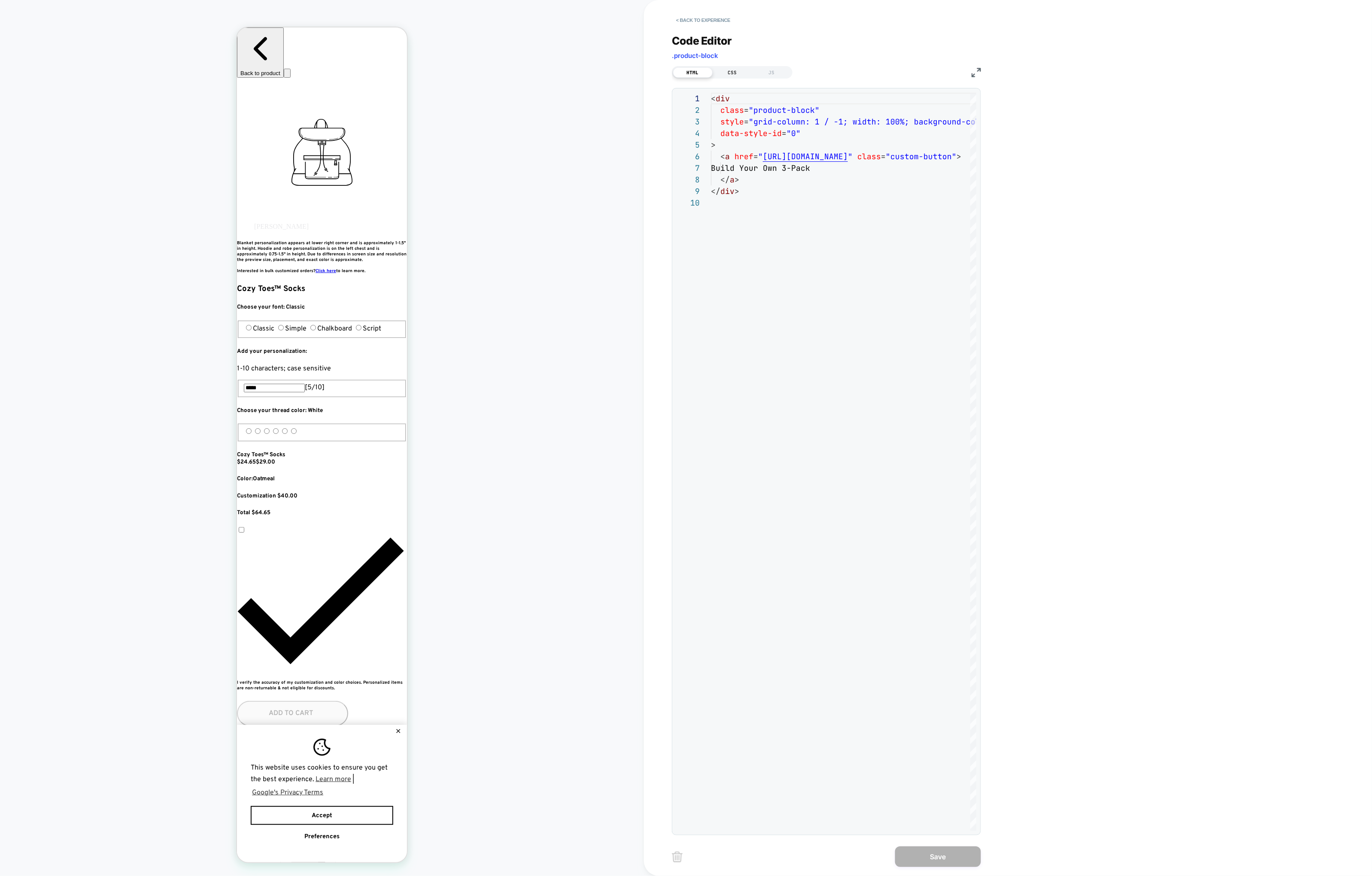
click at [741, 73] on div "CSS" at bounding box center [732, 73] width 39 height 11
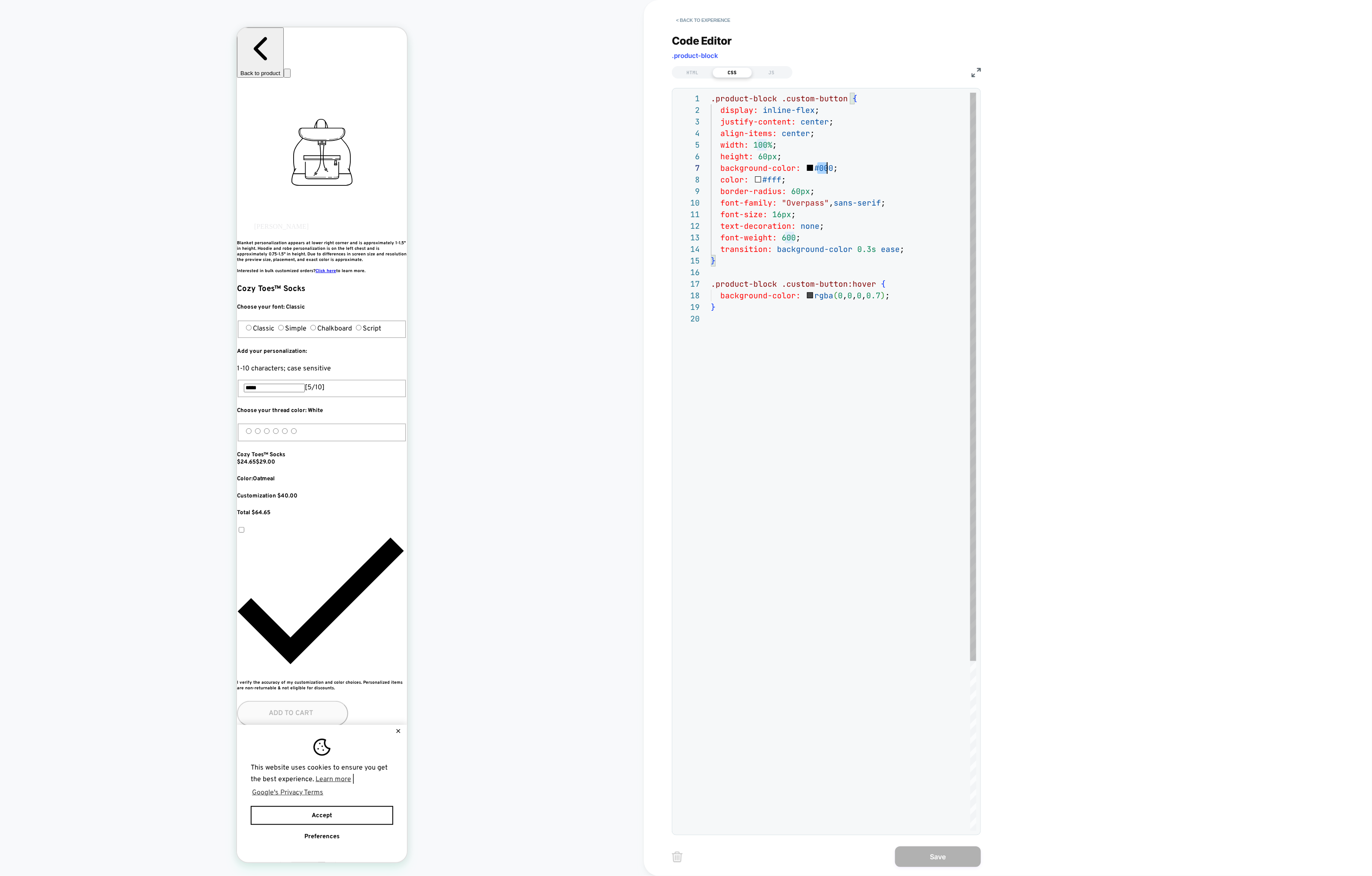
scroll to position [69, 121]
drag, startPoint x: 818, startPoint y: 168, endPoint x: 832, endPoint y: 168, distance: 14.0
click at [832, 168] on div ".product-block .custom-button { display: inline-flex ; justify-content: center …" at bounding box center [843, 572] width 265 height 958
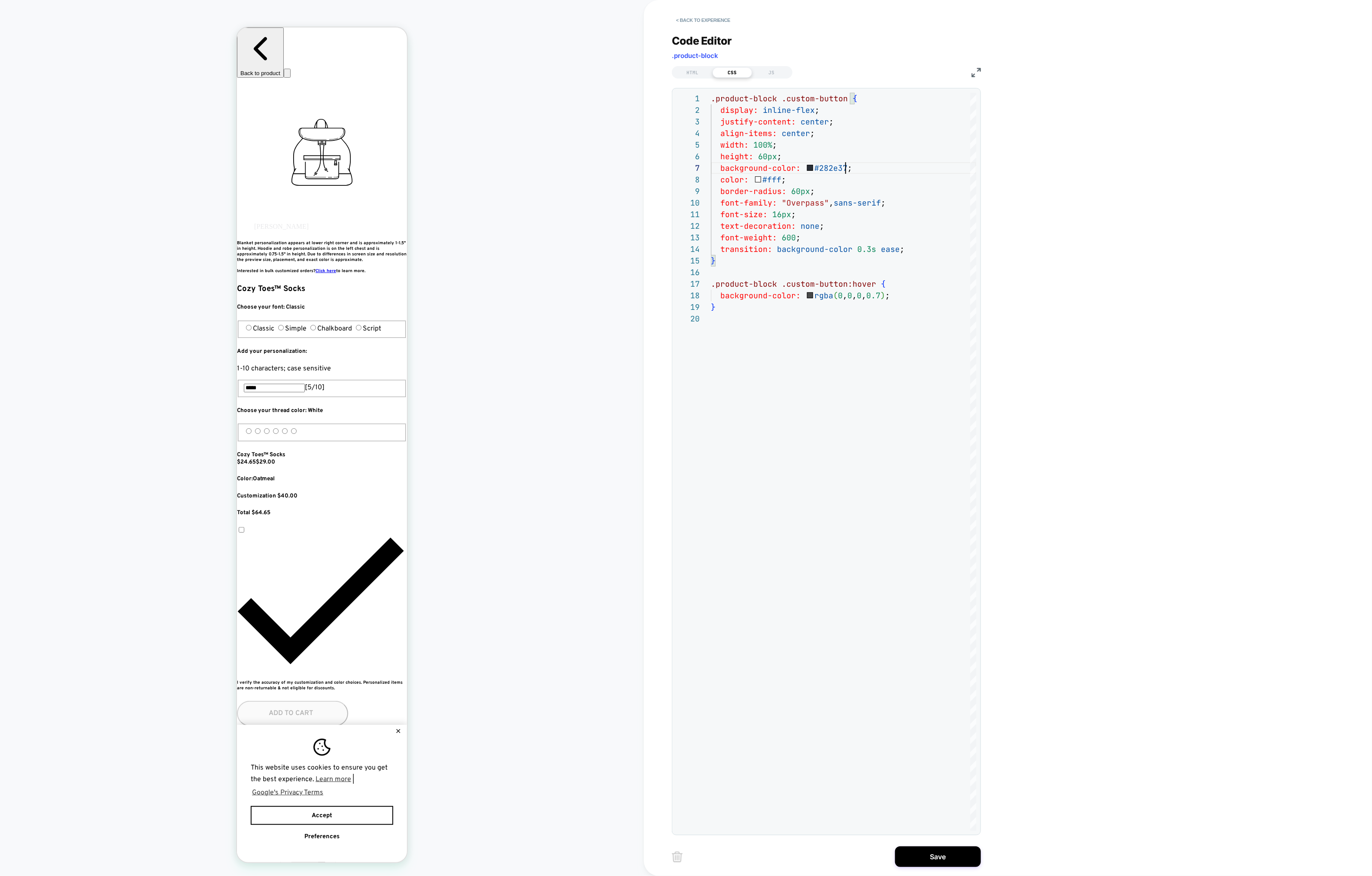
scroll to position [0, 156]
click at [842, 166] on div ".product-block .custom-button { display: inline-flex ; justify-content: center …" at bounding box center [843, 572] width 265 height 958
drag, startPoint x: 844, startPoint y: 166, endPoint x: 821, endPoint y: 168, distance: 23.1
click at [821, 168] on div ".product-block .custom-button { display: inline-flex ; justify-content: center …" at bounding box center [843, 572] width 265 height 958
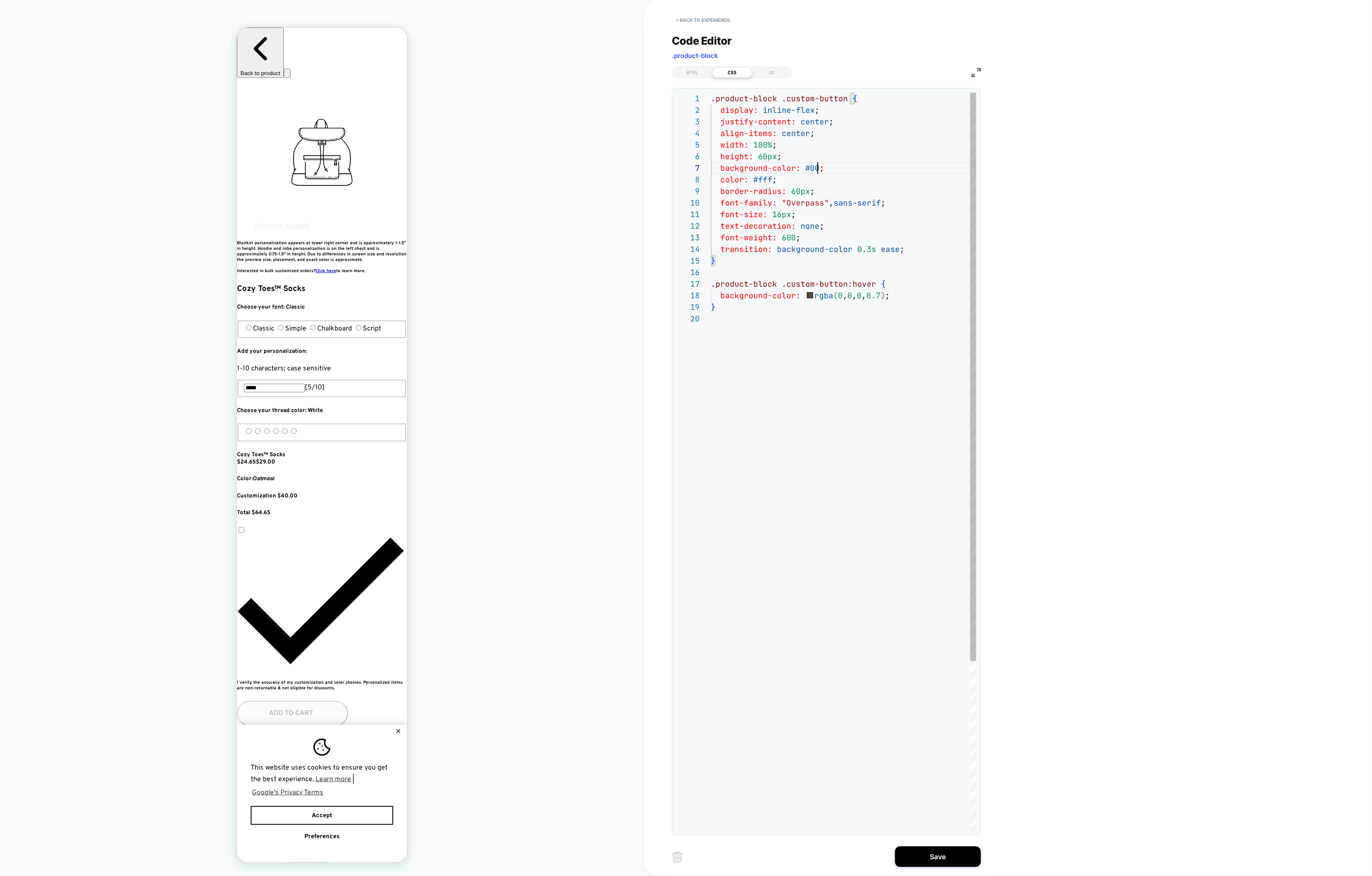
scroll to position [69, 111]
type textarea "**********"
click at [827, 277] on div ".product-block .custom-button { display: inline-flex ; justify-content: center …" at bounding box center [843, 572] width 265 height 958
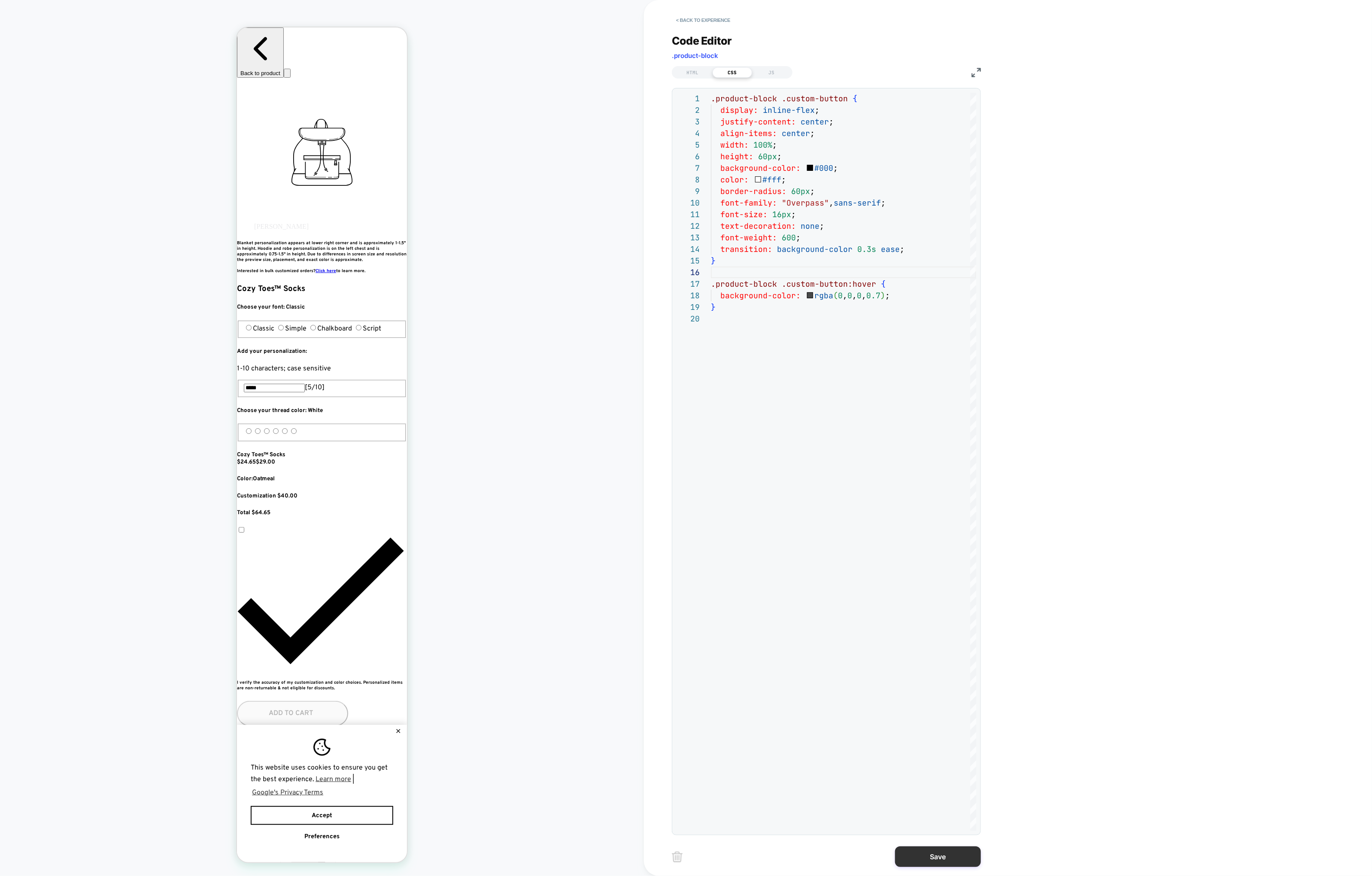
scroll to position [0, 470]
click at [932, 766] on button "Save" at bounding box center [938, 856] width 86 height 21
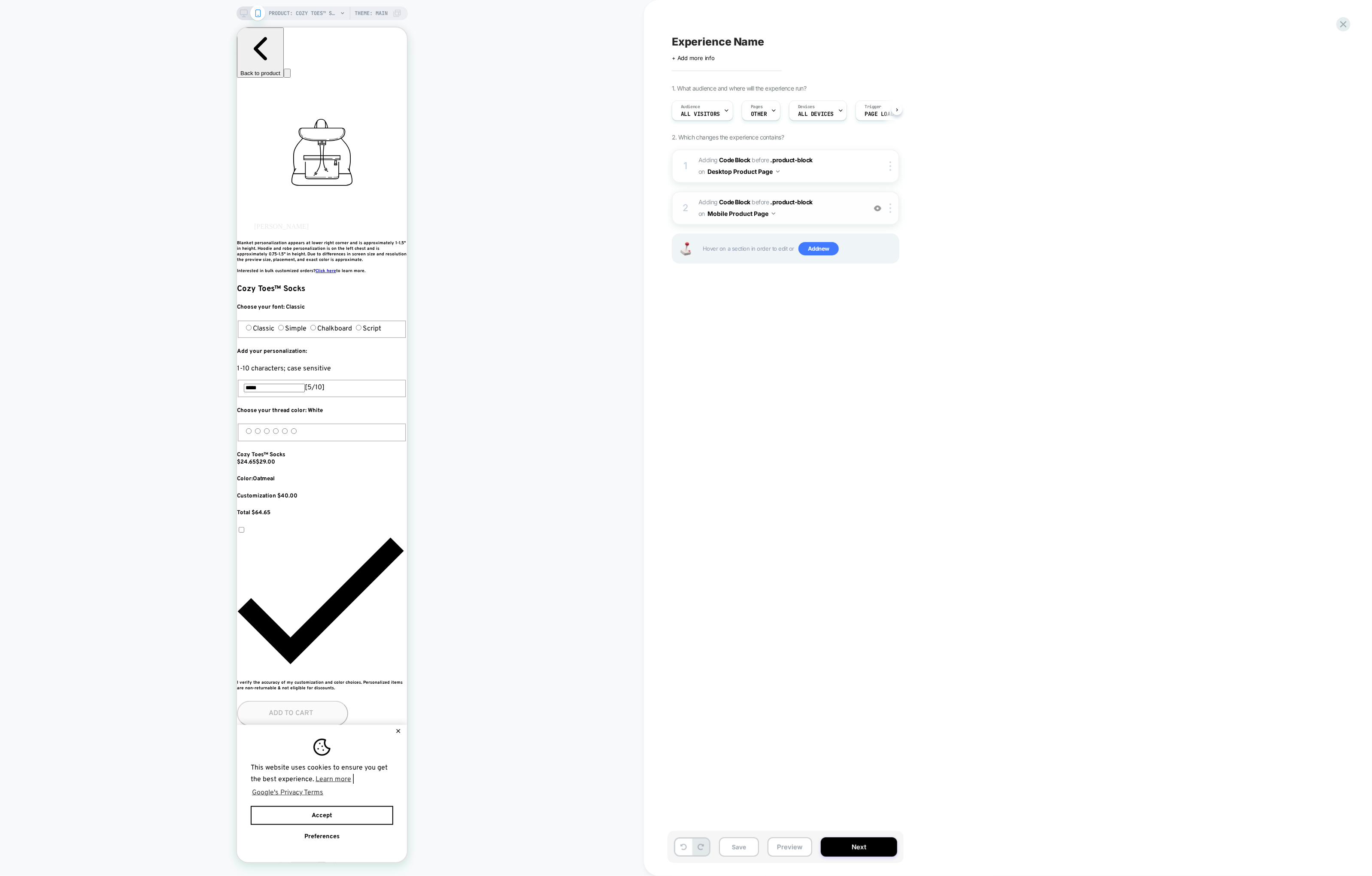
scroll to position [0, 0]
click at [696, 209] on div "2 Adding Code Block BEFORE .product-block .product-block on Mobile Product Page…" at bounding box center [785, 208] width 228 height 34
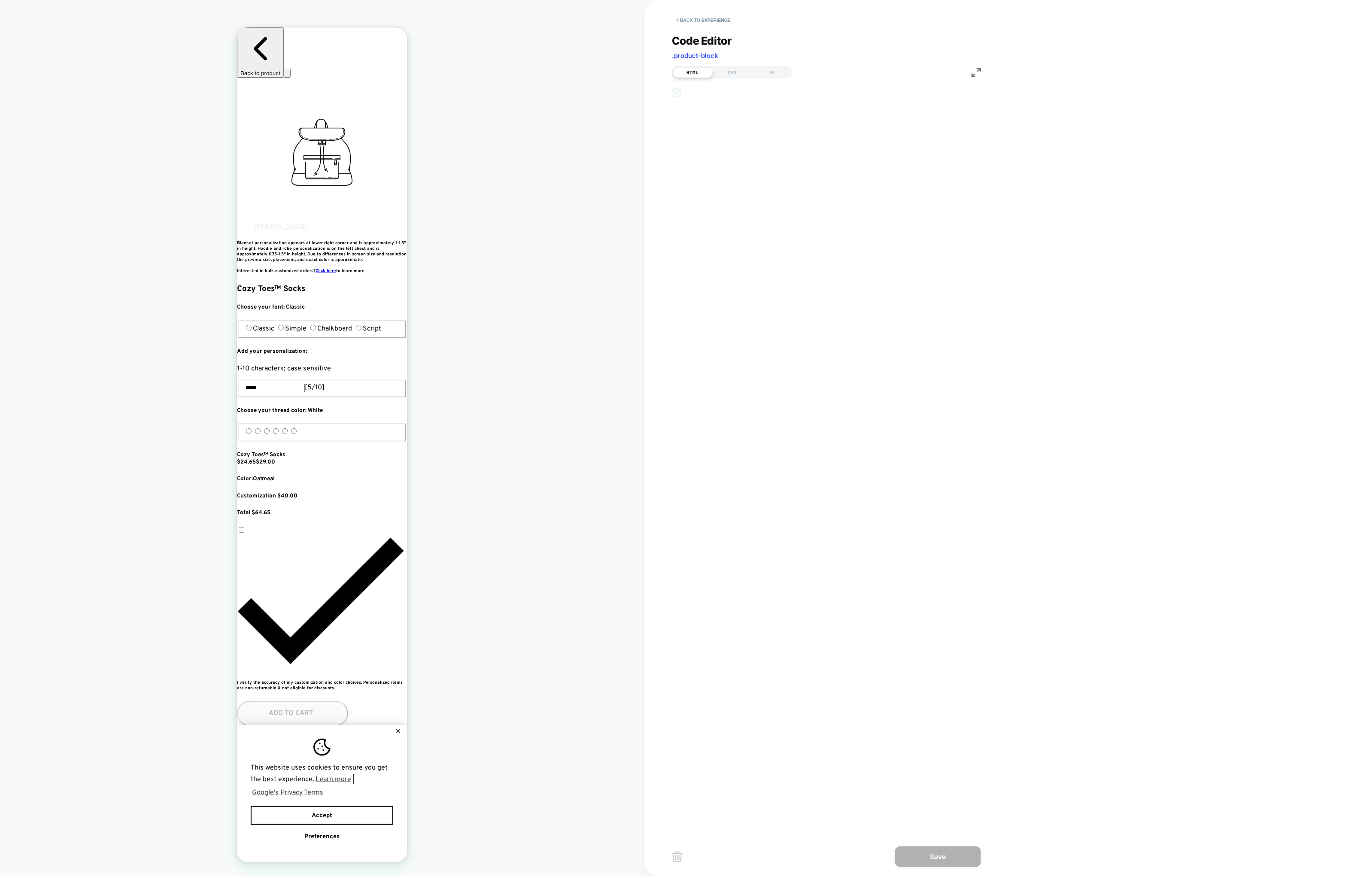
scroll to position [104, 0]
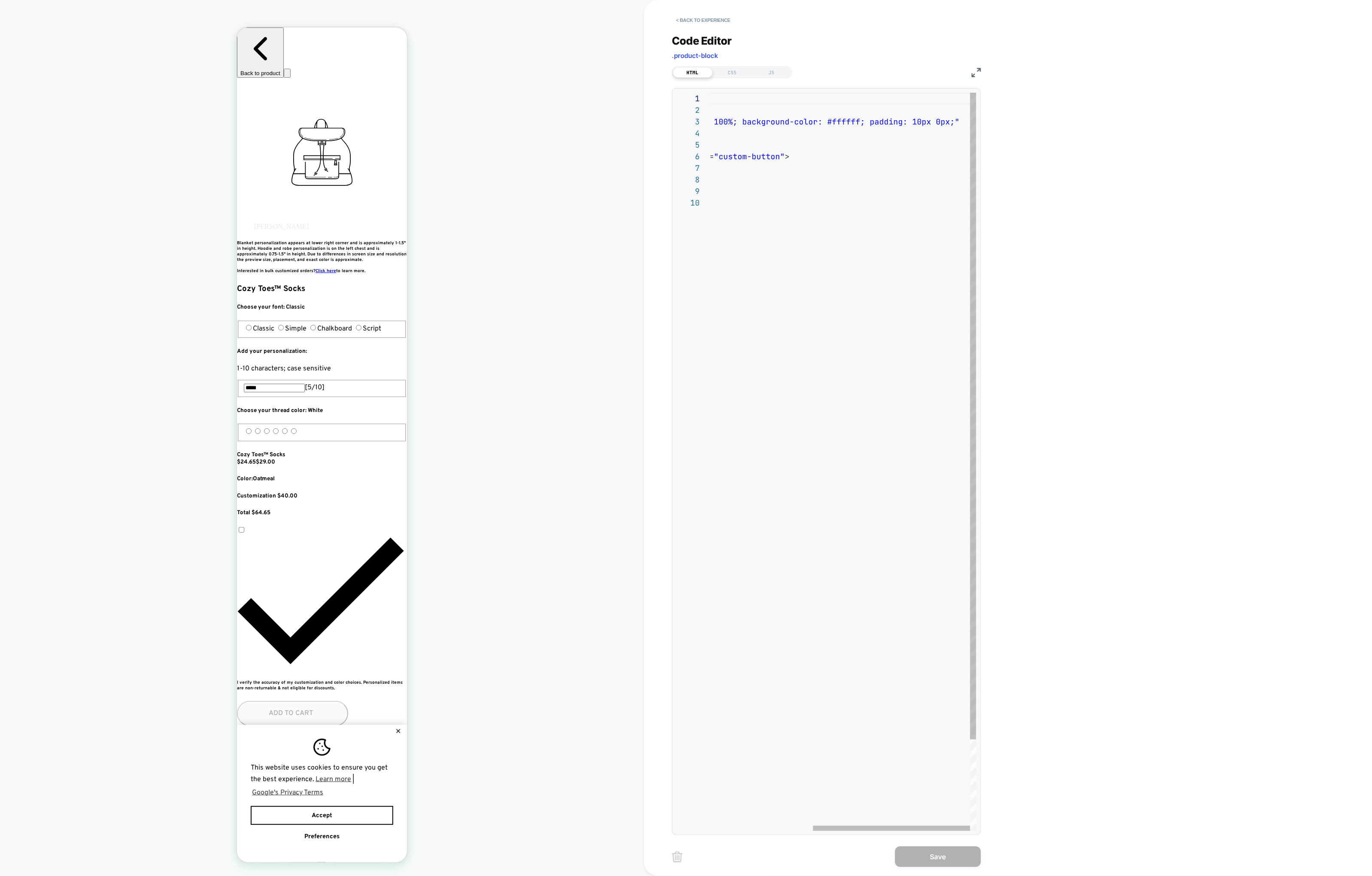
click at [914, 120] on div "< div class = "product-block" style = "grid-column: 1 / -1; width: 100%; backgr…" at bounding box center [757, 514] width 437 height 842
click at [917, 248] on div "< div class = "product-block" style = "grid-column: 1 / -1; width: 100%; backgr…" at bounding box center [927, 514] width 432 height 842
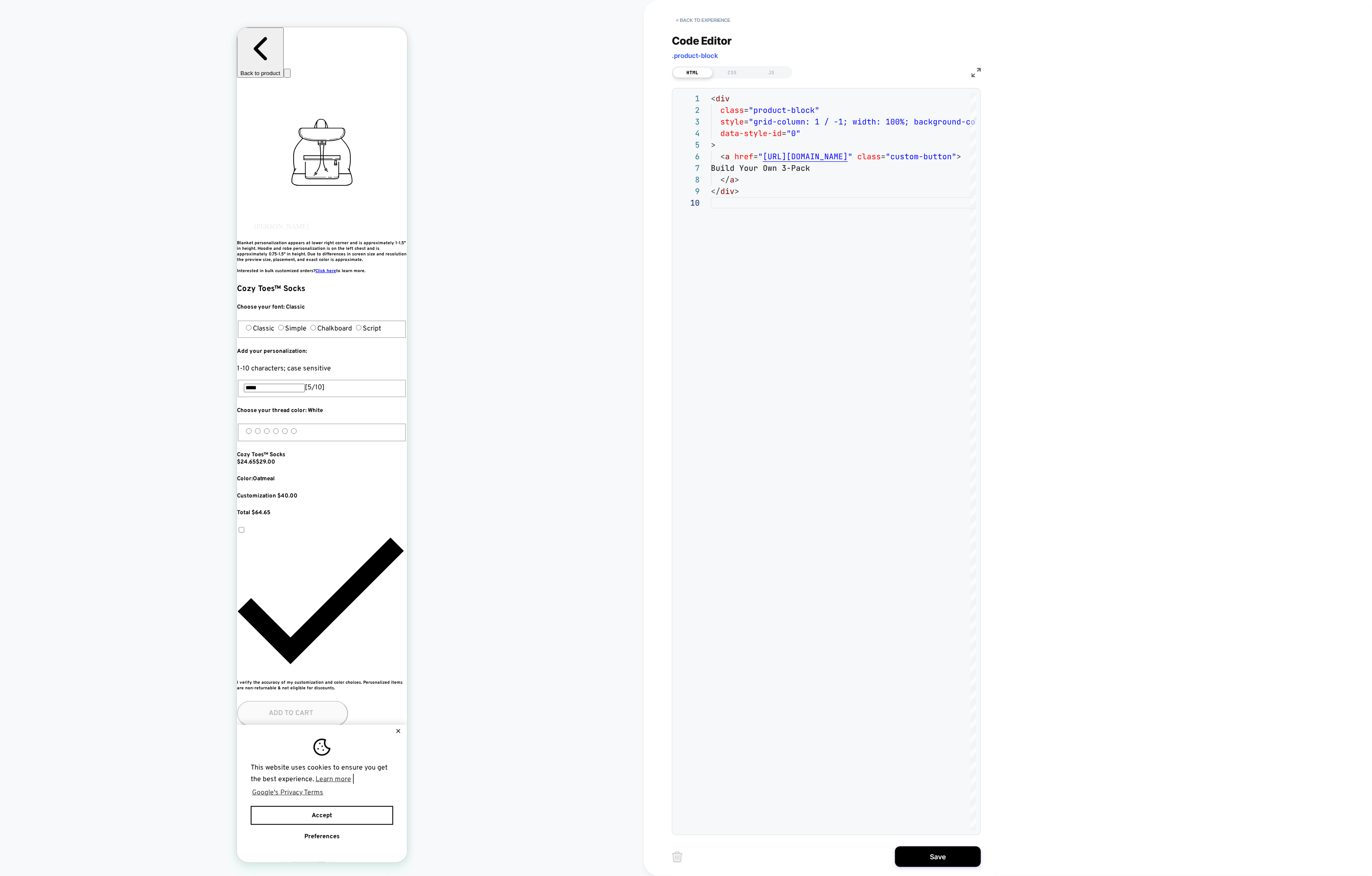
type textarea "**********"
click at [938, 766] on div "**********" at bounding box center [832, 438] width 322 height 876
click at [939, 766] on button "Save" at bounding box center [938, 856] width 86 height 21
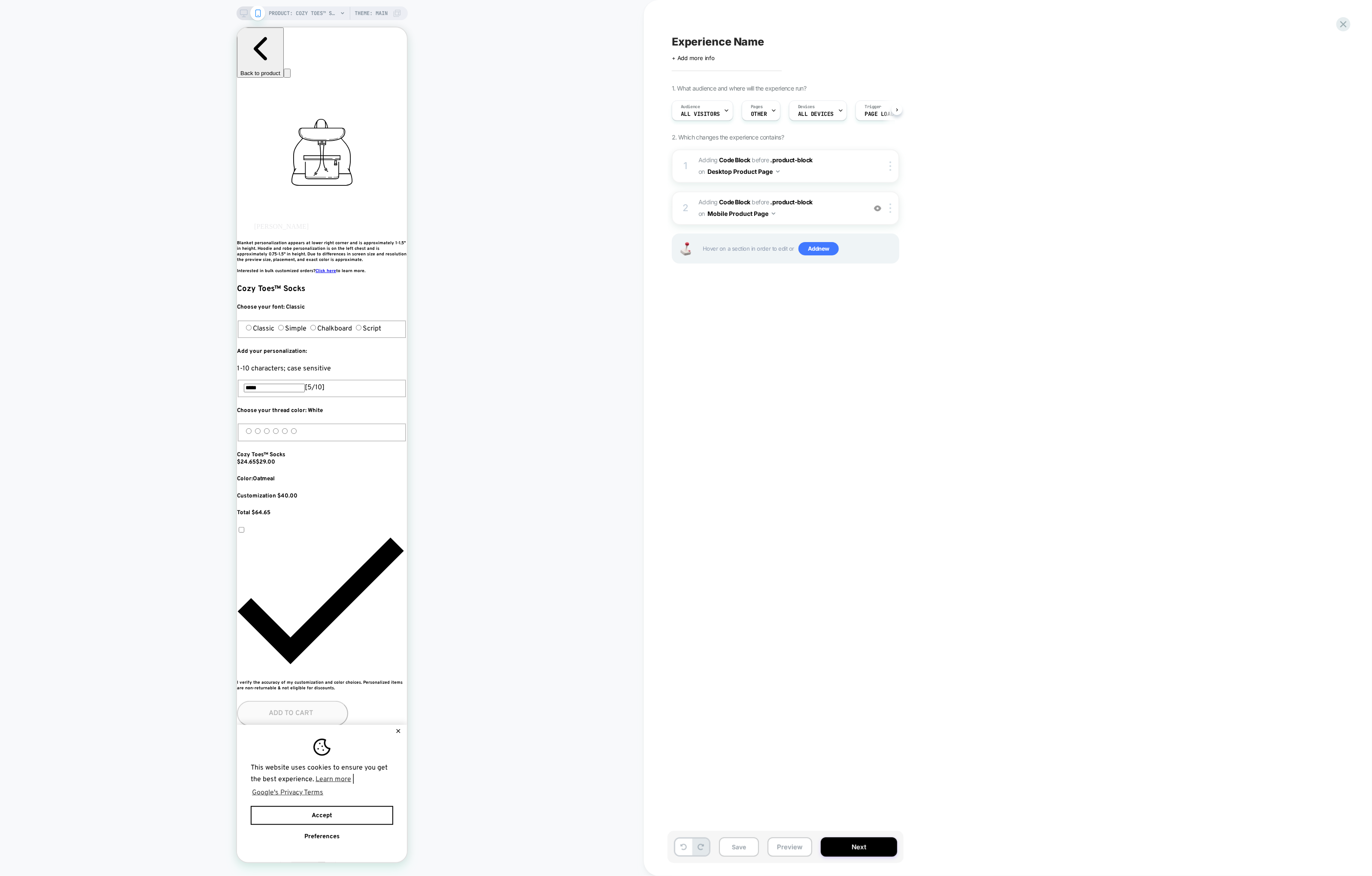
scroll to position [0, 0]
click at [842, 766] on button "Next" at bounding box center [859, 847] width 76 height 19
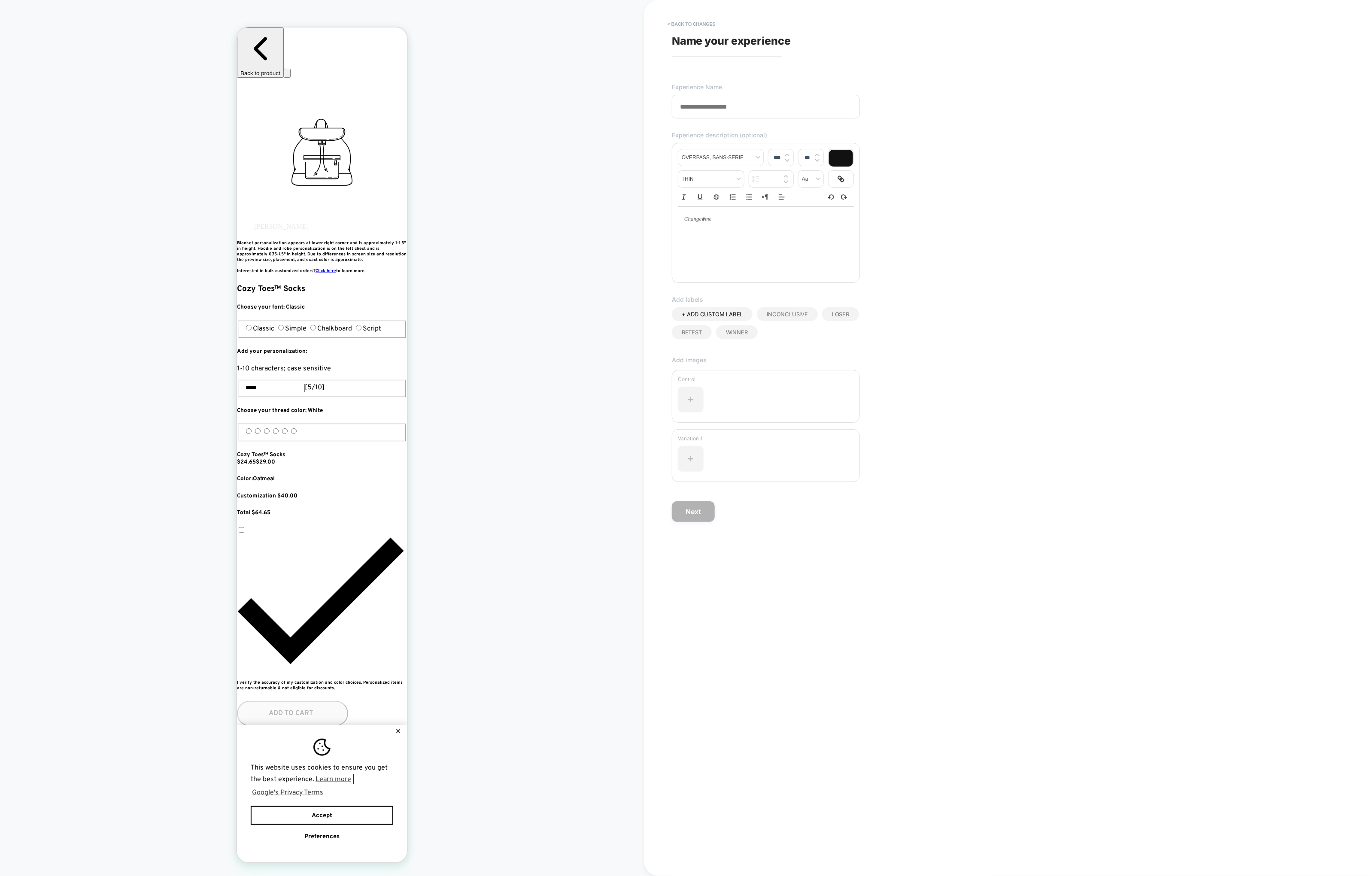
click at [692, 125] on div "**********" at bounding box center [828, 438] width 322 height 859
type input "*"
type input "**********"
click at [692, 509] on button "Next" at bounding box center [693, 511] width 43 height 21
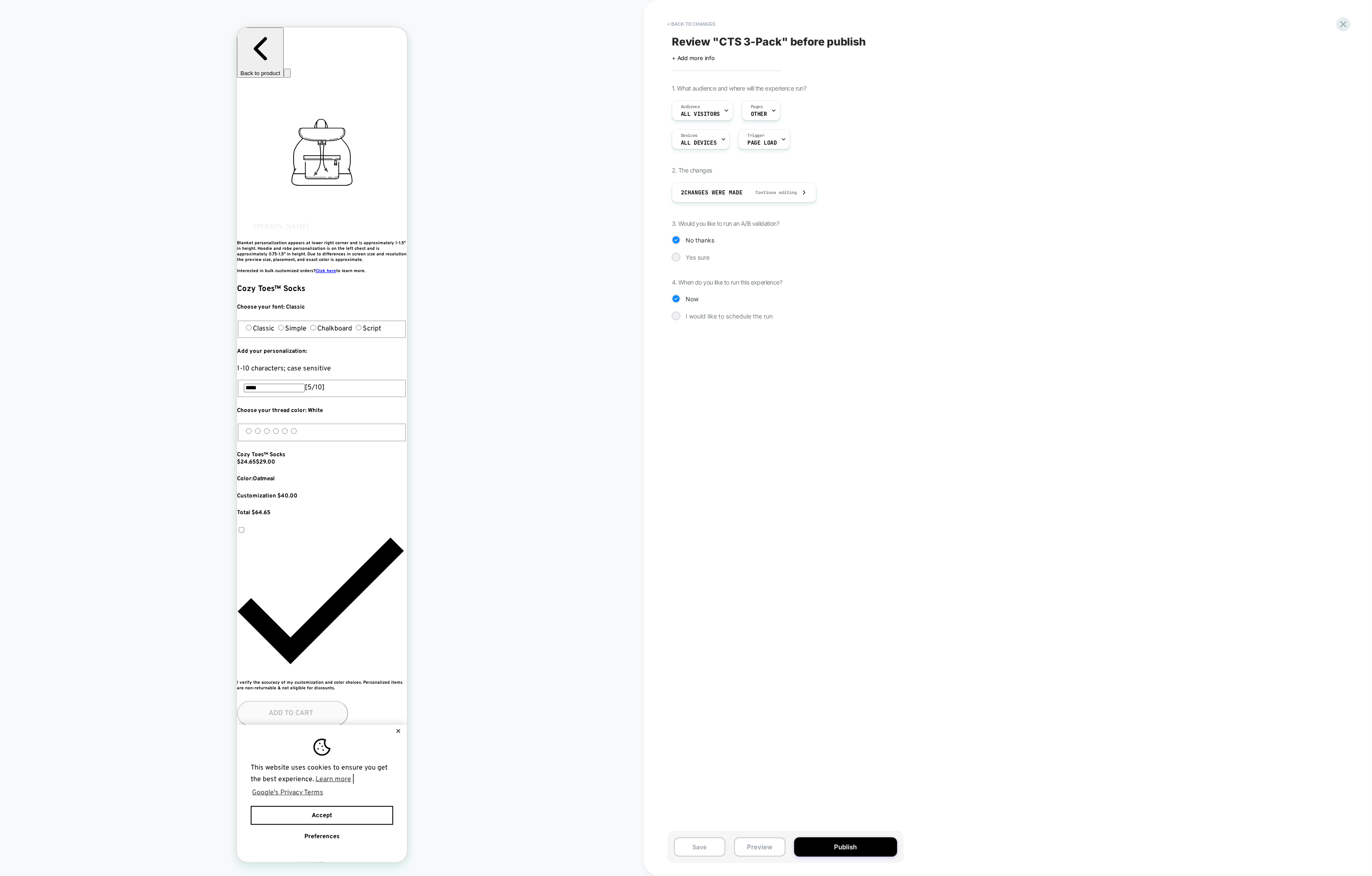
scroll to position [0, 313]
click at [692, 259] on span "Yes sure" at bounding box center [697, 257] width 24 height 7
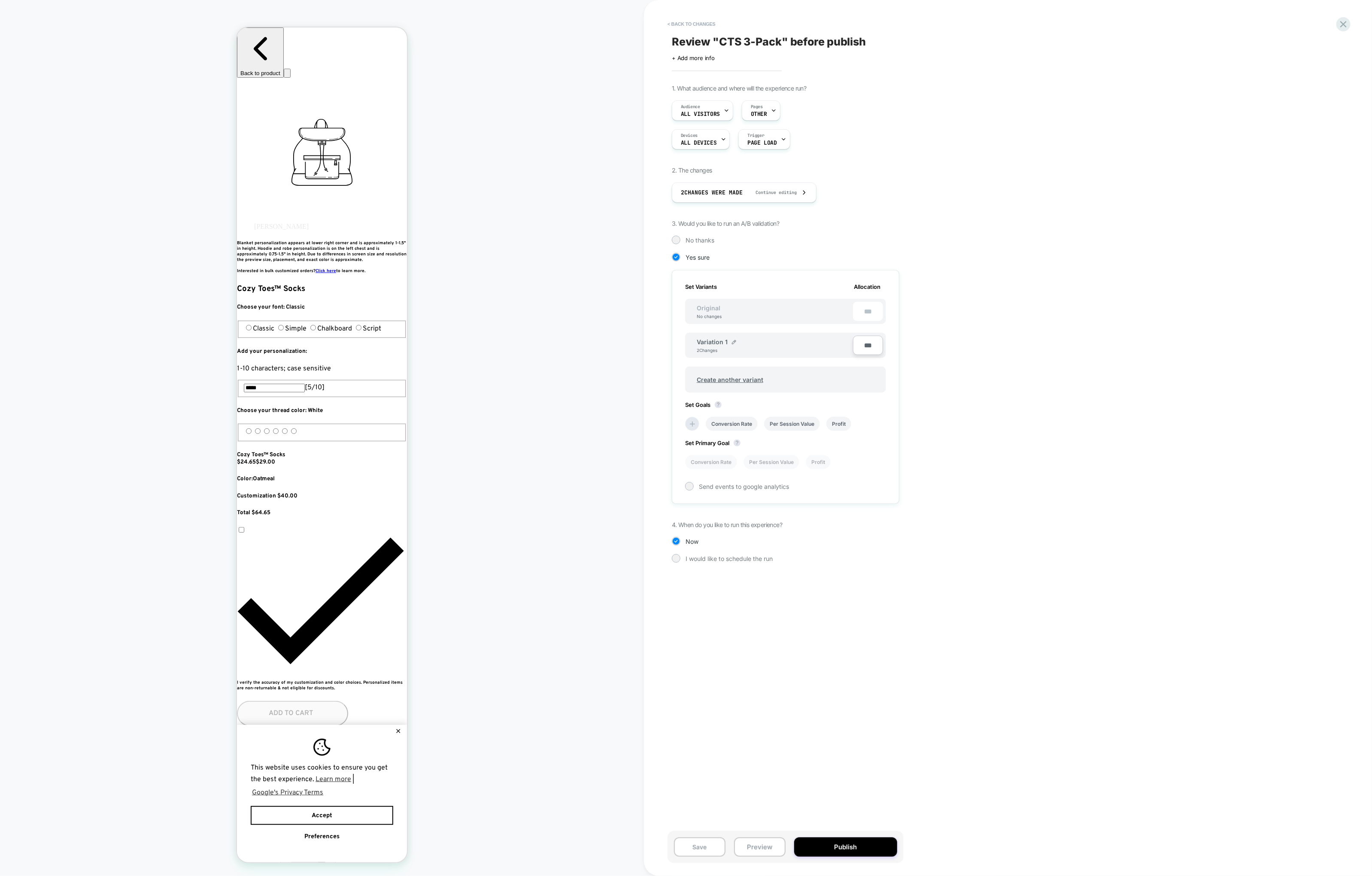
scroll to position [0, 0]
click at [732, 341] on img at bounding box center [734, 342] width 4 height 4
click at [730, 347] on input "**********" at bounding box center [728, 346] width 62 height 16
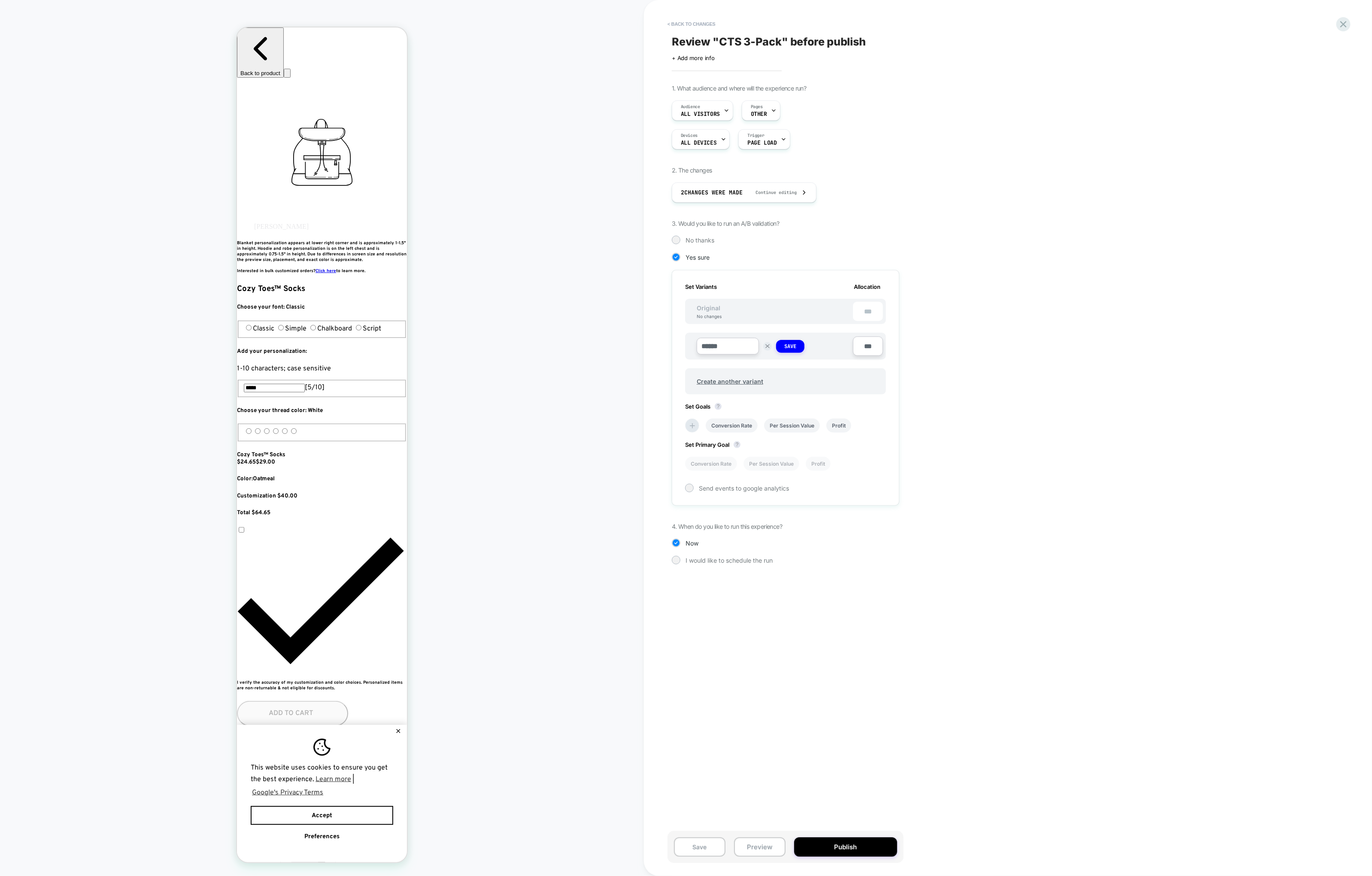
scroll to position [0, 156]
type input "******"
click at [785, 343] on strong "Save" at bounding box center [790, 346] width 12 height 7
click at [829, 766] on button "Publish" at bounding box center [845, 847] width 103 height 19
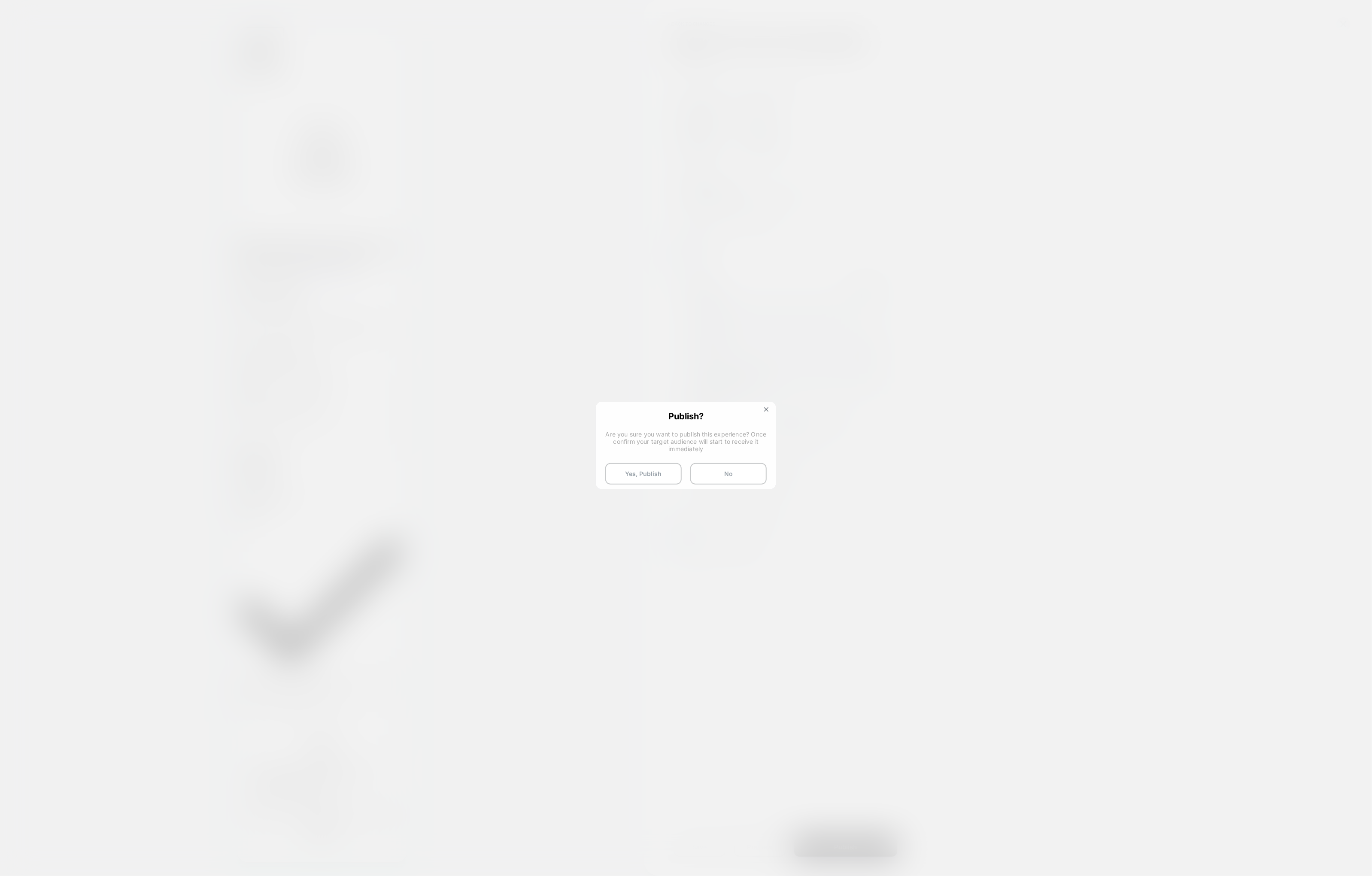
scroll to position [0, 313]
click at [656, 468] on button "Yes, Publish" at bounding box center [643, 474] width 76 height 21
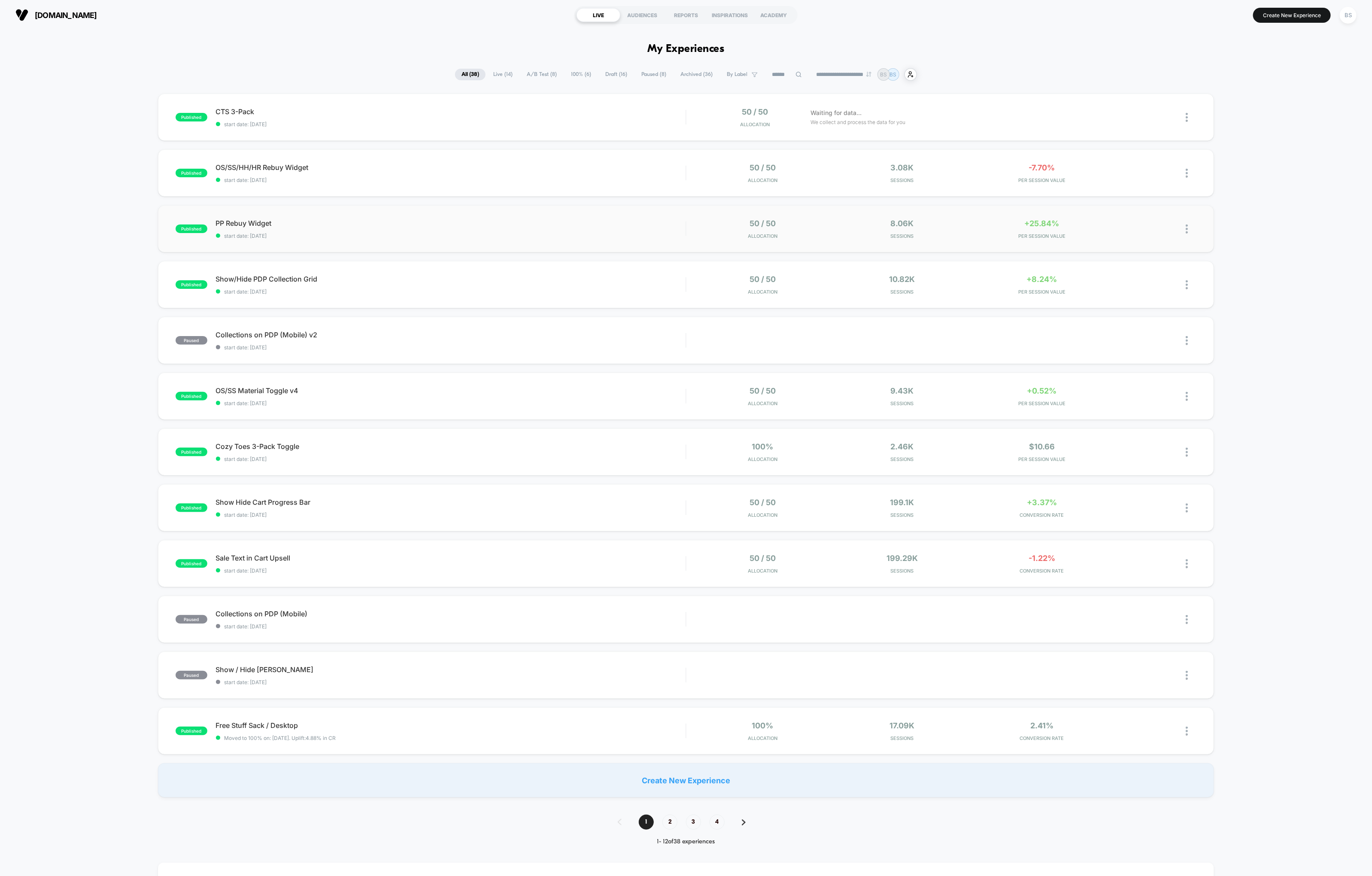
click at [640, 237] on span "start date: [DATE]" at bounding box center [450, 236] width 470 height 6
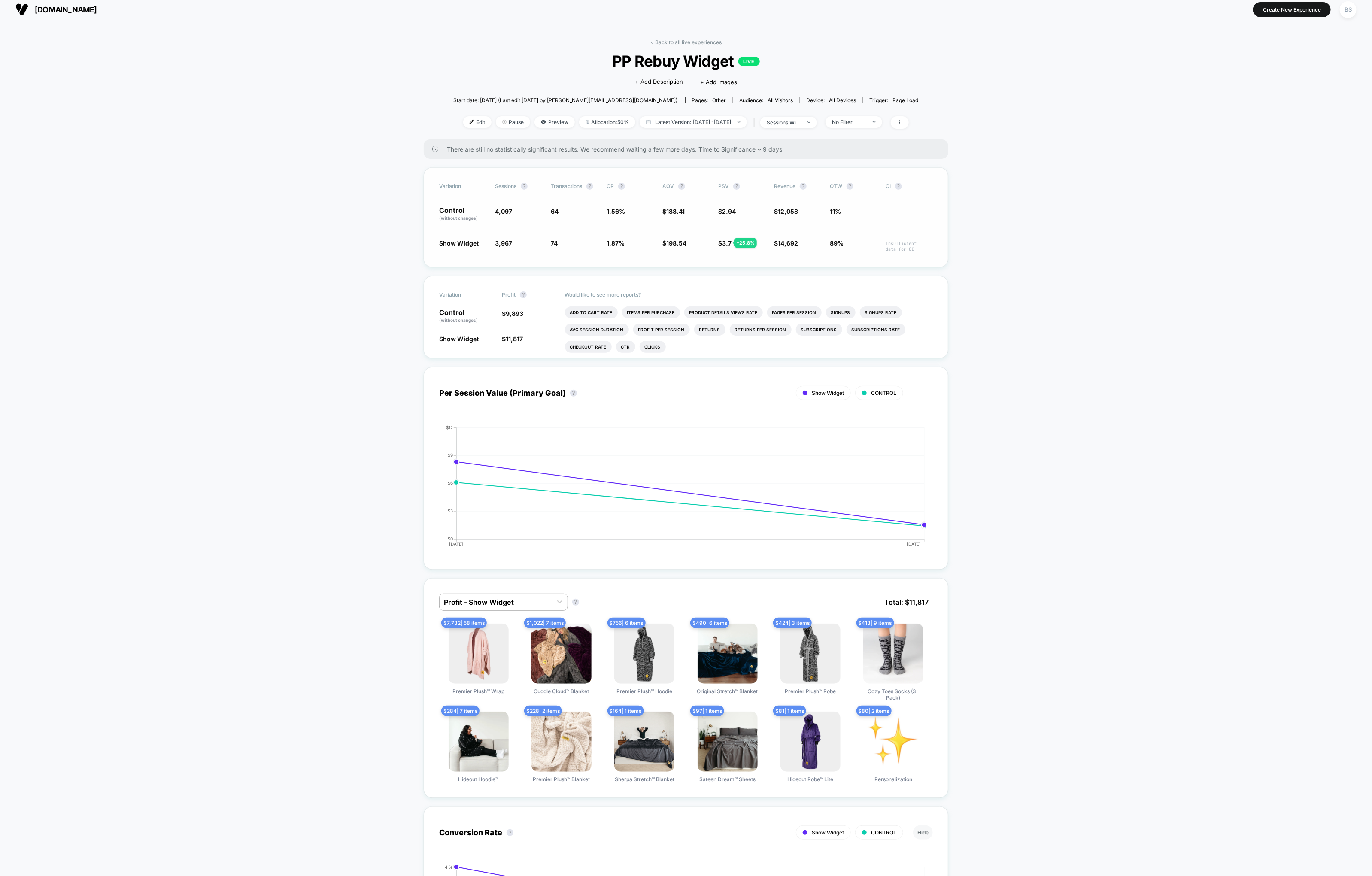
scroll to position [6, 0]
click at [672, 50] on div "< Back to all live experiences PP Rebuy Widget LIVE Click to edit experience de…" at bounding box center [686, 88] width 465 height 101
click at [672, 46] on div "< Back to all live experiences PP Rebuy Widget LIVE Click to edit experience de…" at bounding box center [686, 88] width 465 height 101
click at [672, 48] on div "< Back to all live experiences PP Rebuy Widget LIVE Click to edit experience de…" at bounding box center [686, 88] width 465 height 101
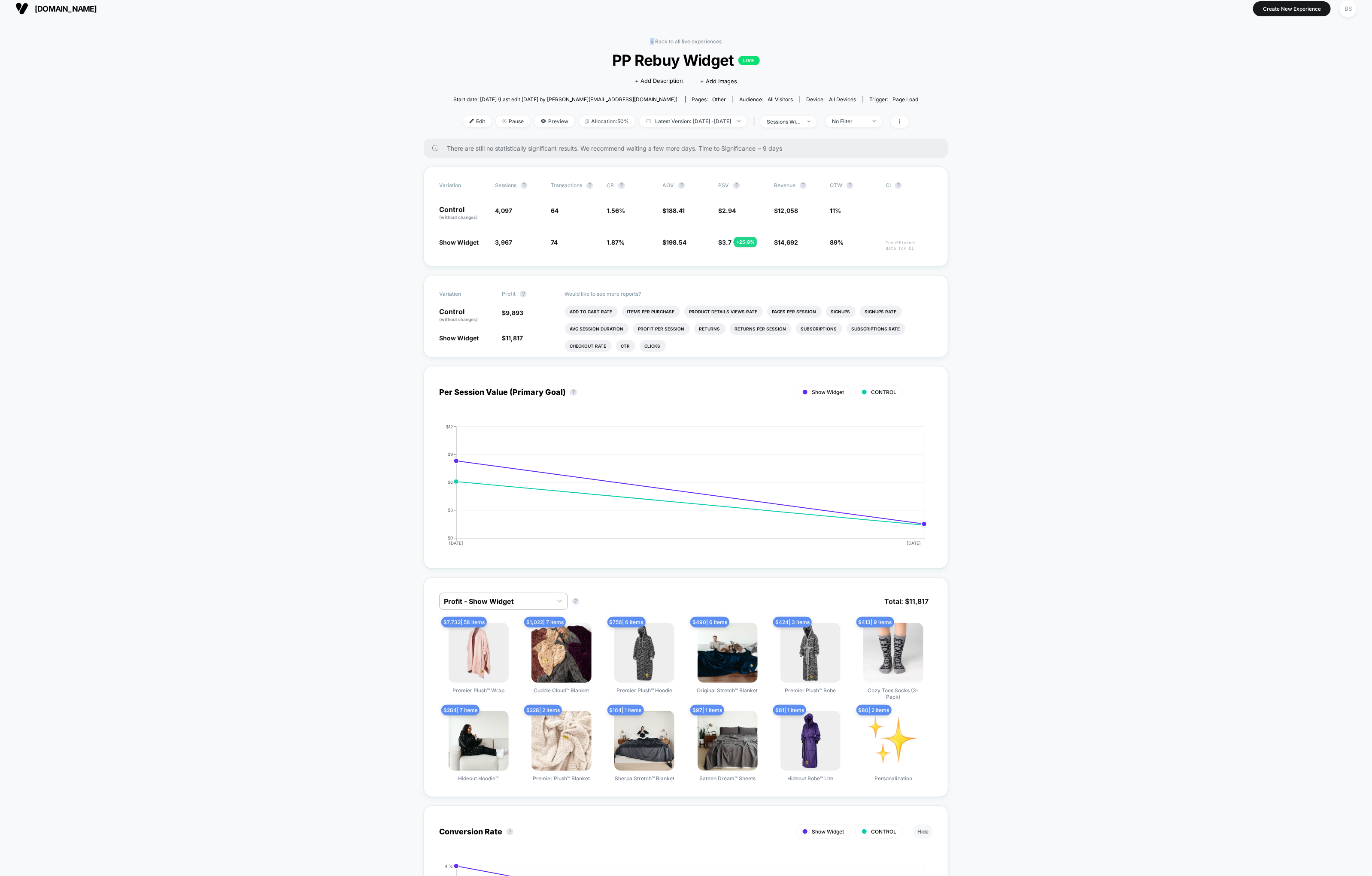
click at [666, 39] on link "< Back to all live experiences" at bounding box center [686, 41] width 71 height 6
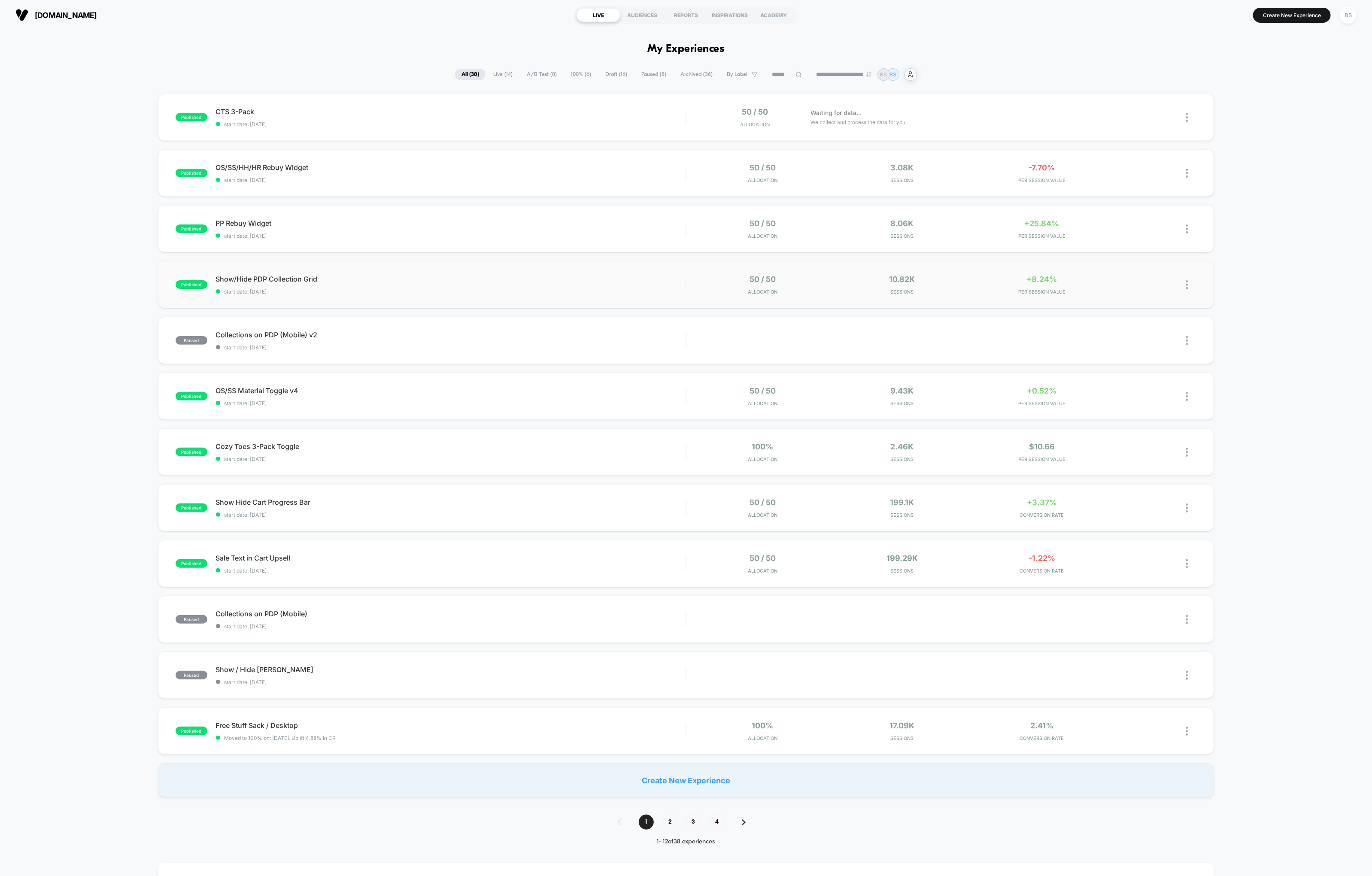
scroll to position [29, 0]
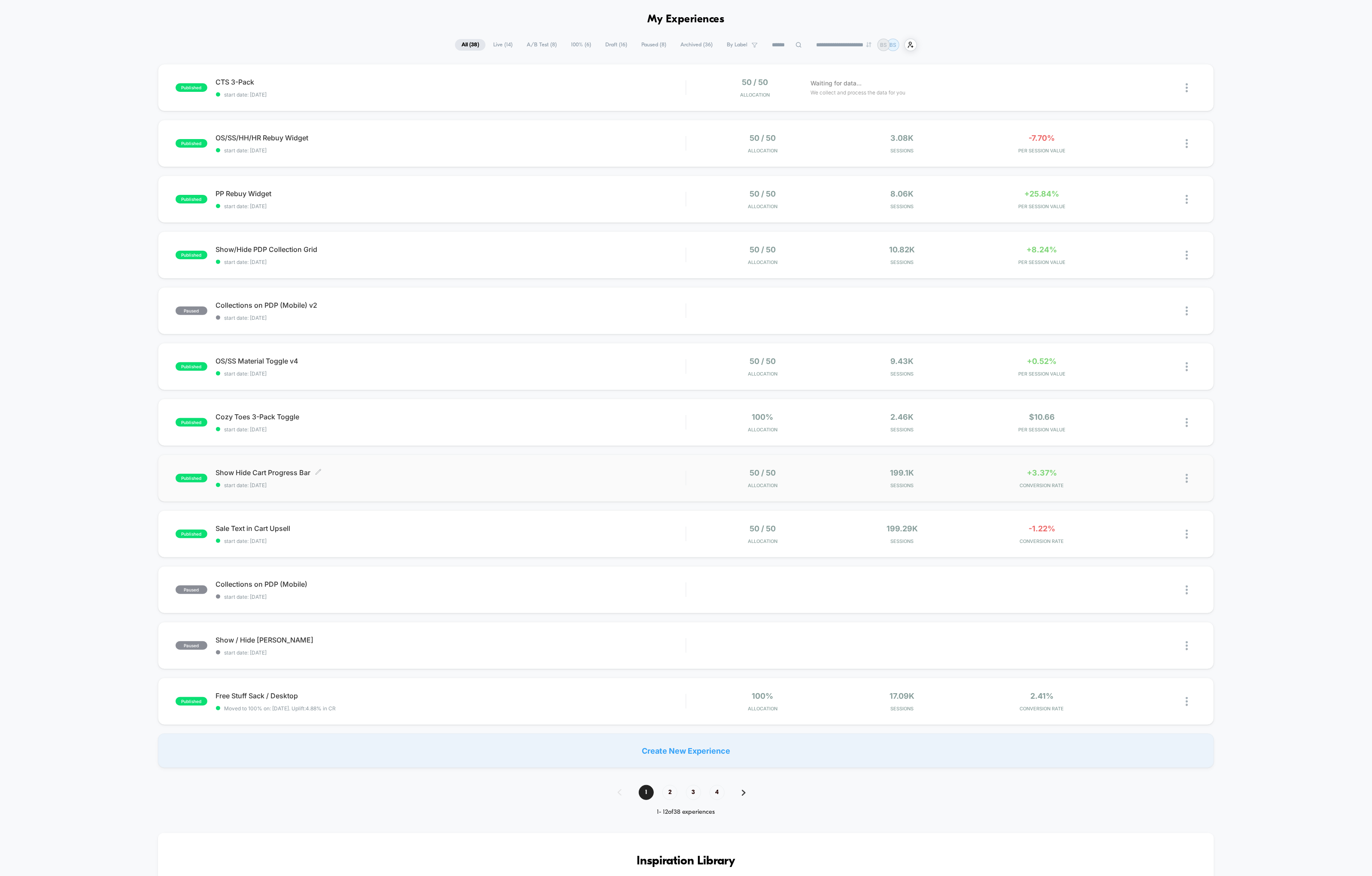
click at [627, 483] on span "start date: [DATE]" at bounding box center [450, 485] width 470 height 6
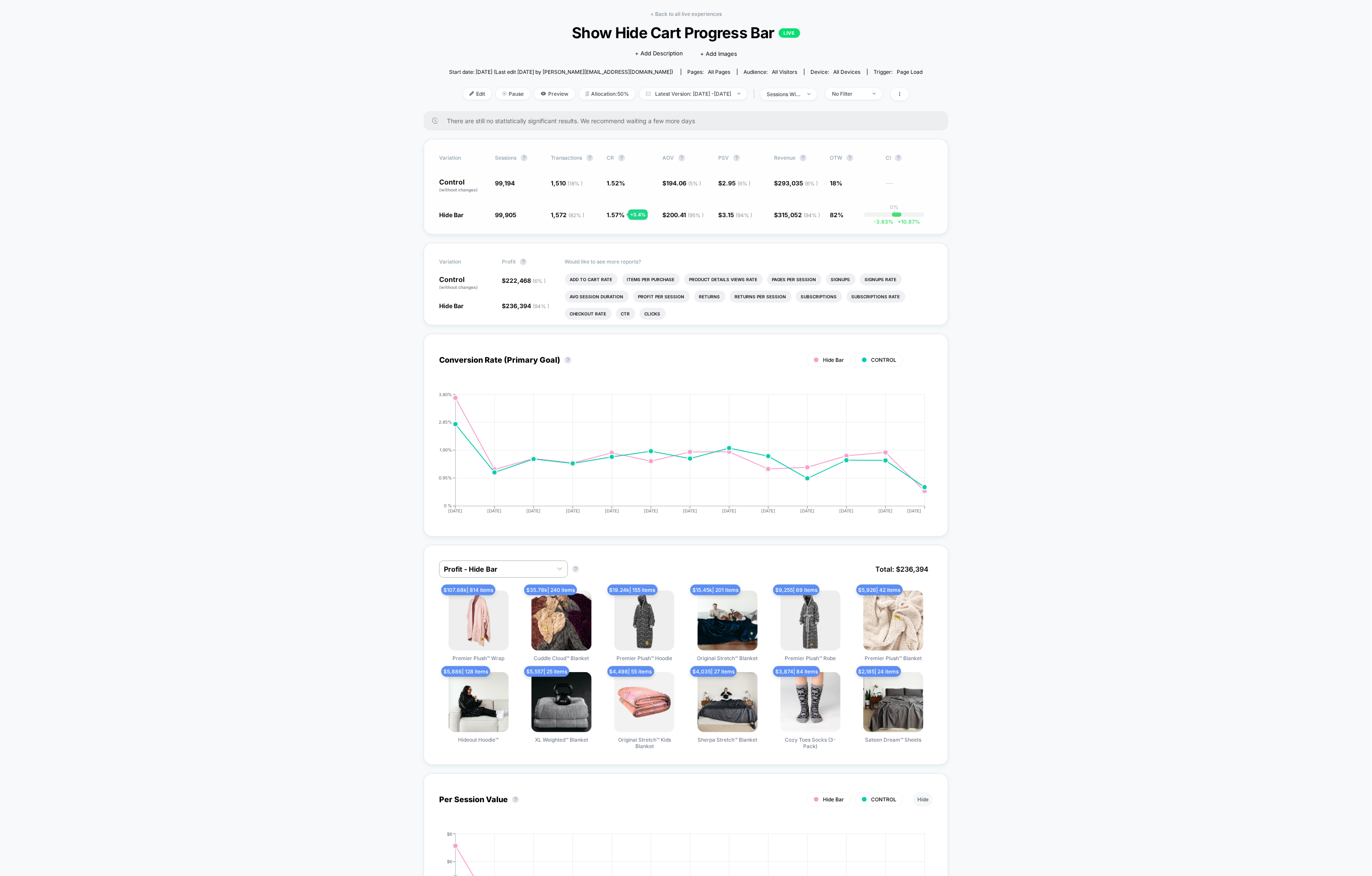
scroll to position [36, 0]
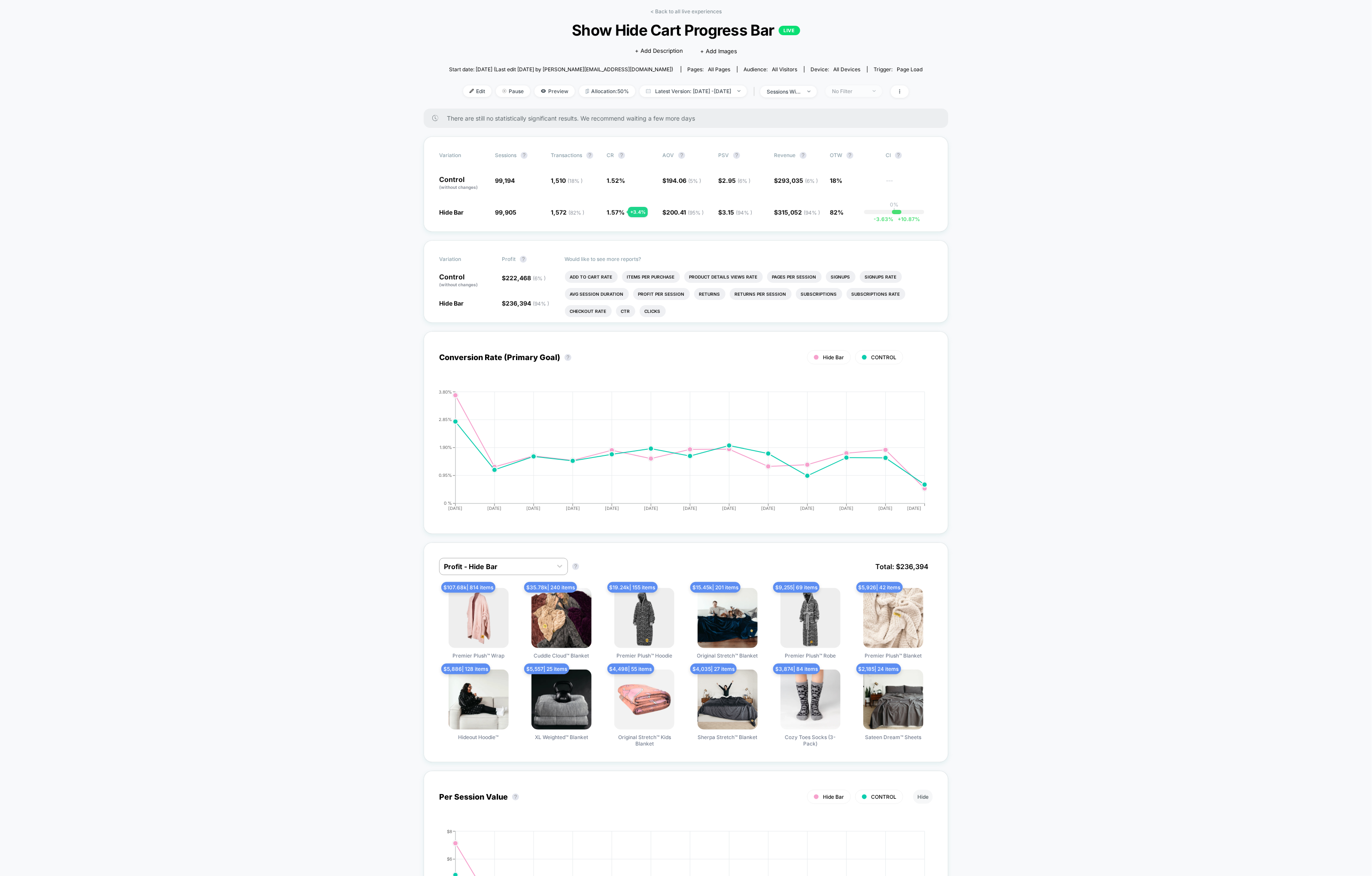
click at [853, 91] on div "No Filter" at bounding box center [849, 91] width 34 height 6
click at [851, 174] on span "New Visitors" at bounding box center [860, 175] width 35 height 7
click at [859, 219] on button "Save" at bounding box center [868, 216] width 79 height 14
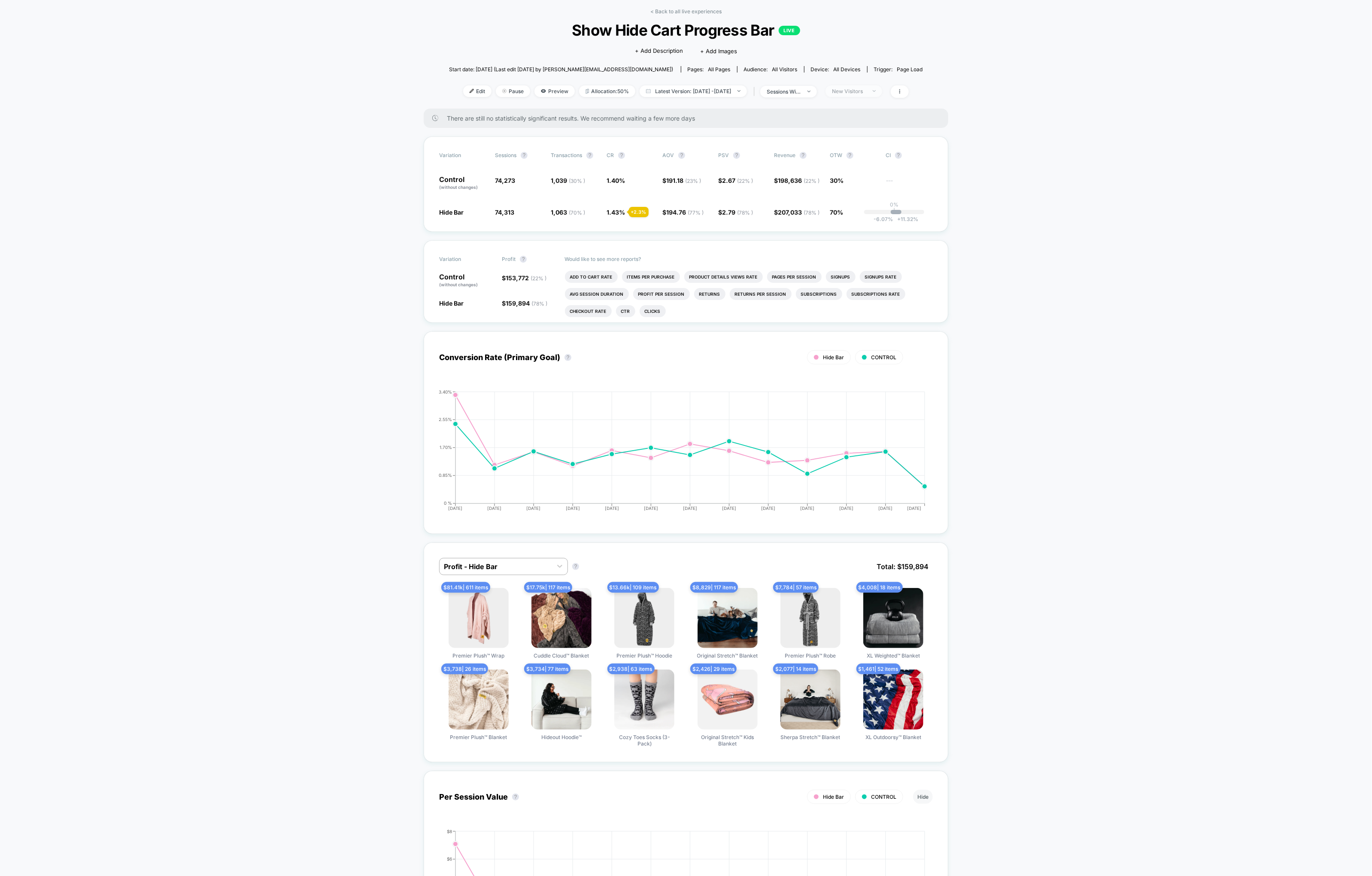
click at [876, 96] on div "Edit Pause Preview Allocation: 50% Latest Version: [DATE] - [DATE] | sessions w…" at bounding box center [686, 91] width 474 height 12
click at [866, 88] on div "New Visitors" at bounding box center [849, 91] width 34 height 6
click at [872, 156] on span "Returning Visitors" at bounding box center [867, 157] width 49 height 7
click at [871, 220] on button "Save" at bounding box center [868, 216] width 79 height 14
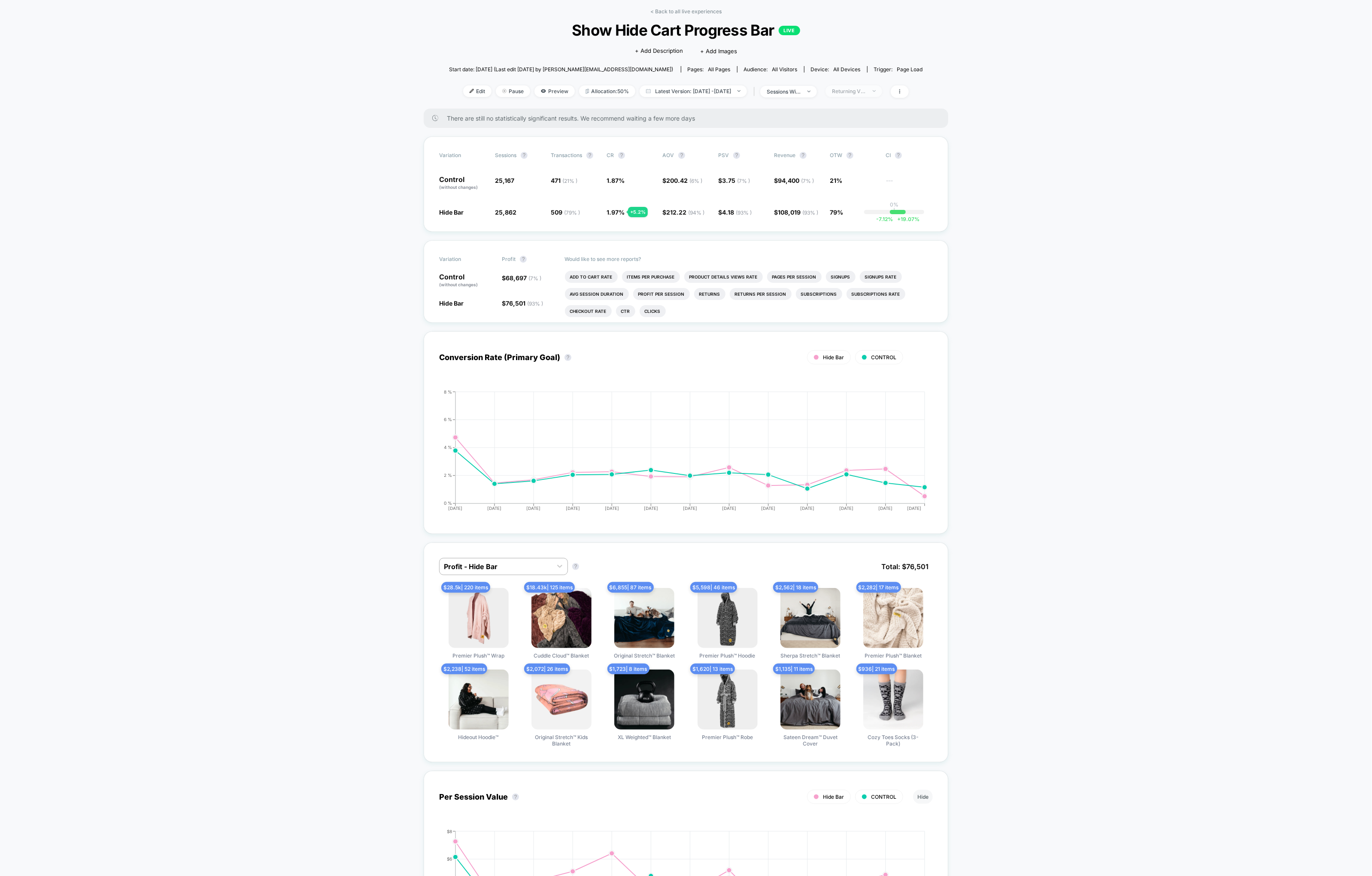
click at [857, 93] on div "Returning Visitors" at bounding box center [849, 91] width 34 height 6
click at [857, 141] on span "Desktop Visitors" at bounding box center [865, 140] width 46 height 7
click at [867, 218] on button "Save" at bounding box center [868, 216] width 79 height 14
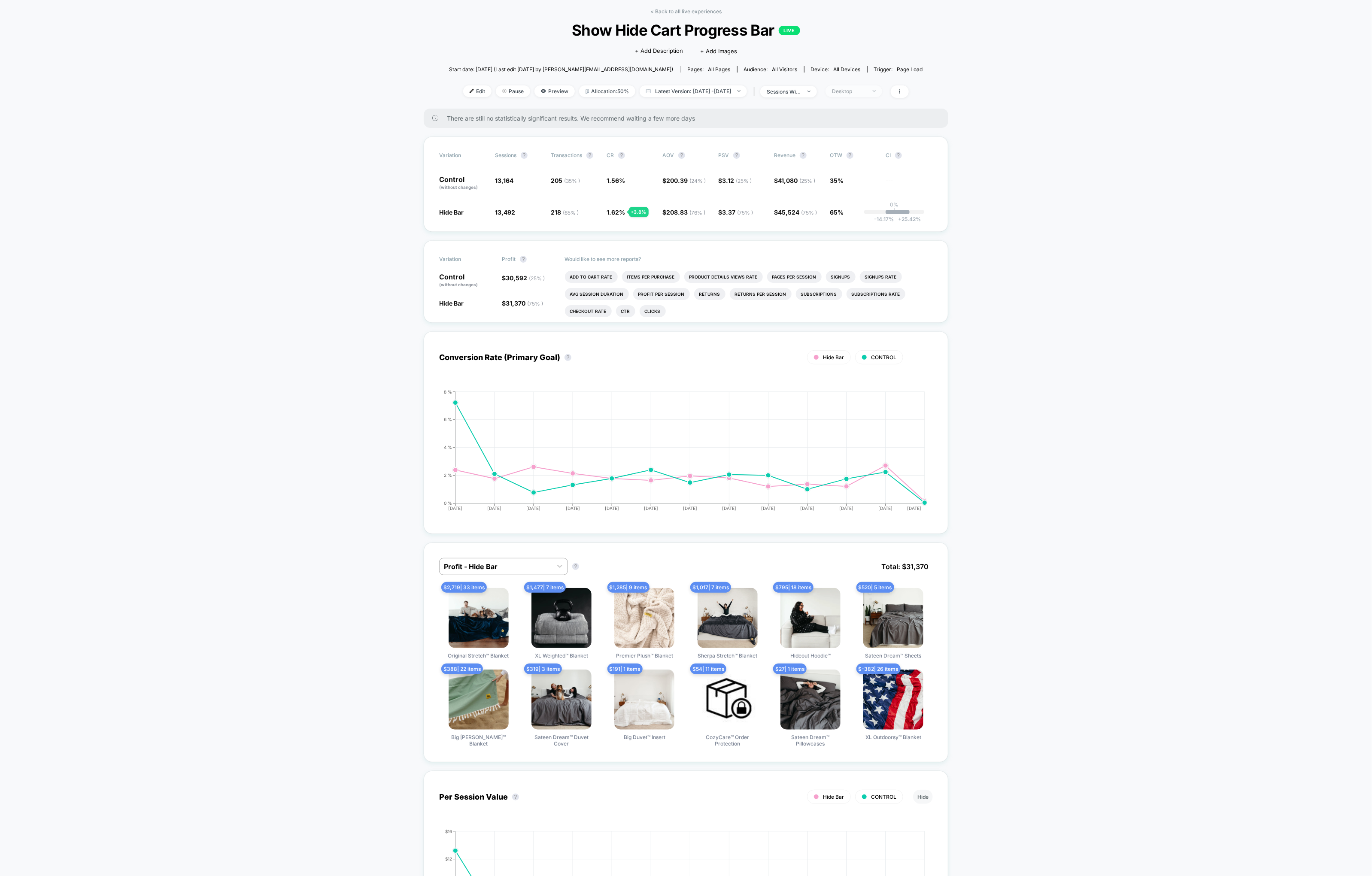
click at [866, 88] on div "Desktop" at bounding box center [849, 91] width 34 height 6
click at [865, 123] on span "Mobile Visitors" at bounding box center [863, 123] width 41 height 7
click at [886, 210] on button "Save" at bounding box center [868, 216] width 79 height 14
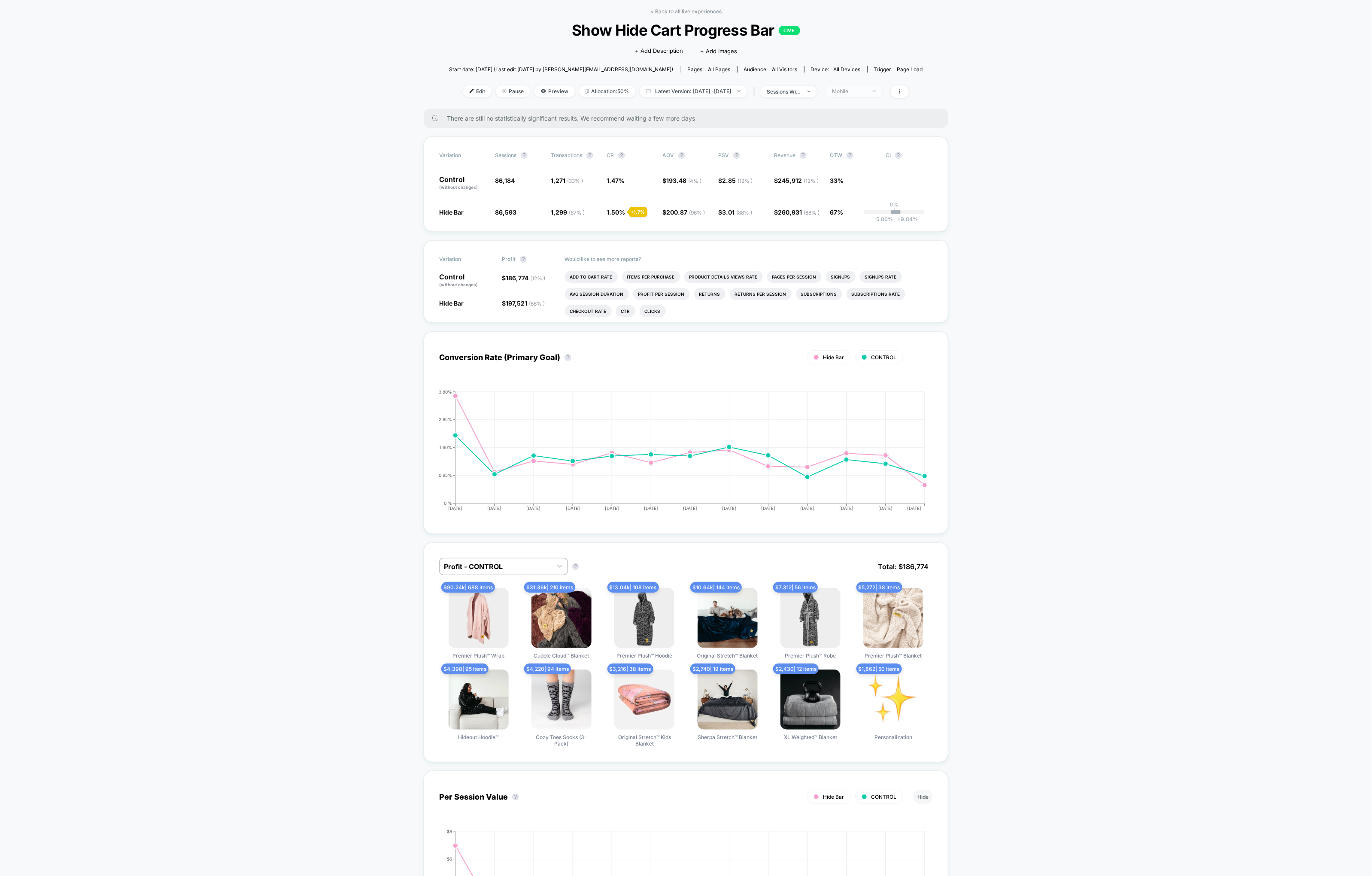
click at [860, 93] on div "Mobile" at bounding box center [849, 91] width 34 height 6
click at [862, 138] on span "Desktop Visitors" at bounding box center [865, 140] width 46 height 7
drag, startPoint x: 867, startPoint y: 203, endPoint x: 867, endPoint y: 208, distance: 5.0
click at [867, 204] on div "Mobile Visitors ? Desktop Visitors ? Returning Visitors ? New Visitors ? No Fil…" at bounding box center [867, 170] width 105 height 131
click at [867, 211] on button "Save" at bounding box center [868, 216] width 79 height 14
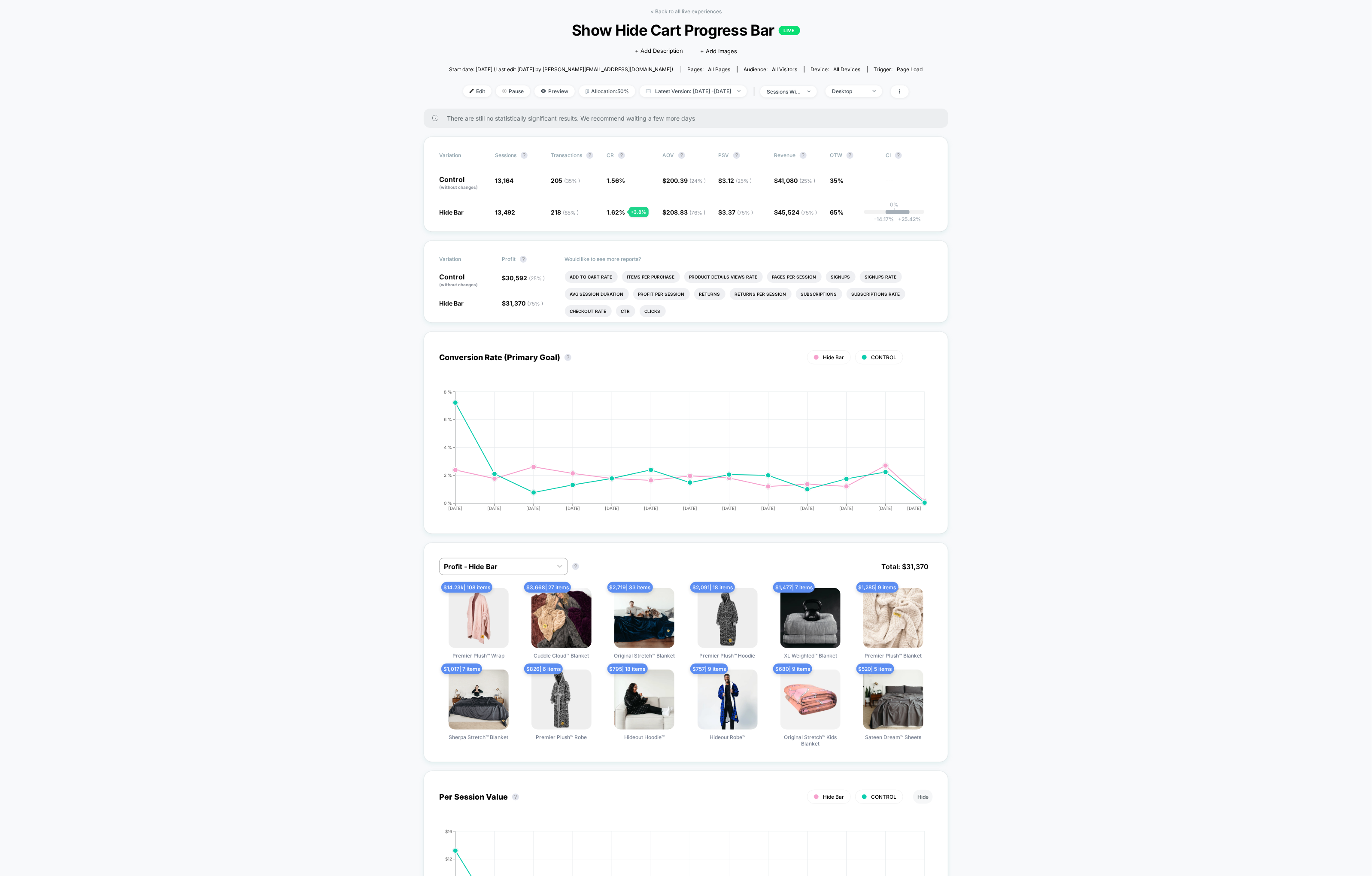
click at [861, 78] on div "< Back to all live experiences Show Hide Cart Progress Bar LIVE Click to edit e…" at bounding box center [686, 58] width 474 height 101
click at [864, 90] on div "Desktop" at bounding box center [849, 91] width 34 height 6
click at [854, 188] on span "No Filter" at bounding box center [854, 192] width 24 height 7
click at [859, 223] on div "Mobile Visitors ? Desktop Visitors ? Returning Visitors ? New Visitors ? No Fil…" at bounding box center [867, 170] width 105 height 131
click at [859, 209] on button "Save" at bounding box center [868, 216] width 79 height 14
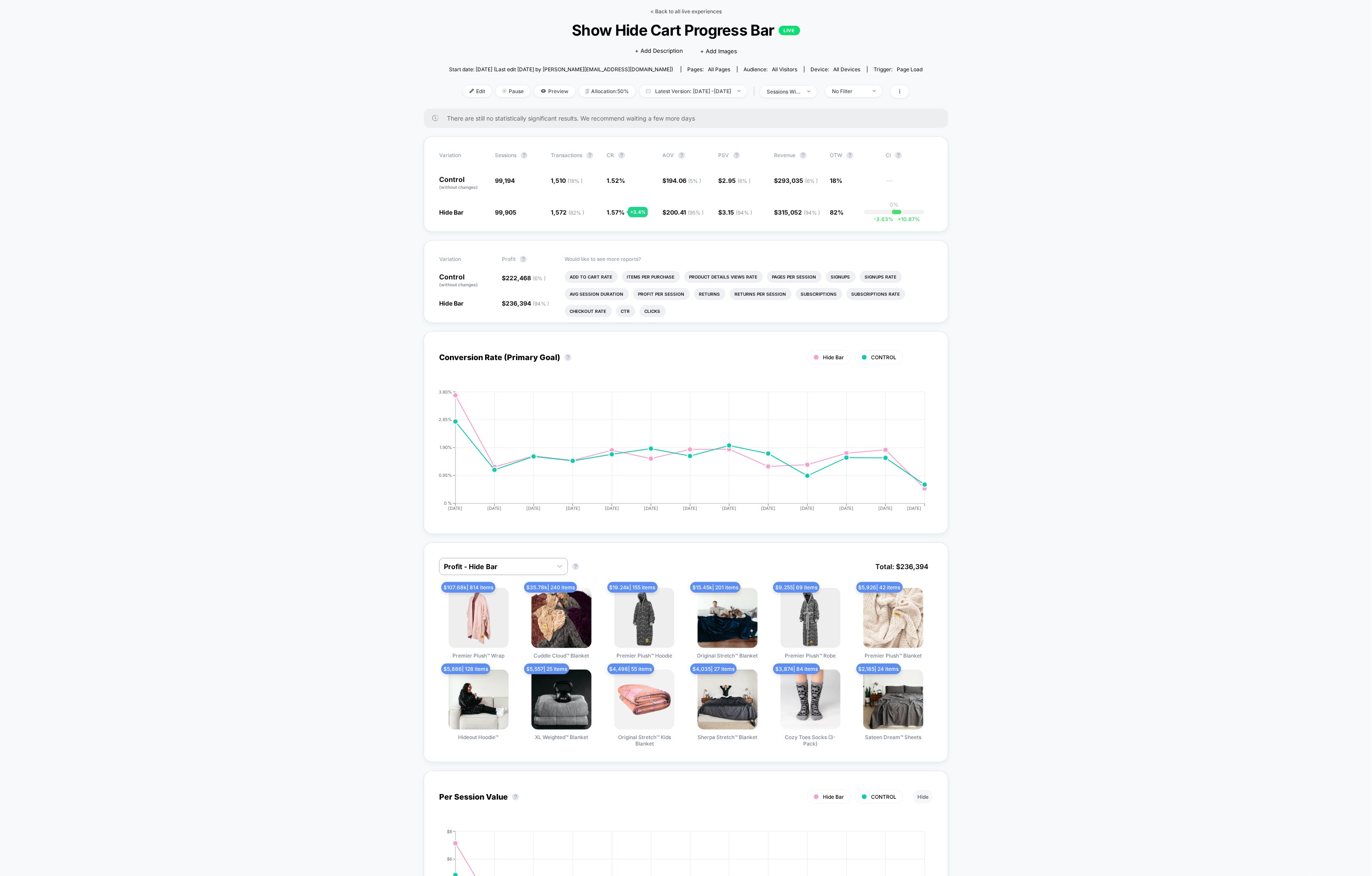
click at [676, 9] on link "< Back to all live experiences" at bounding box center [686, 11] width 71 height 6
